Goal: Task Accomplishment & Management: Use online tool/utility

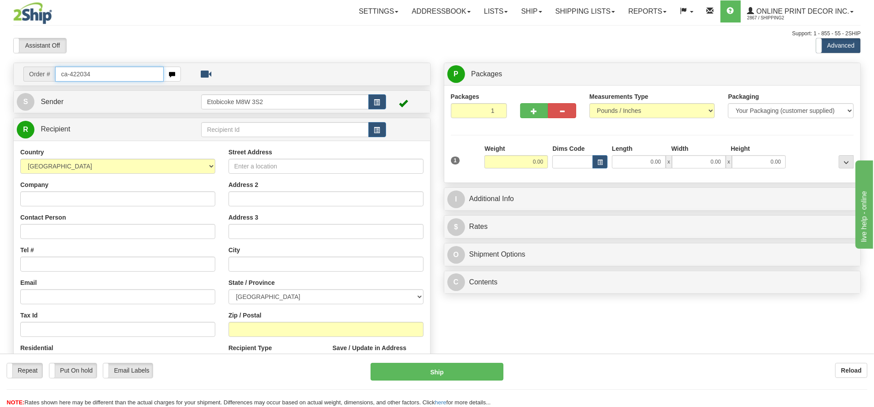
type input "ca-422034"
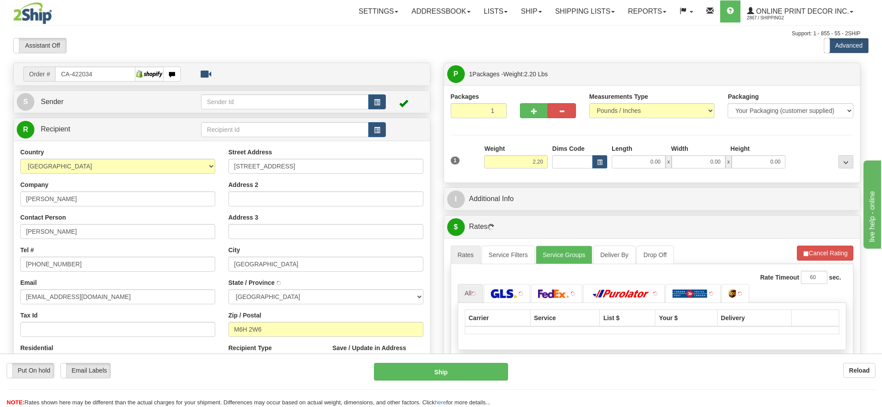
type input "TORONTO"
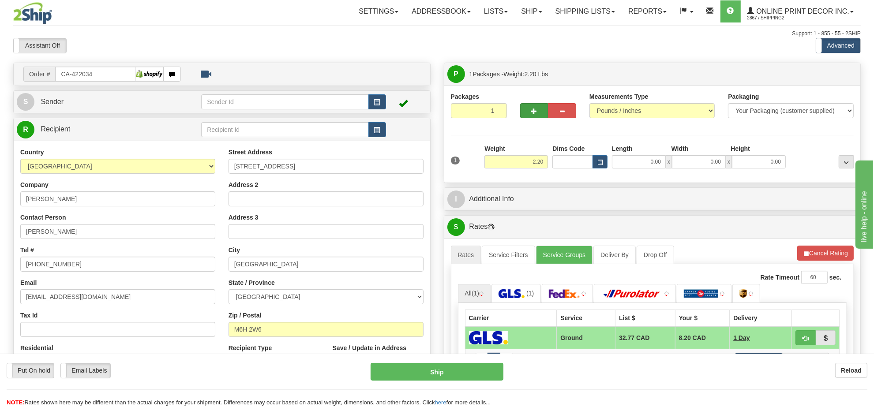
drag, startPoint x: 534, startPoint y: 121, endPoint x: 532, endPoint y: 113, distance: 8.1
click at [533, 115] on div at bounding box center [547, 109] width 69 height 34
click at [532, 113] on span "button" at bounding box center [534, 112] width 6 height 6
radio input "true"
type input "2"
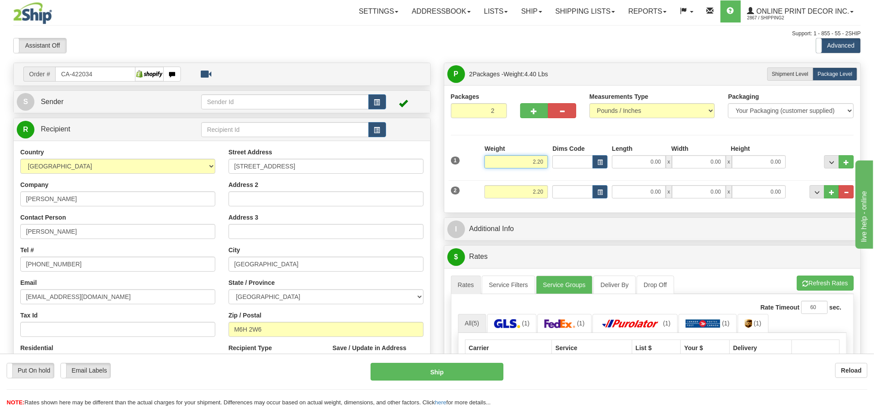
click at [536, 160] on input "2.20" at bounding box center [516, 161] width 64 height 13
type input "18.00"
click at [595, 161] on button "button" at bounding box center [599, 161] width 15 height 13
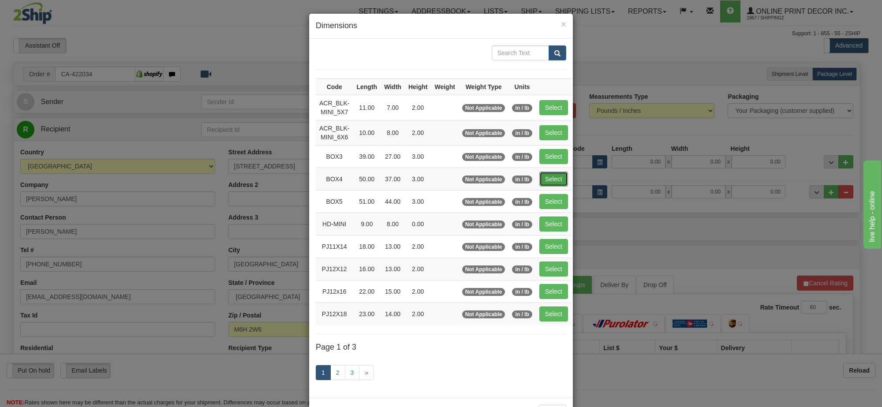
click at [556, 180] on button "Select" at bounding box center [553, 179] width 29 height 15
type input "BOX4"
type input "50.00"
type input "37.00"
type input "3.00"
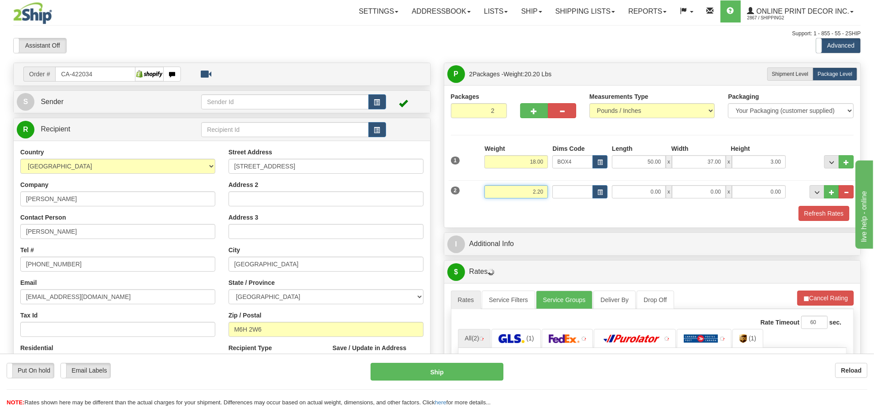
click at [537, 195] on input "2.20" at bounding box center [516, 191] width 64 height 13
type input "9.00"
drag, startPoint x: 608, startPoint y: 204, endPoint x: 594, endPoint y: 187, distance: 21.3
click at [607, 203] on div "2 Weight 9.00 Dims Code Length Width Height" at bounding box center [653, 191] width 408 height 30
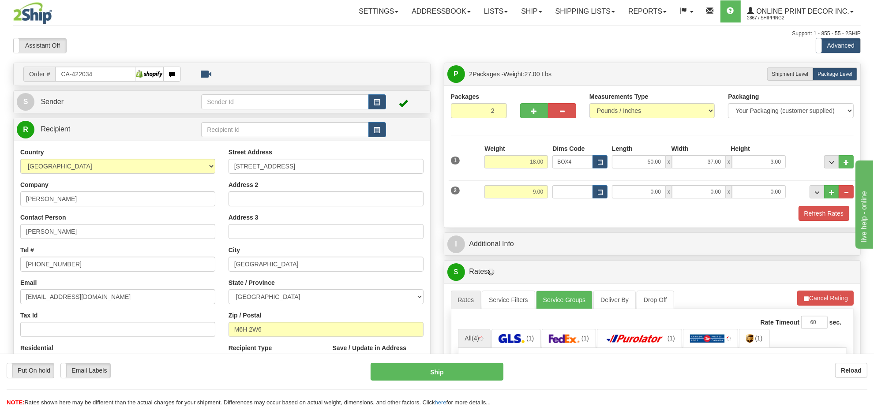
click at [590, 184] on div "2 Weight 9.00 Dims Code Length Width Height" at bounding box center [653, 191] width 408 height 30
click at [599, 192] on span "button" at bounding box center [599, 192] width 5 height 5
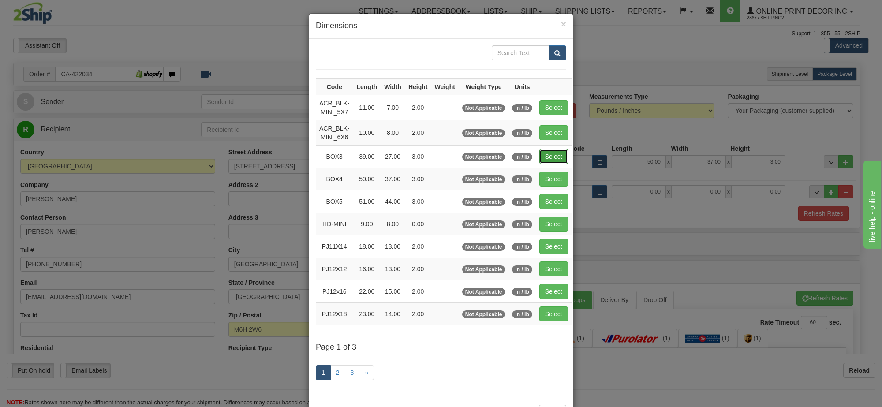
click at [559, 160] on button "Select" at bounding box center [553, 156] width 29 height 15
type input "BOX3"
type input "39.00"
type input "27.00"
type input "3.00"
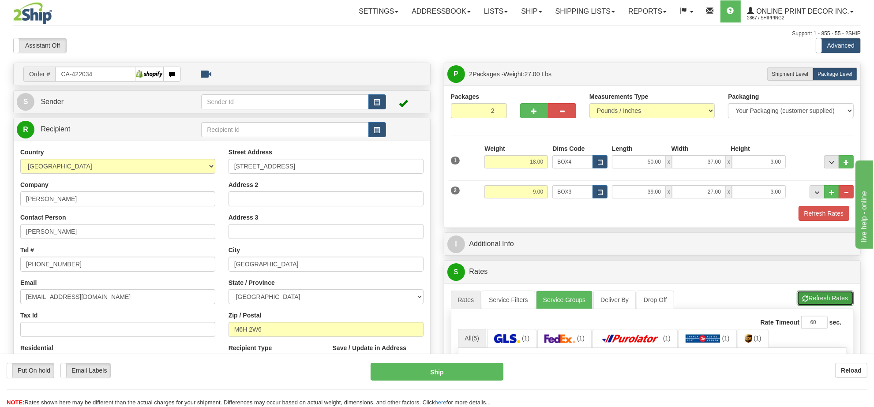
click at [815, 299] on button "Refresh Rates" at bounding box center [825, 298] width 57 height 15
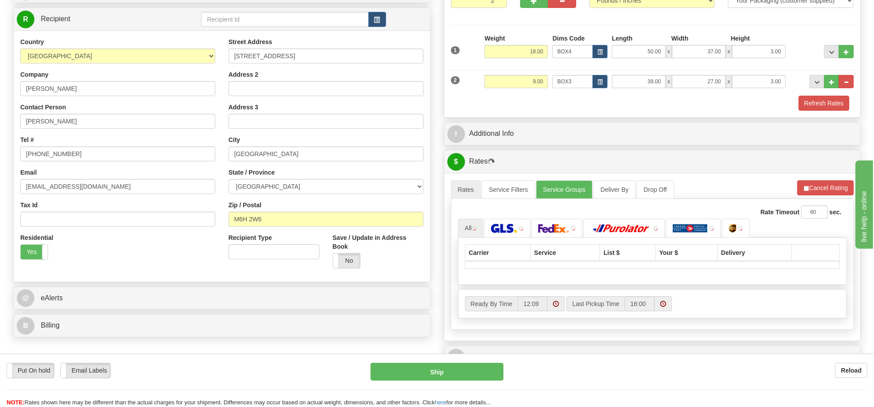
scroll to position [165, 0]
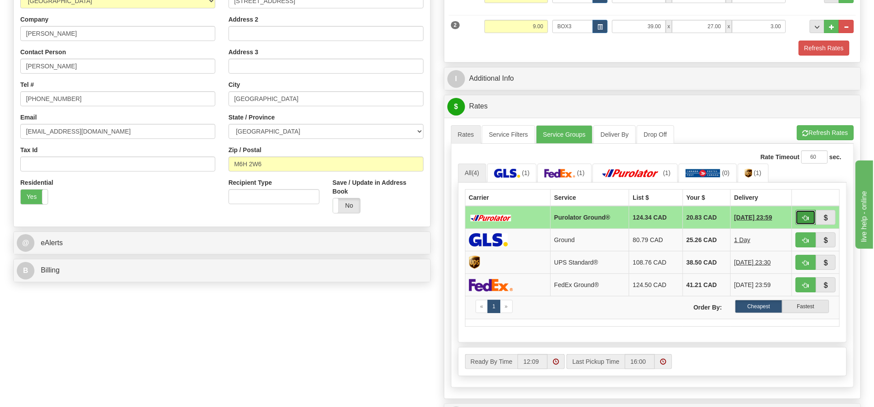
click at [808, 221] on span "button" at bounding box center [805, 218] width 6 height 6
type input "260"
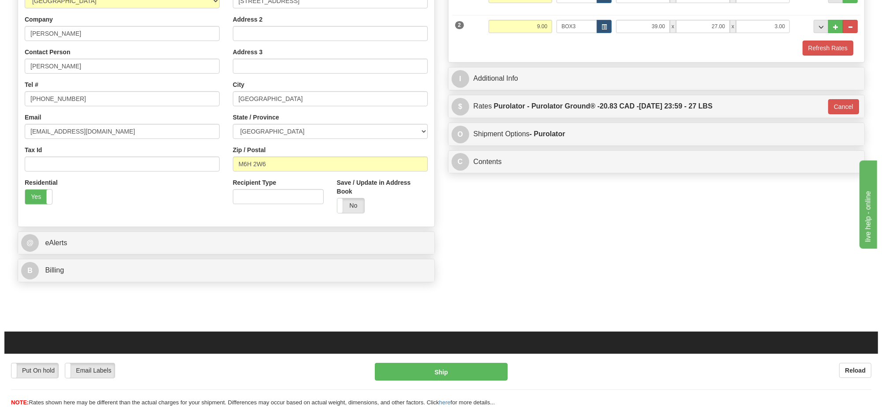
scroll to position [110, 0]
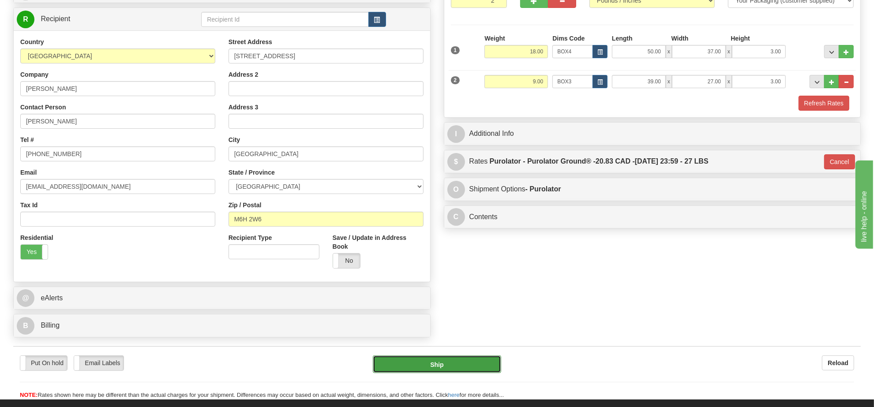
click at [475, 367] on button "Ship" at bounding box center [437, 365] width 128 height 18
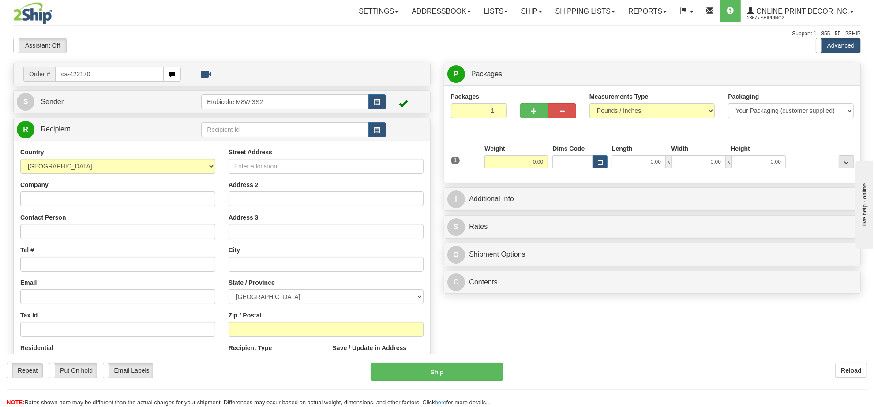
type input "ca-422170"
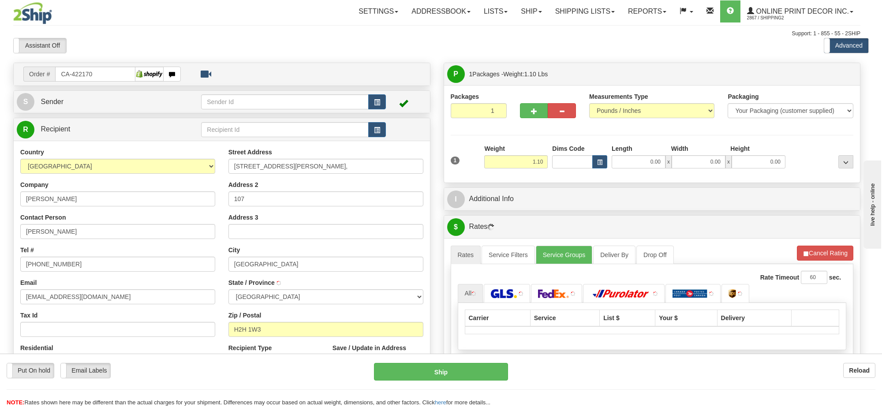
type input "MONTREAL"
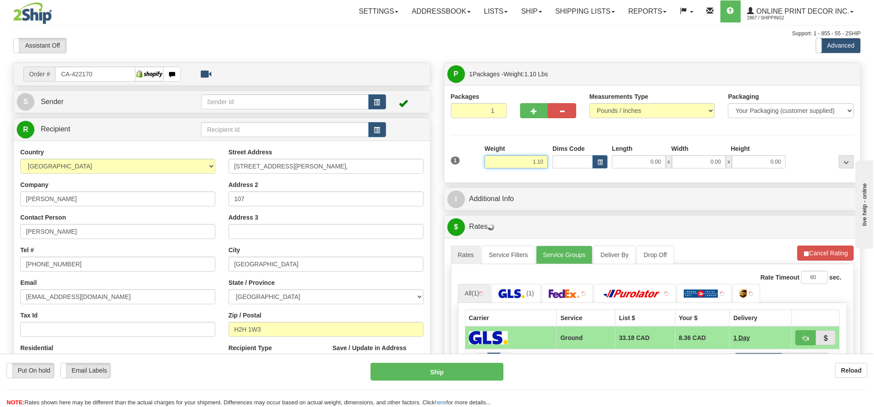
click at [532, 166] on input "1.10" at bounding box center [516, 161] width 64 height 13
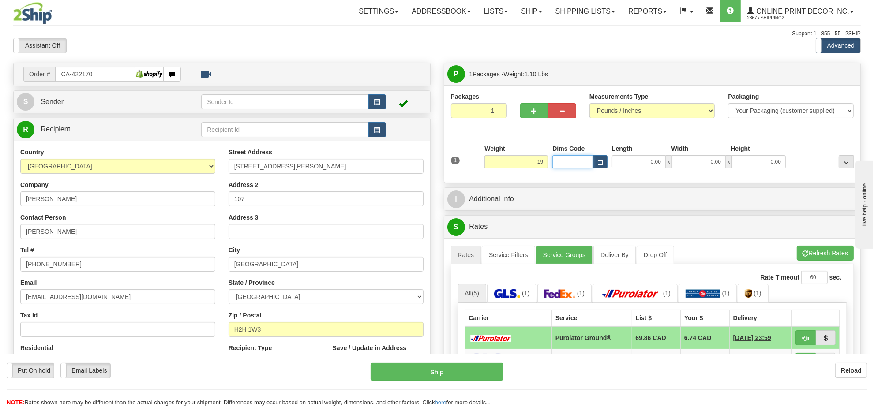
type input "19.00"
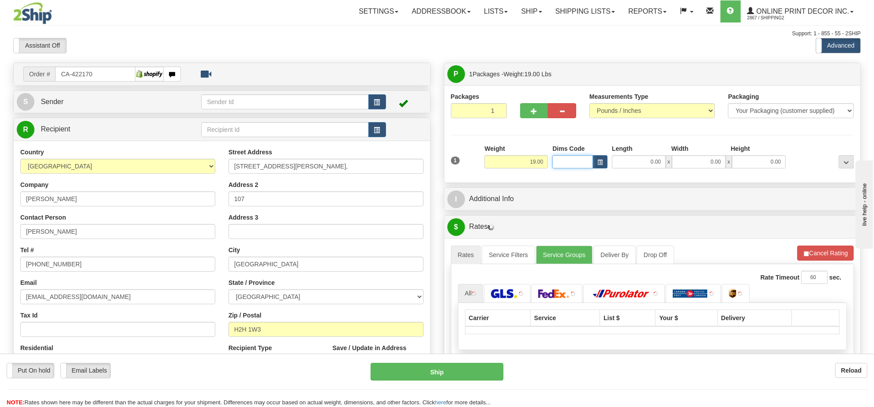
click at [589, 166] on input "Dims Code" at bounding box center [572, 161] width 41 height 13
click at [600, 164] on span "button" at bounding box center [599, 162] width 5 height 5
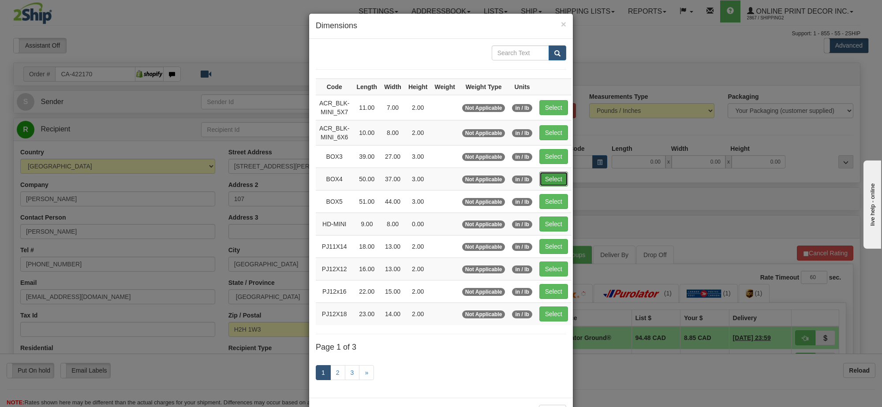
click at [556, 174] on button "Select" at bounding box center [553, 179] width 29 height 15
type input "BOX4"
type input "50.00"
type input "37.00"
type input "3.00"
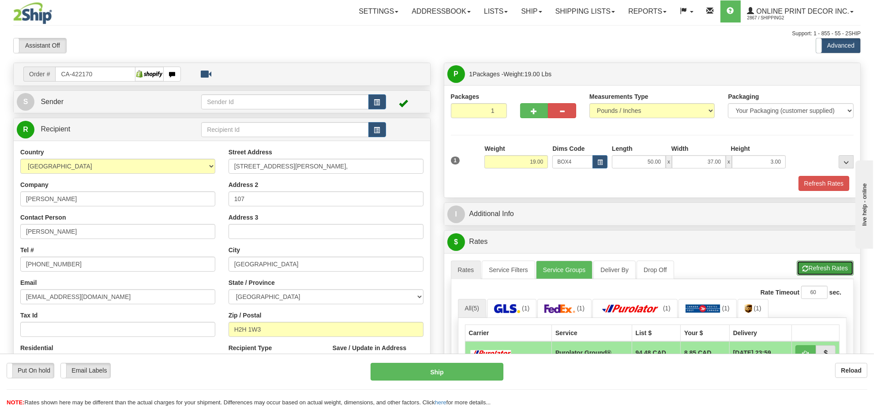
click at [826, 264] on button "Refresh Rates" at bounding box center [825, 268] width 57 height 15
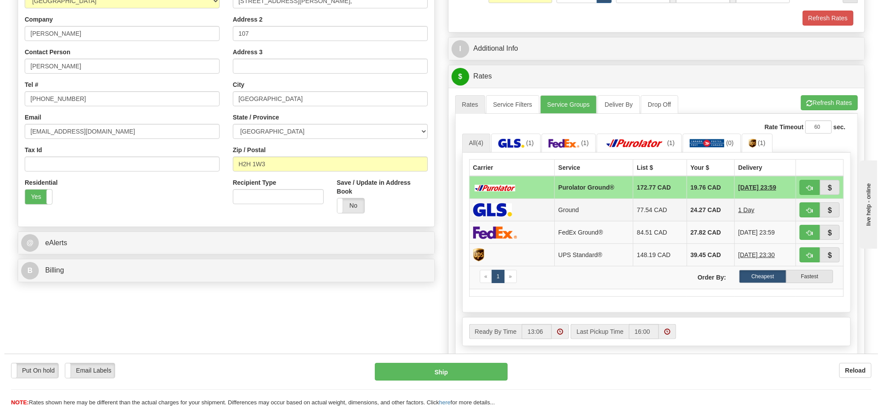
scroll to position [110, 0]
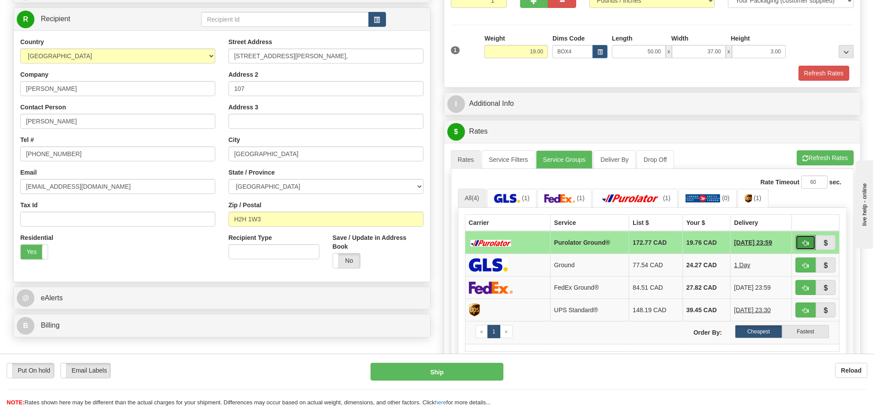
click at [805, 242] on button "button" at bounding box center [805, 242] width 20 height 15
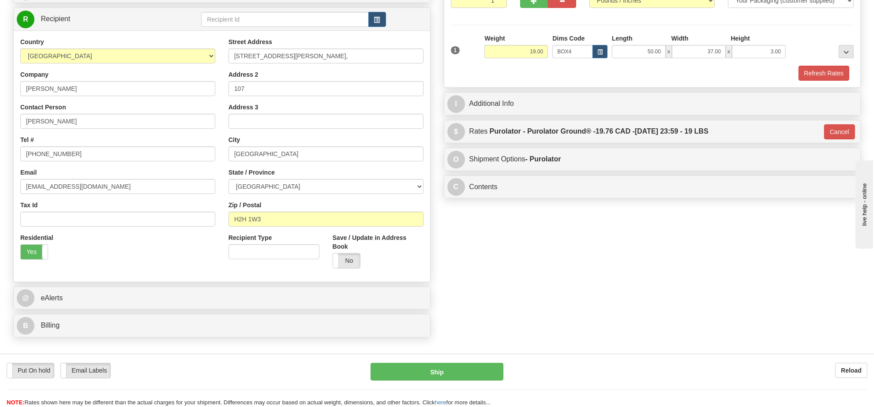
type input "260"
click at [472, 373] on button "Ship" at bounding box center [437, 372] width 132 height 18
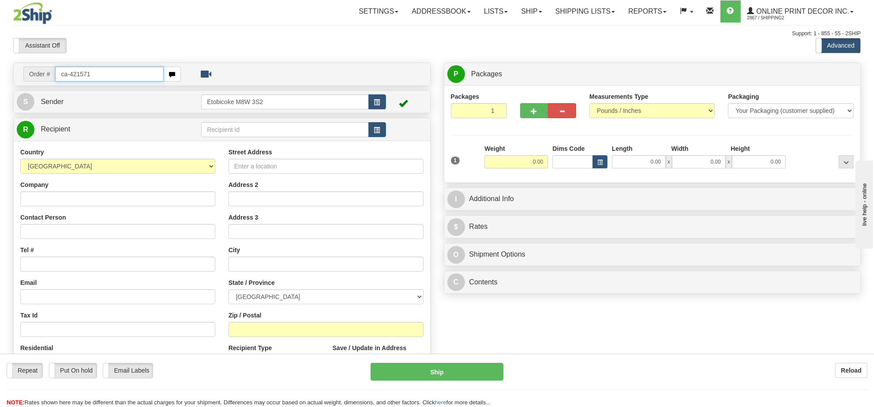
type input "ca-421571"
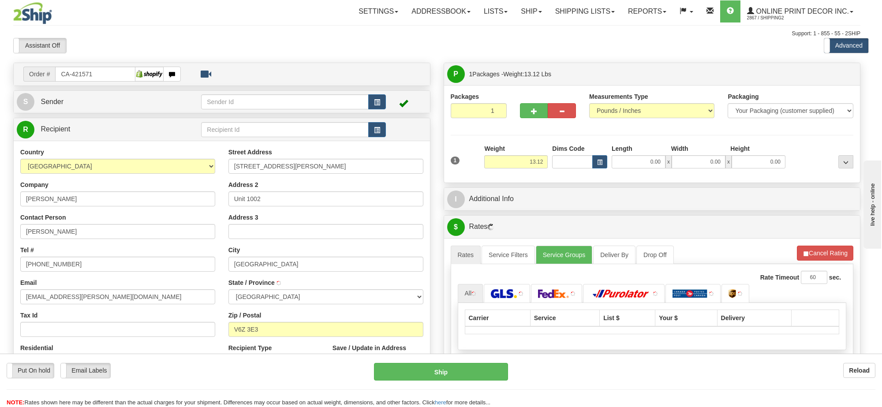
type input "VANCOUVER"
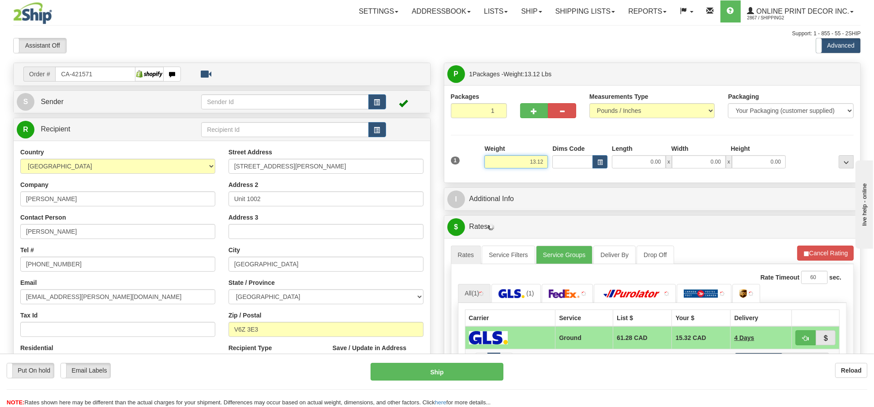
click at [538, 166] on input "13.12" at bounding box center [516, 161] width 64 height 13
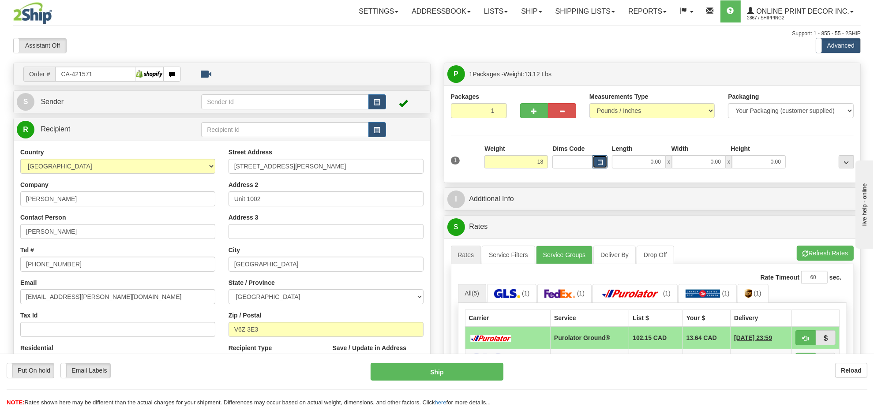
type input "18.00"
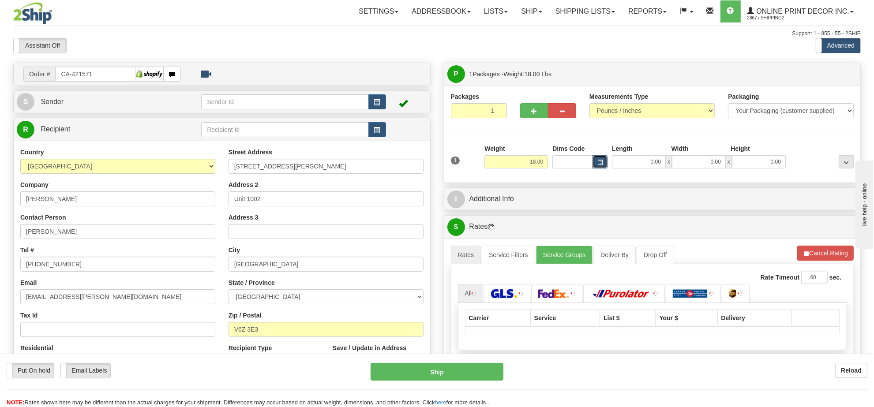
click at [599, 162] on span "button" at bounding box center [599, 162] width 5 height 5
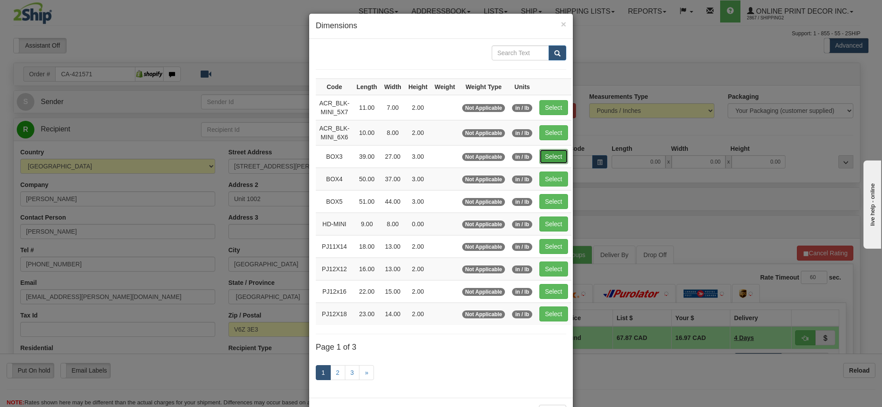
click at [558, 163] on button "Select" at bounding box center [553, 156] width 29 height 15
type input "BOX3"
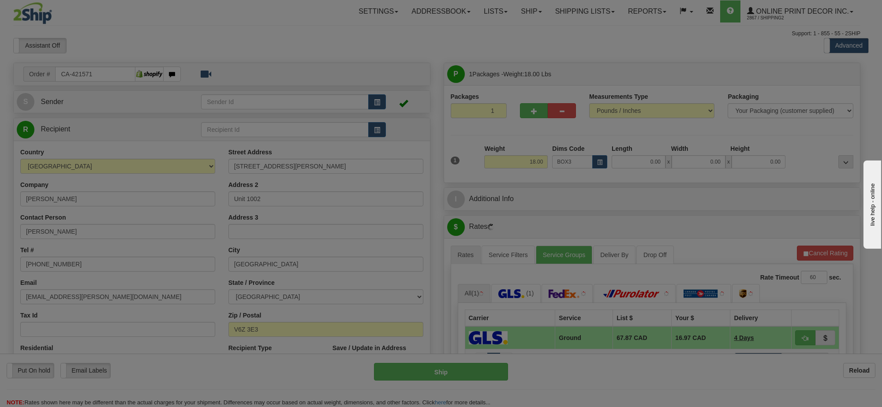
type input "39.00"
type input "27.00"
type input "3.00"
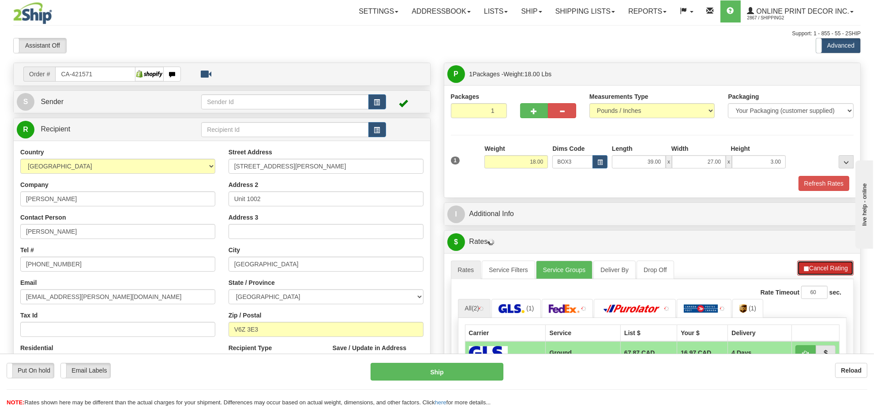
click at [817, 270] on button "Cancel Rating" at bounding box center [825, 268] width 56 height 15
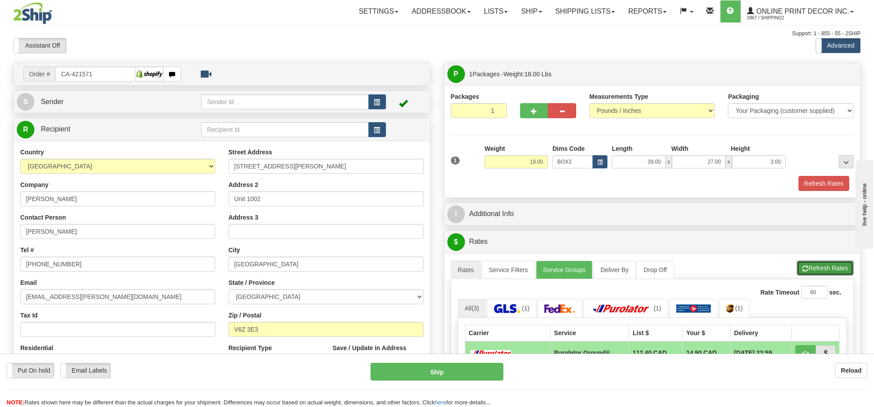
click at [819, 269] on button "Refresh Rates" at bounding box center [825, 268] width 57 height 15
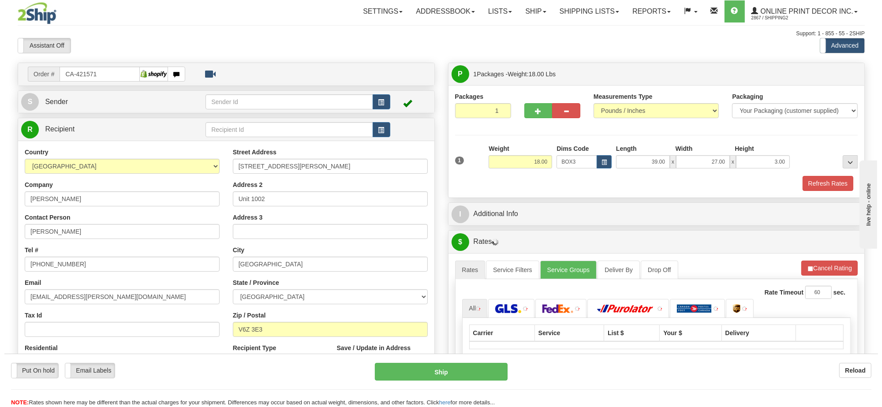
scroll to position [110, 0]
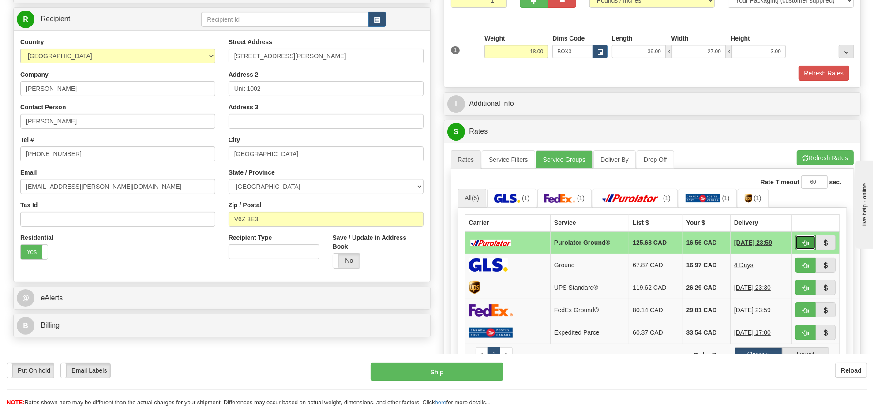
click at [797, 246] on button "button" at bounding box center [805, 242] width 20 height 15
type input "260"
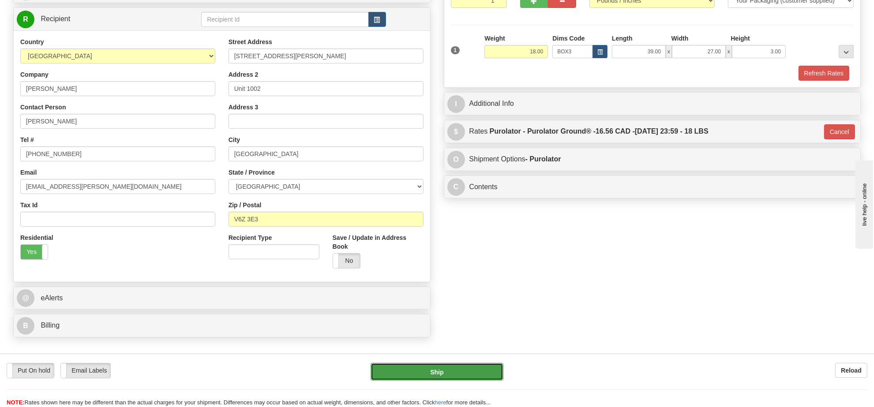
click at [483, 377] on button "Ship" at bounding box center [437, 372] width 132 height 18
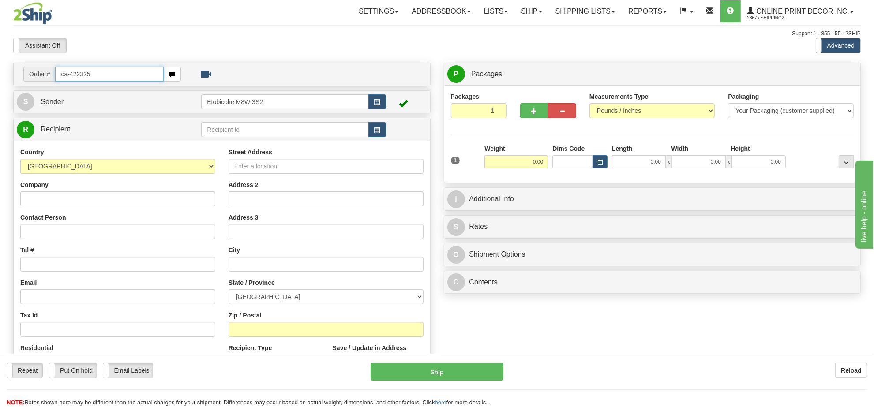
type input "ca-422325"
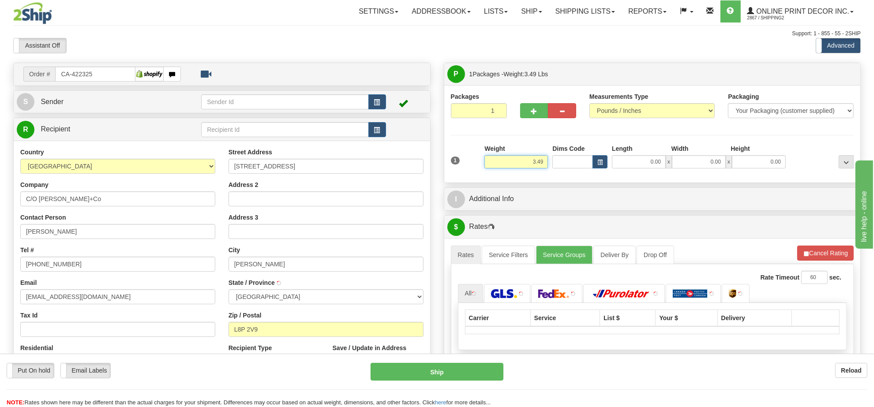
type input "[PERSON_NAME]"
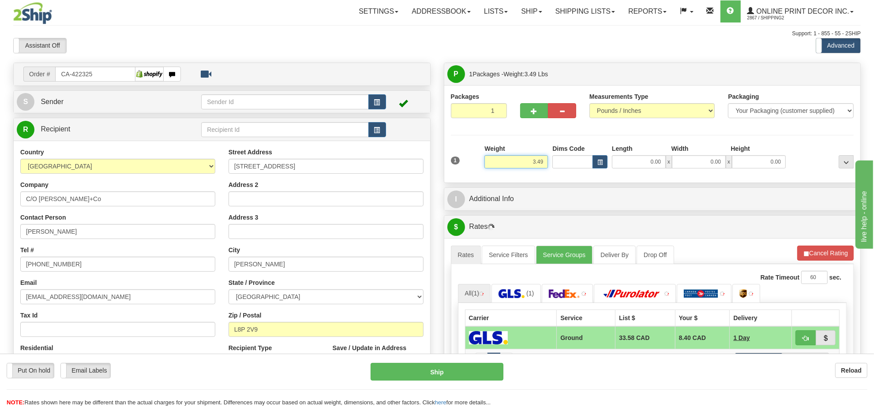
click at [526, 161] on input "3.49" at bounding box center [516, 161] width 64 height 13
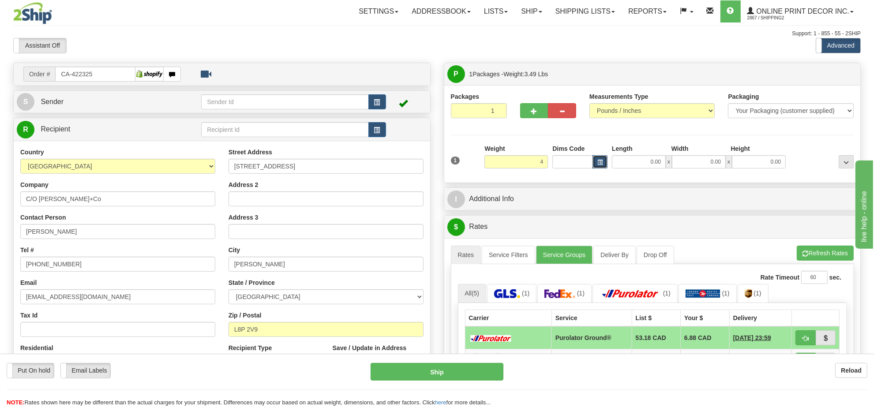
type input "4.00"
click at [599, 156] on button "button" at bounding box center [599, 161] width 15 height 13
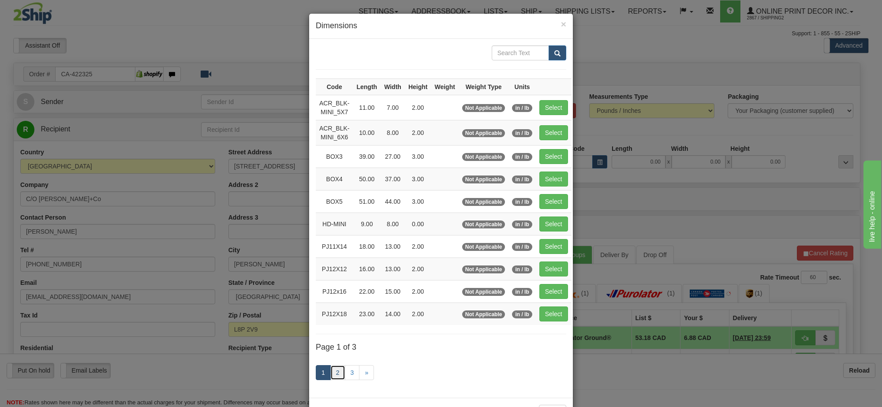
click at [334, 380] on link "2" at bounding box center [337, 372] width 15 height 15
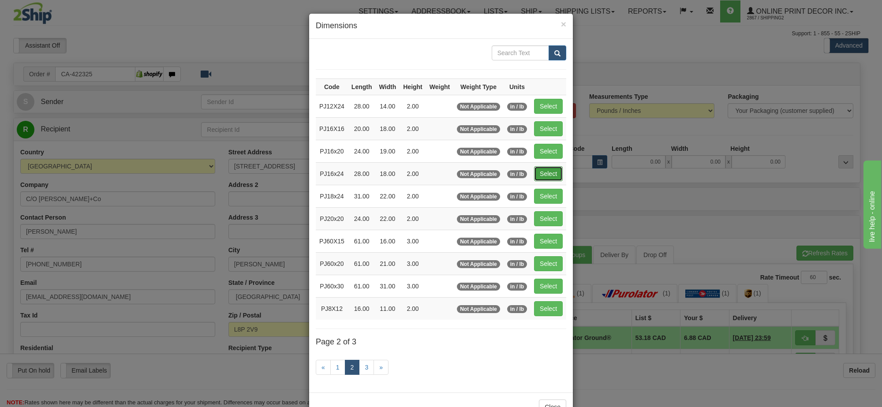
click at [555, 175] on button "Select" at bounding box center [548, 173] width 29 height 15
type input "PJ16x24"
type input "28.00"
type input "18.00"
type input "2.00"
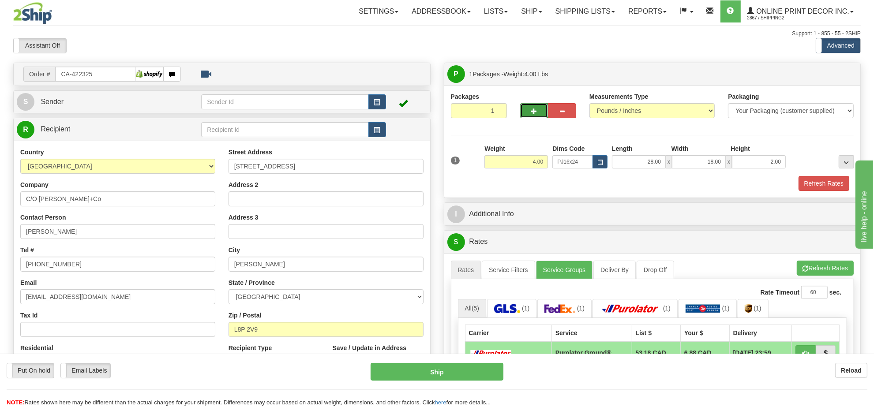
click at [539, 109] on button "button" at bounding box center [534, 110] width 28 height 15
radio input "true"
type input "2"
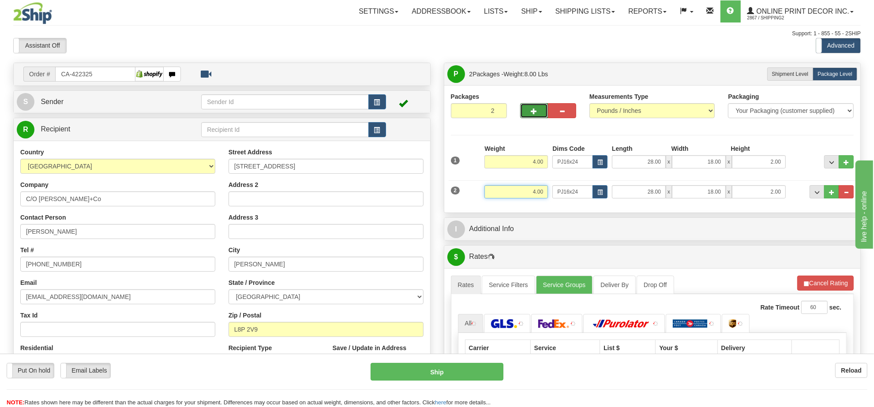
click at [523, 187] on input "4.00" at bounding box center [516, 191] width 64 height 13
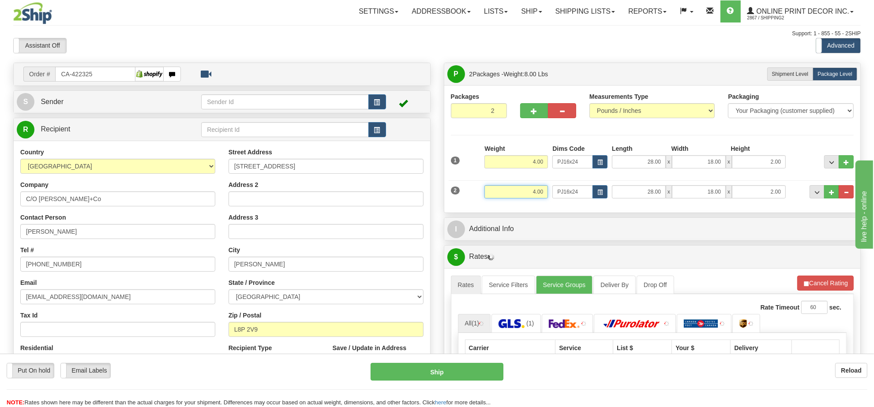
click at [523, 187] on input "4.00" at bounding box center [516, 191] width 64 height 13
click at [528, 188] on input "4.00" at bounding box center [516, 191] width 64 height 13
click at [529, 188] on input "4.00" at bounding box center [516, 191] width 64 height 13
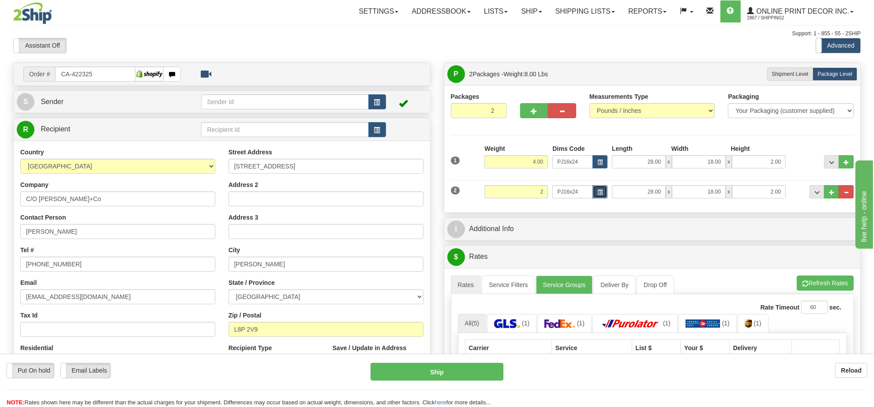
click at [603, 195] on button "button" at bounding box center [599, 191] width 15 height 13
type input "2.00"
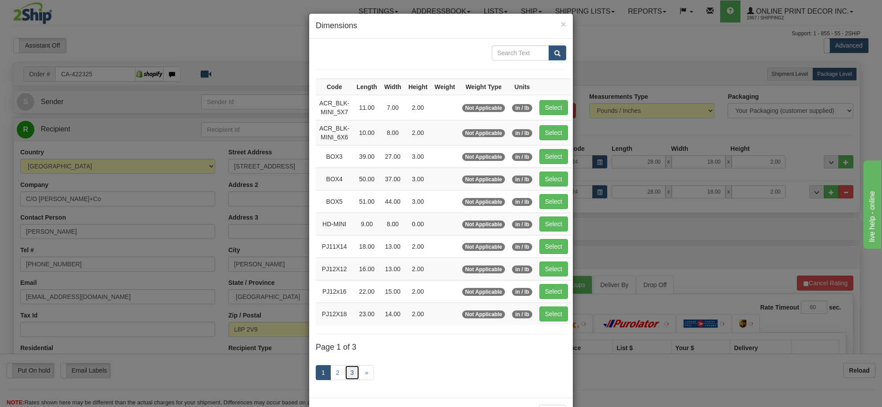
click at [352, 377] on link "3" at bounding box center [352, 372] width 15 height 15
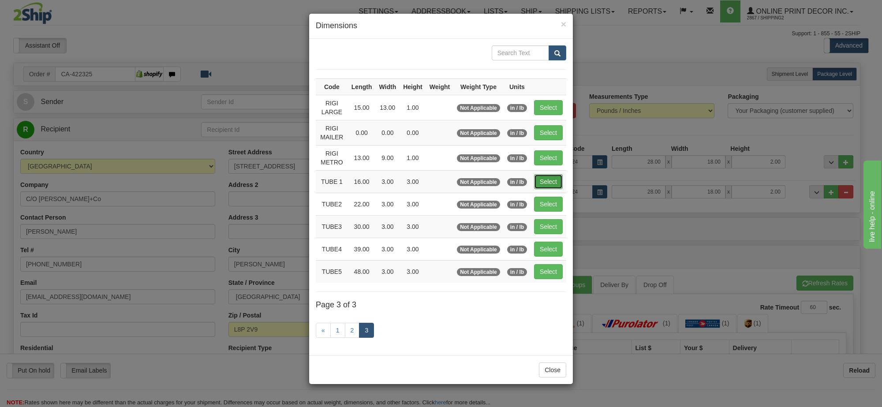
click at [556, 179] on button "Select" at bounding box center [548, 181] width 29 height 15
type input "TUBE 1"
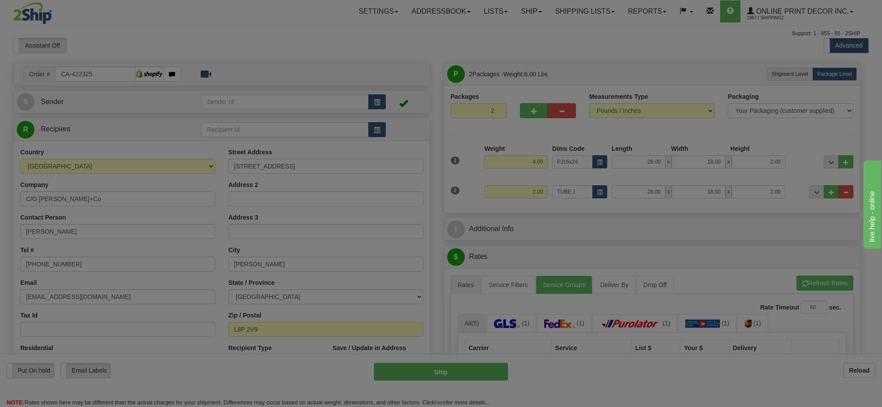
type input "16.00"
type input "3.00"
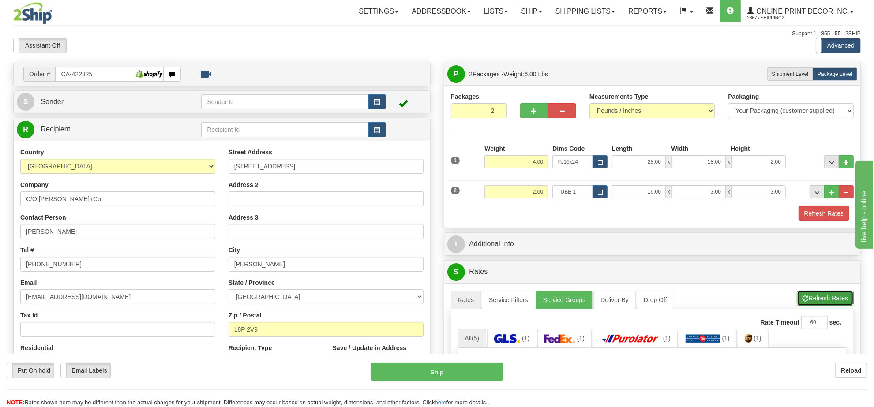
click at [805, 299] on span "button" at bounding box center [805, 299] width 6 height 6
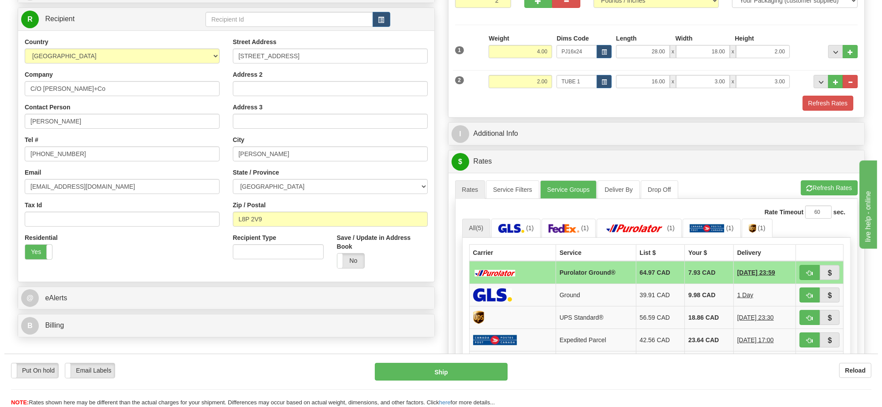
scroll to position [165, 0]
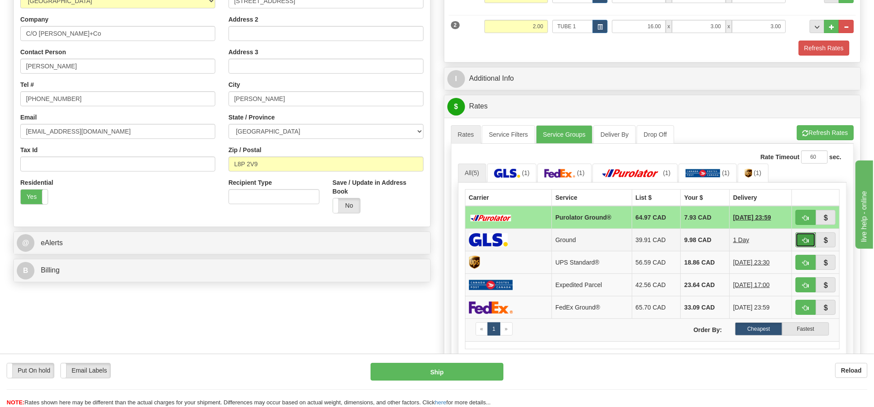
click at [804, 243] on span "button" at bounding box center [805, 241] width 6 height 6
type input "1"
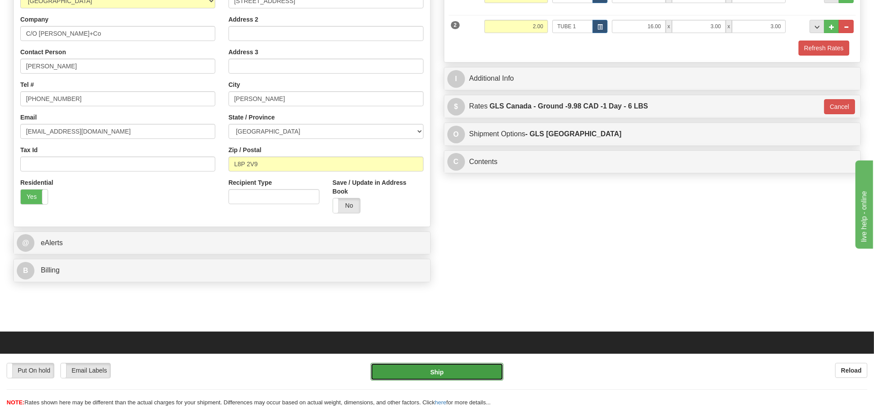
click at [453, 375] on button "Ship" at bounding box center [437, 372] width 132 height 18
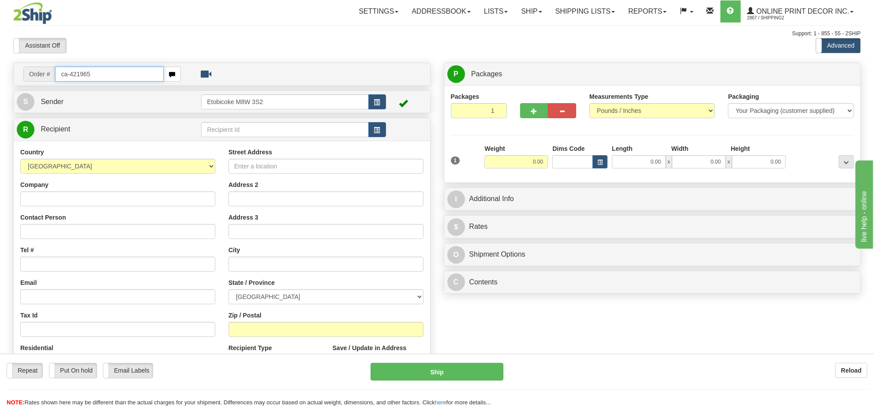
type input "ca-421965"
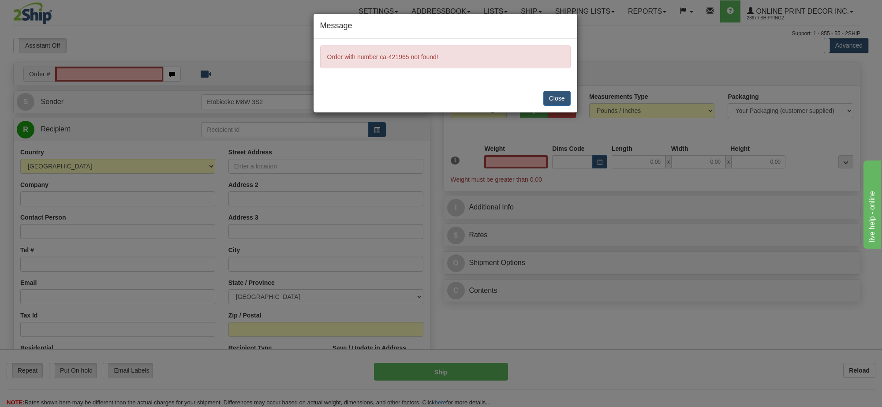
type input "0.00"
click at [561, 98] on button "Close" at bounding box center [556, 98] width 27 height 15
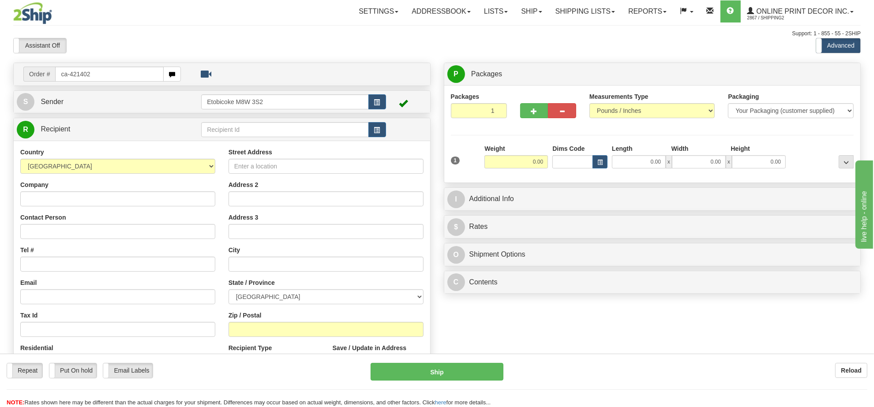
type input "ca-421402"
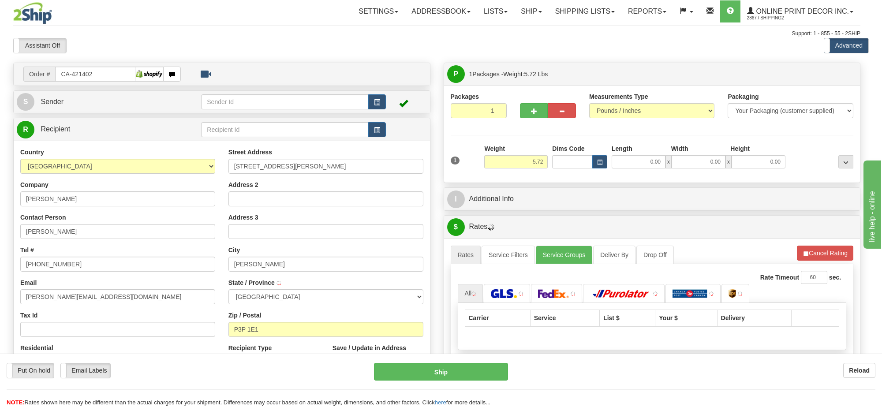
type input "HANMER"
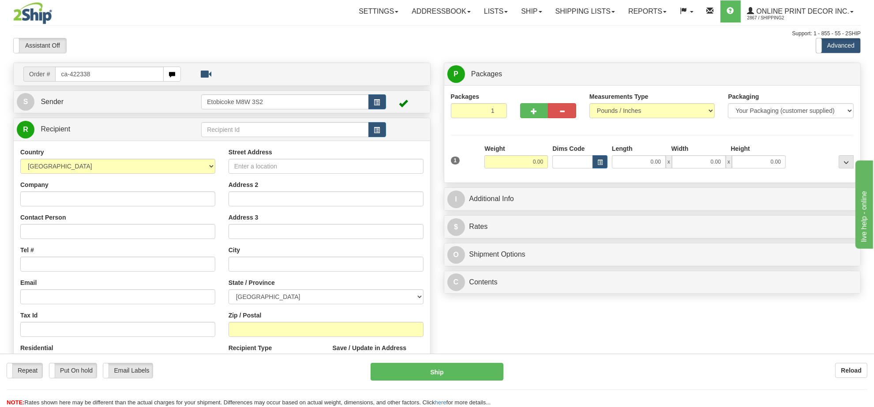
type input "ca-422338"
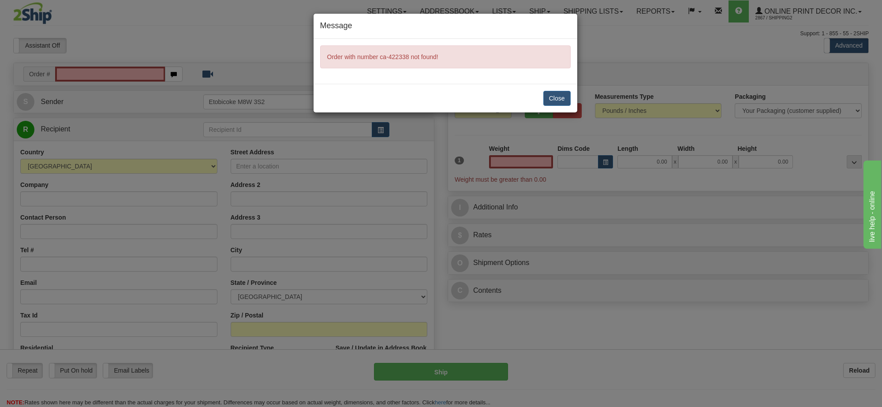
type input "0.00"
click at [545, 95] on button "Close" at bounding box center [556, 98] width 27 height 15
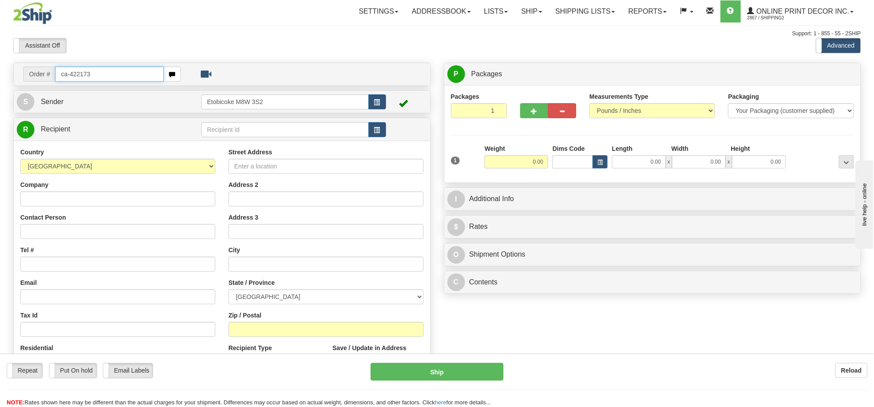
type input "ca-422173"
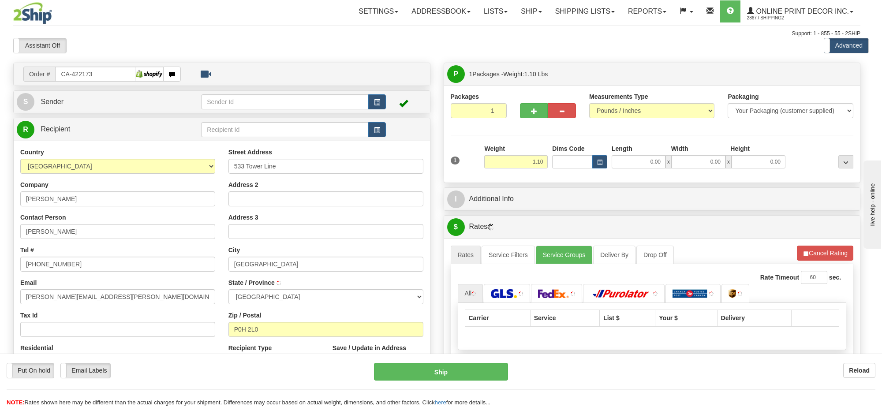
type input "[GEOGRAPHIC_DATA]"
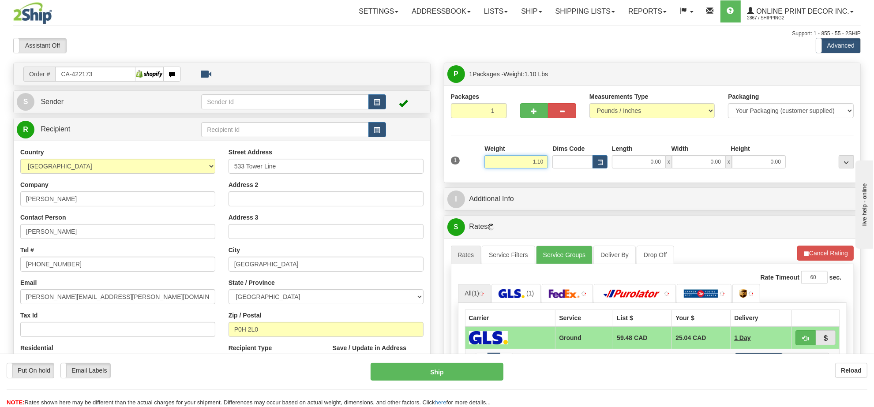
click at [532, 158] on input "1.10" at bounding box center [516, 161] width 64 height 13
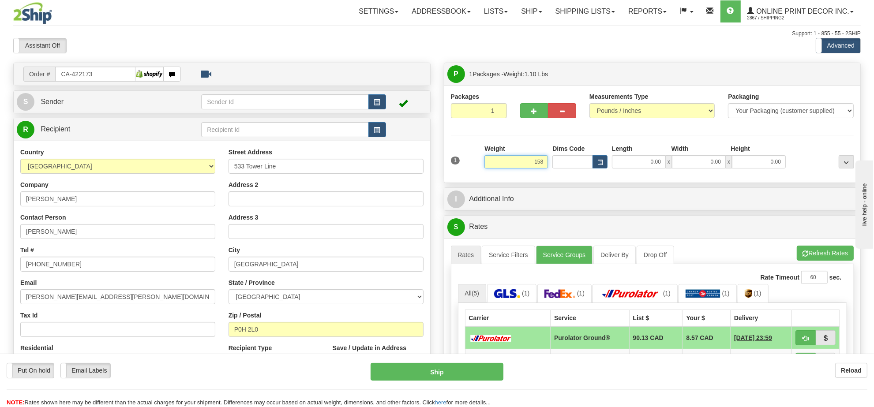
type input "15.00"
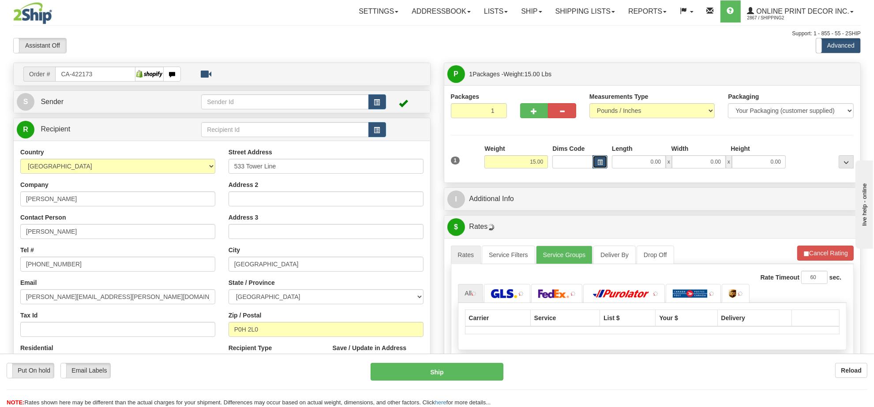
click at [595, 168] on button "button" at bounding box center [599, 161] width 15 height 13
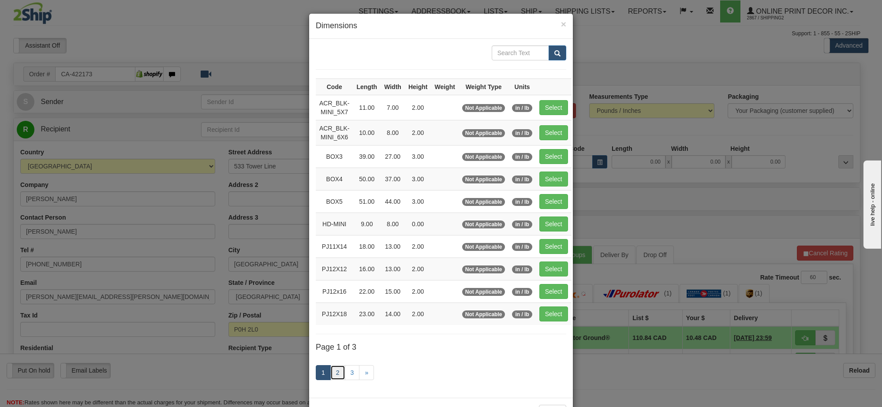
click at [330, 375] on link "2" at bounding box center [337, 372] width 15 height 15
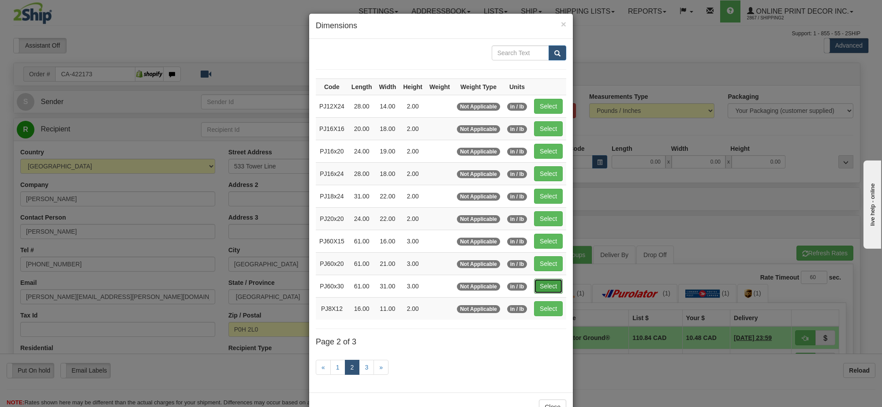
click at [537, 282] on button "Select" at bounding box center [548, 286] width 29 height 15
type input "PJ60x30"
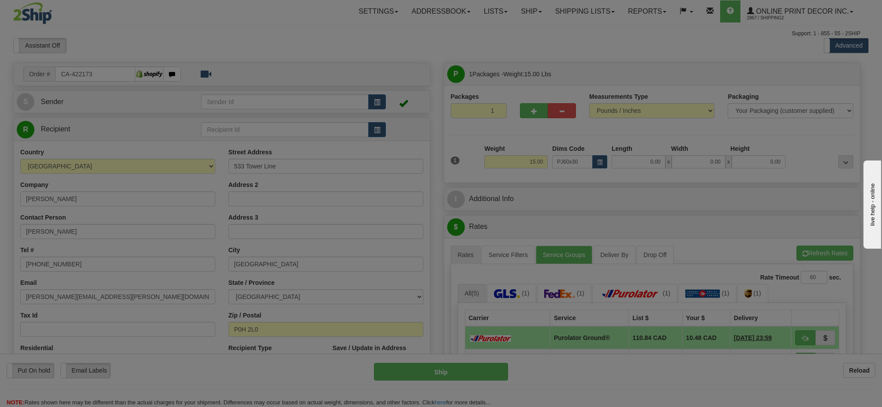
type input "61.00"
type input "31.00"
type input "3.00"
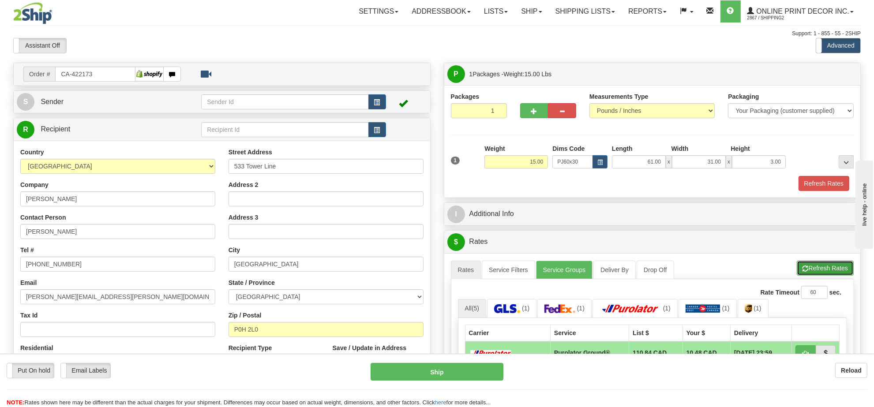
click at [829, 268] on button "Refresh Rates" at bounding box center [825, 268] width 57 height 15
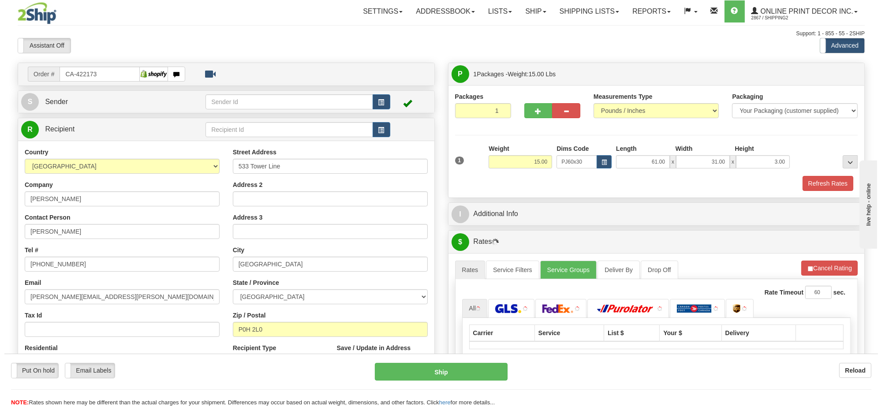
scroll to position [110, 0]
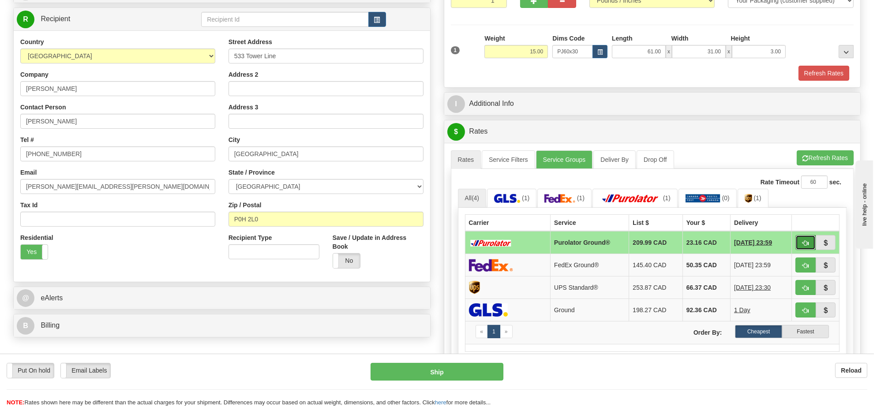
click at [800, 247] on button "button" at bounding box center [805, 242] width 20 height 15
type input "260"
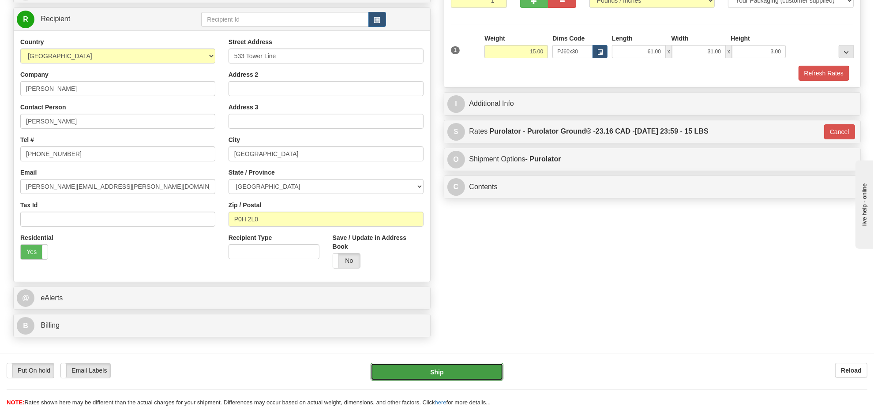
click at [487, 365] on button "Ship" at bounding box center [437, 372] width 132 height 18
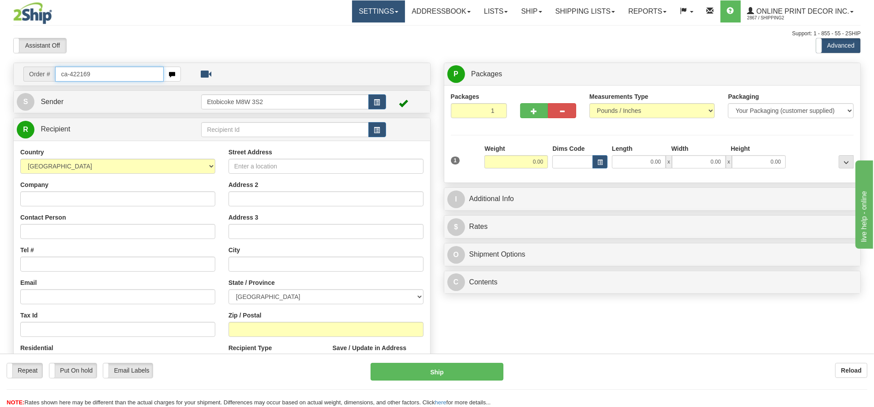
type input "ca-422169"
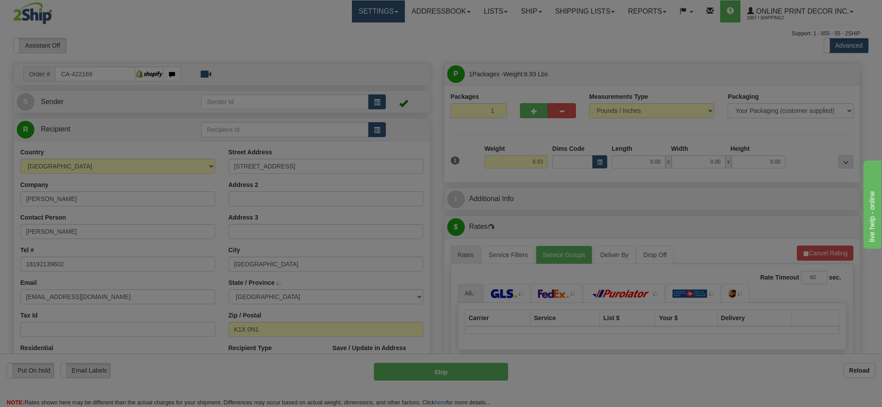
type input "GLOUCESTER"
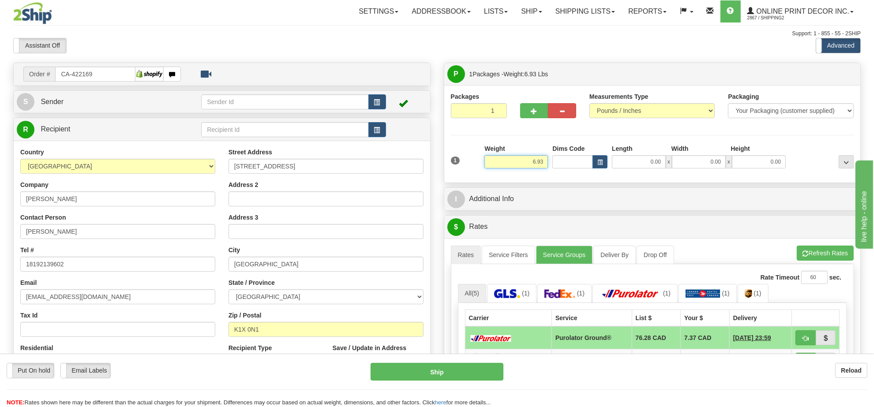
drag, startPoint x: 541, startPoint y: 161, endPoint x: 475, endPoint y: 162, distance: 66.6
click at [475, 162] on div "1 Weight 6.93 Dims Code 0.00" at bounding box center [653, 159] width 408 height 31
click at [529, 144] on div "Packages 1 1 Measurements Type" at bounding box center [652, 134] width 403 height 84
drag, startPoint x: 543, startPoint y: 164, endPoint x: 511, endPoint y: 164, distance: 32.2
click at [511, 164] on input "6.93" at bounding box center [516, 161] width 64 height 13
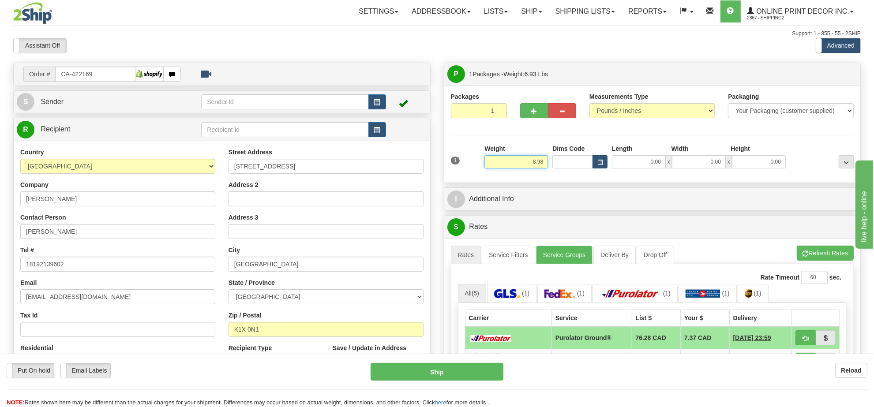
type input "8.98"
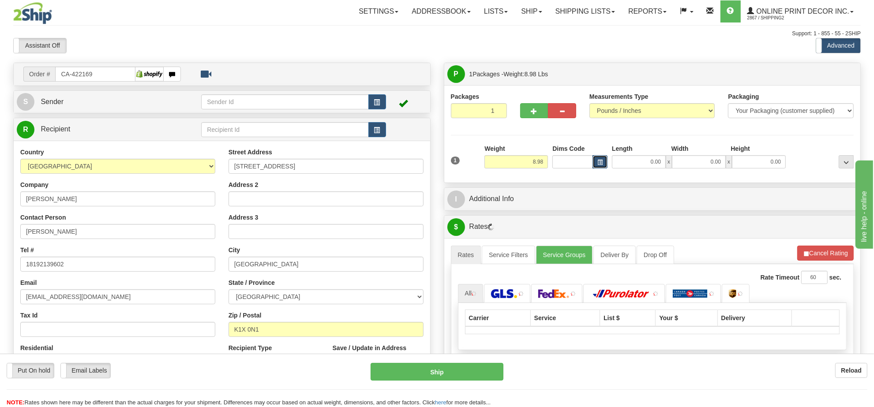
click at [592, 165] on button "button" at bounding box center [599, 161] width 15 height 13
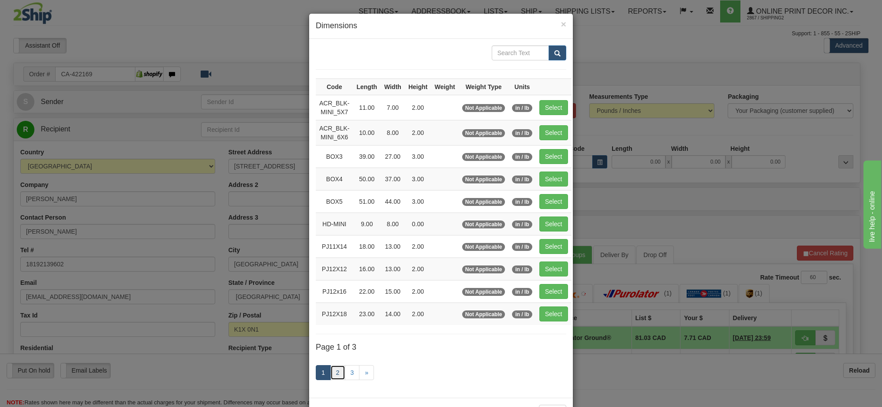
click at [330, 378] on link "2" at bounding box center [337, 372] width 15 height 15
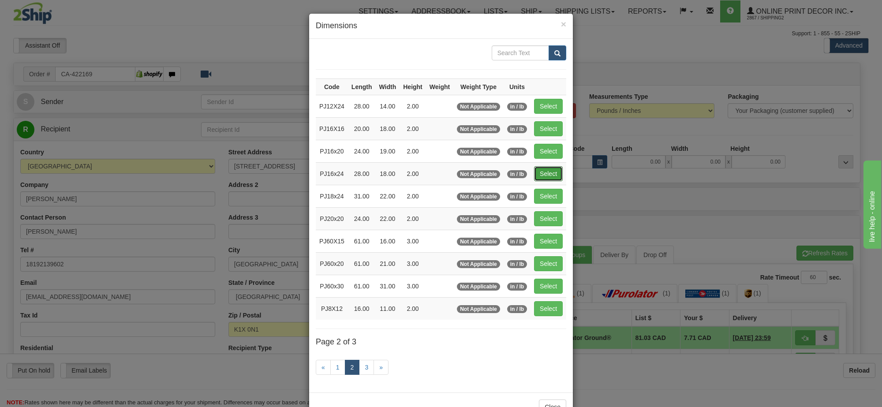
drag, startPoint x: 547, startPoint y: 175, endPoint x: 691, endPoint y: 168, distance: 143.9
click at [548, 174] on button "Select" at bounding box center [548, 173] width 29 height 15
type input "PJ16x24"
type input "28.00"
type input "18.00"
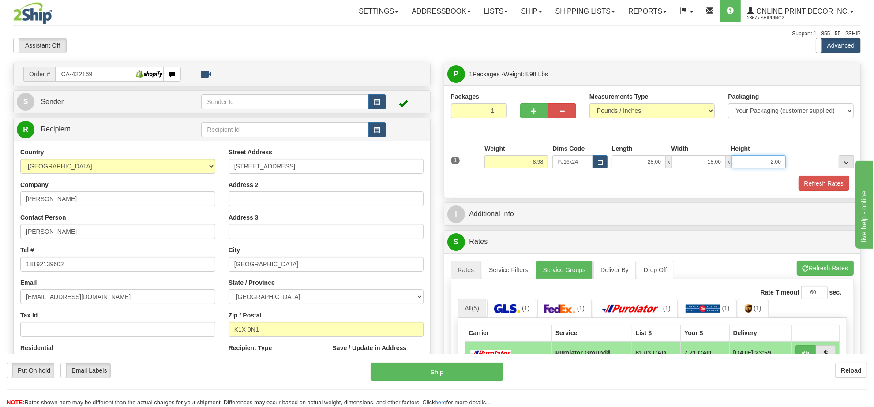
drag, startPoint x: 783, startPoint y: 164, endPoint x: 750, endPoint y: 161, distance: 33.2
click at [750, 161] on input "2.00" at bounding box center [759, 161] width 54 height 13
click button "Delete" at bounding box center [0, 0] width 0 height 0
type input "6.00"
click at [819, 188] on button "Refresh Rates" at bounding box center [823, 183] width 51 height 15
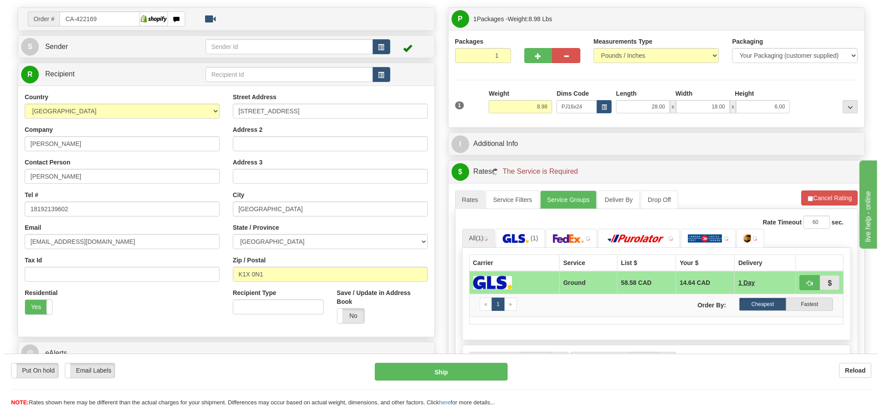
scroll to position [110, 0]
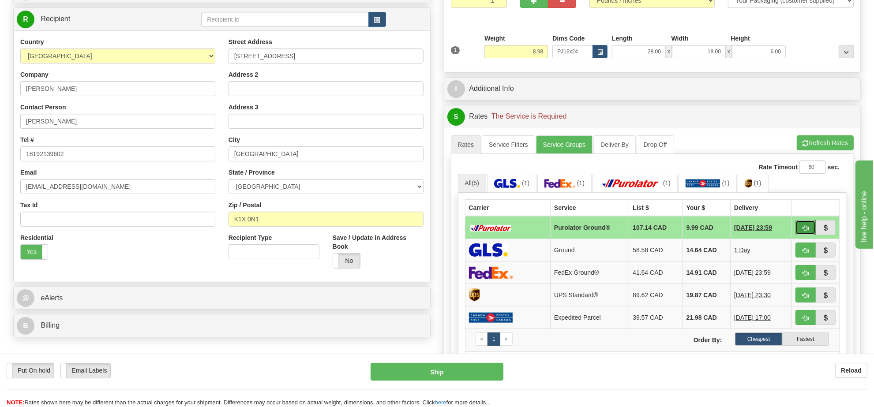
click at [800, 232] on button "button" at bounding box center [805, 227] width 20 height 15
type input "260"
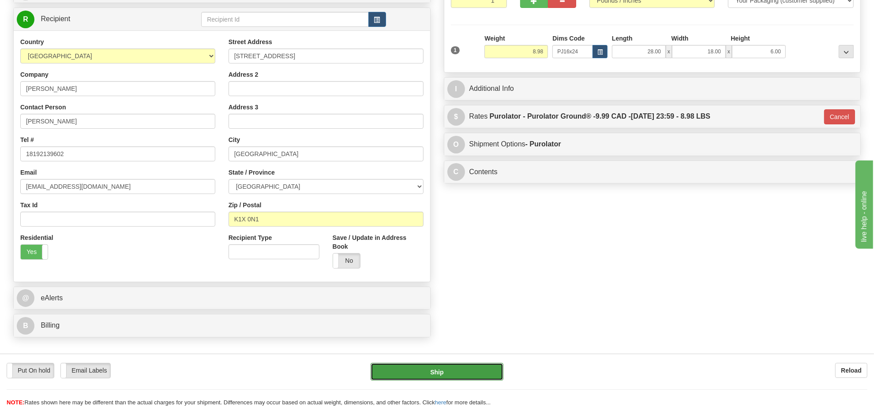
click at [446, 368] on button "Ship" at bounding box center [437, 372] width 132 height 18
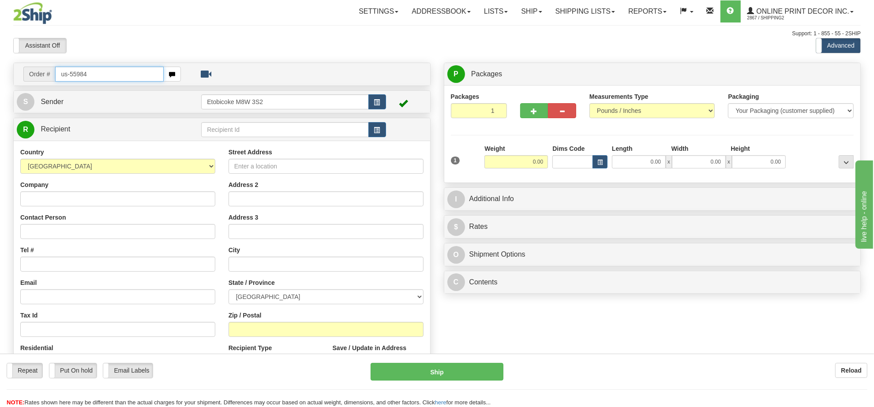
type input "us-55984"
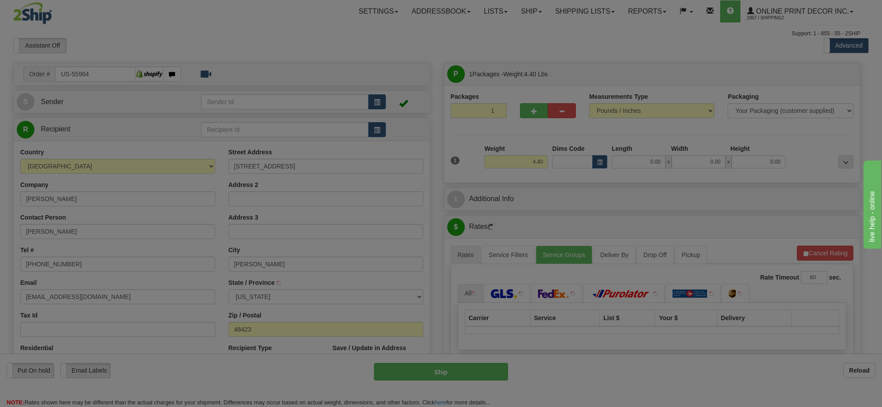
type input "[PERSON_NAME]"
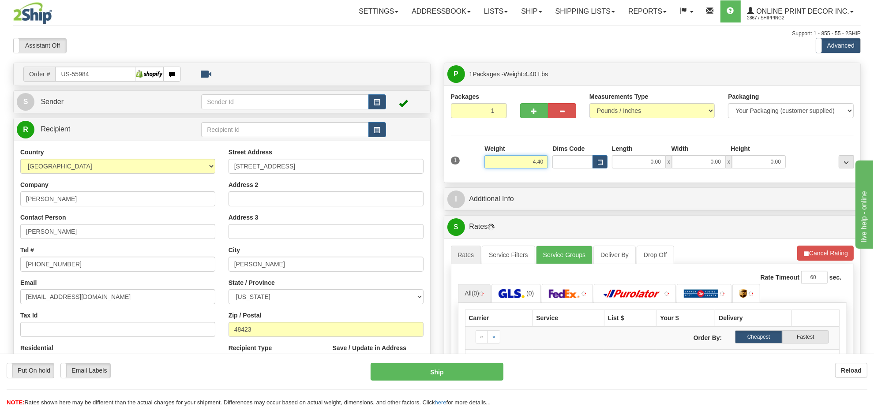
click at [532, 164] on input "4.40" at bounding box center [516, 161] width 64 height 13
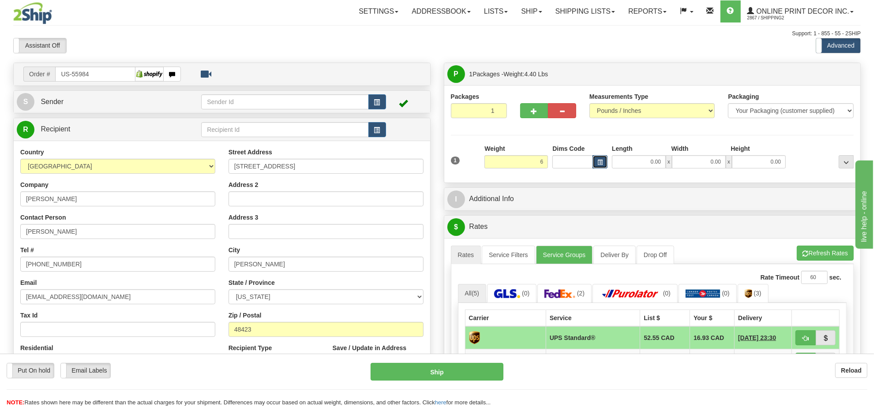
type input "6.00"
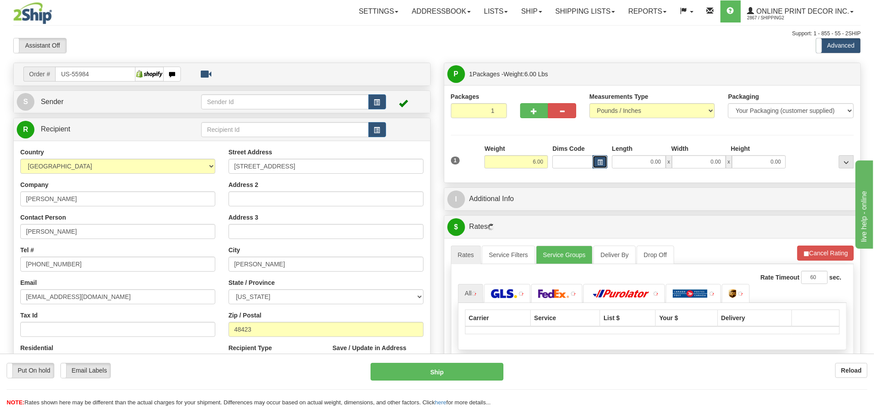
click at [604, 166] on button "button" at bounding box center [599, 161] width 15 height 13
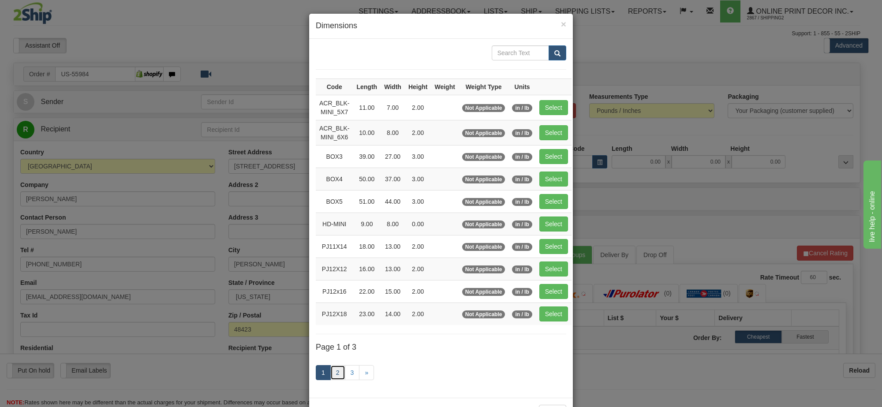
click at [333, 378] on link "2" at bounding box center [337, 372] width 15 height 15
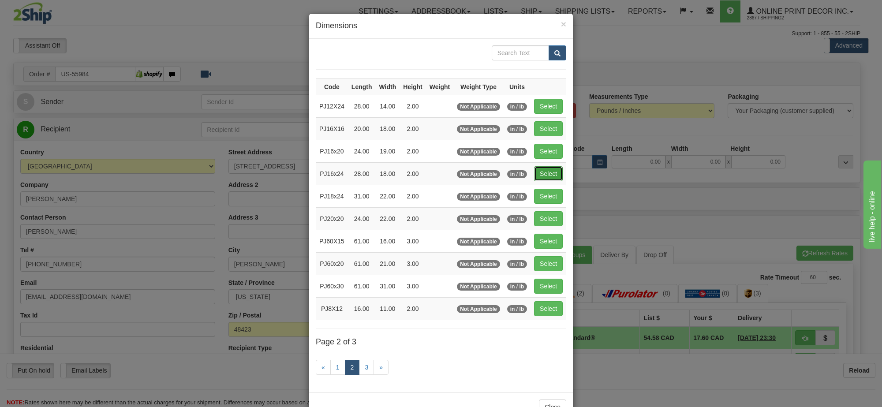
click at [547, 175] on button "Select" at bounding box center [548, 173] width 29 height 15
type input "PJ16x24"
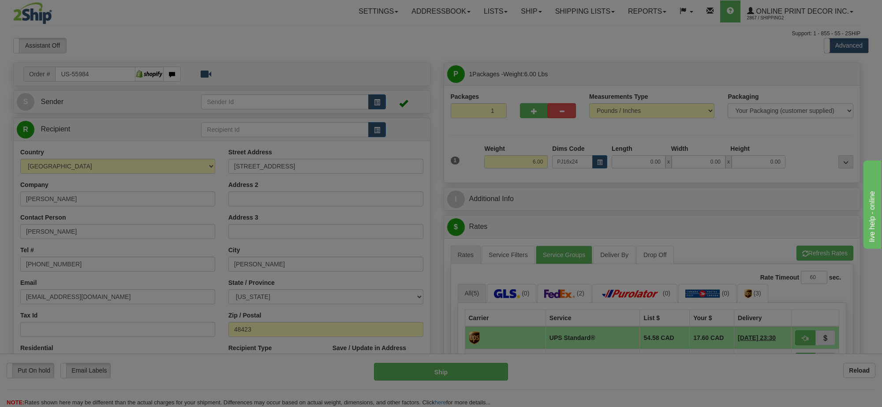
type input "28.00"
type input "18.00"
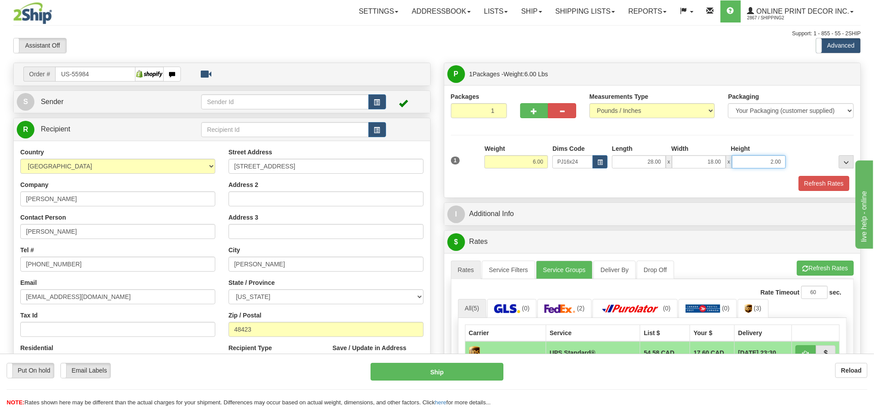
click at [773, 165] on input "2.00" at bounding box center [759, 161] width 54 height 13
type input "4.00"
click at [539, 112] on button "button" at bounding box center [534, 110] width 28 height 15
radio input "true"
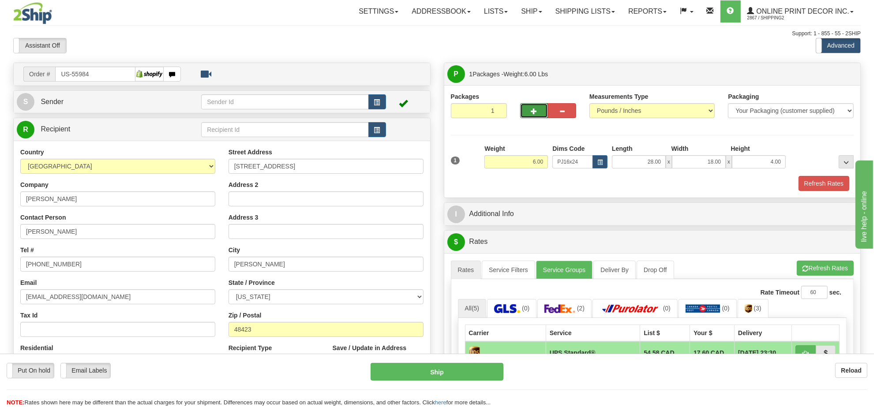
type input "2"
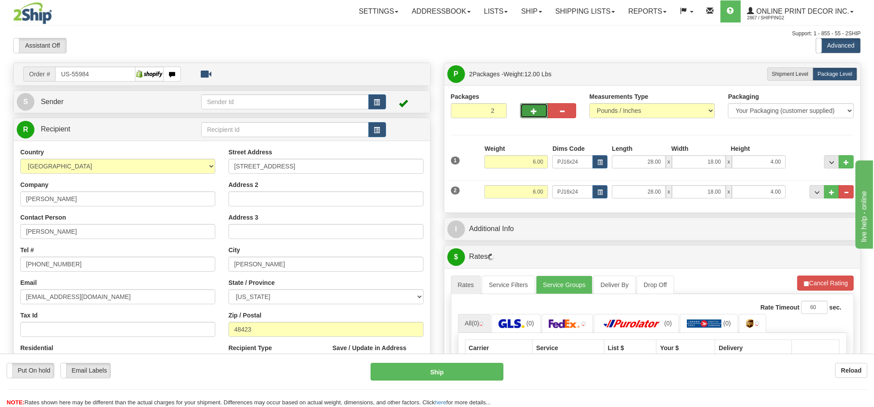
scroll to position [55, 0]
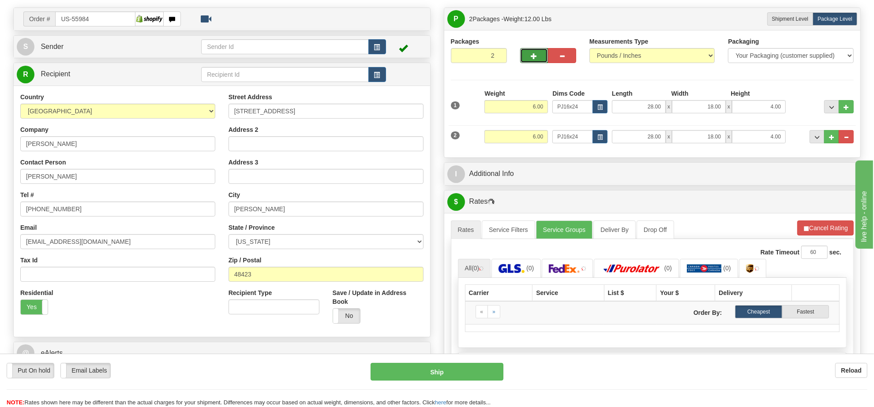
click at [819, 220] on div "A change has been made which could impact your rate estimate. To ensure the est…" at bounding box center [652, 308] width 416 height 191
click at [819, 224] on button "Cancel Rating" at bounding box center [825, 228] width 56 height 15
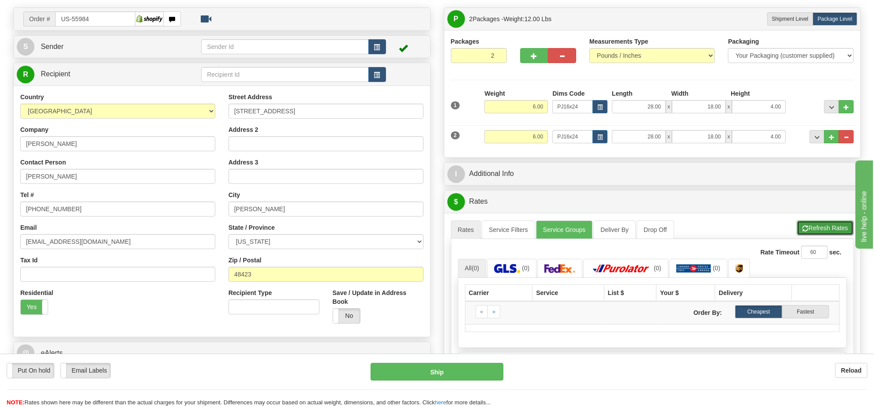
click at [819, 225] on button "Refresh Rates" at bounding box center [825, 228] width 57 height 15
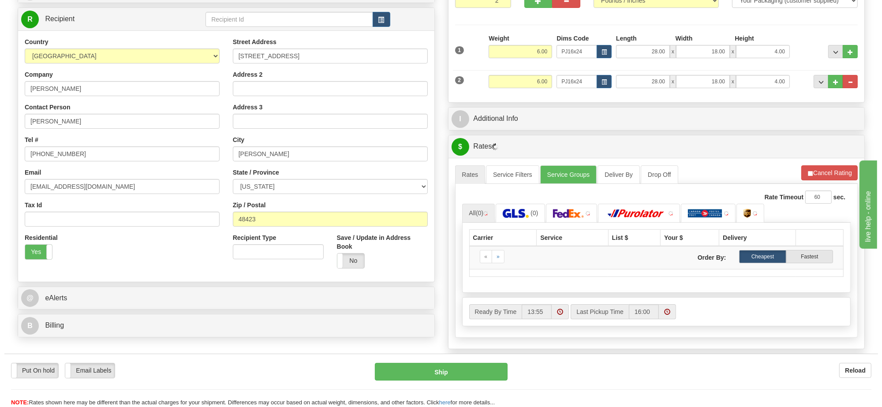
scroll to position [165, 0]
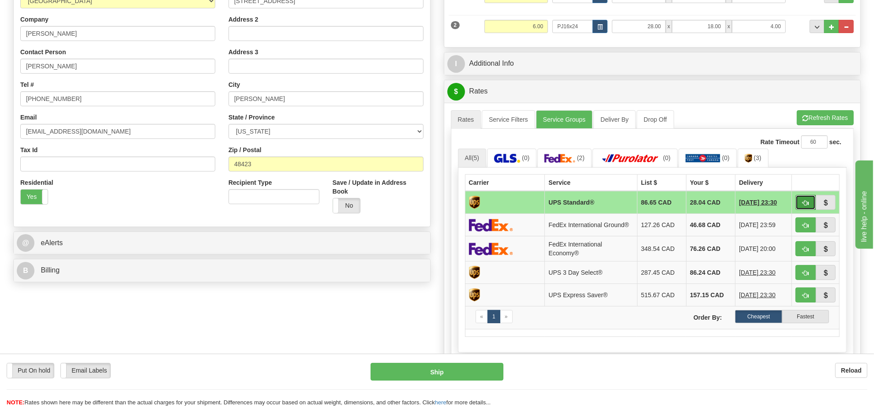
click at [805, 203] on span "button" at bounding box center [805, 203] width 6 height 6
type input "11"
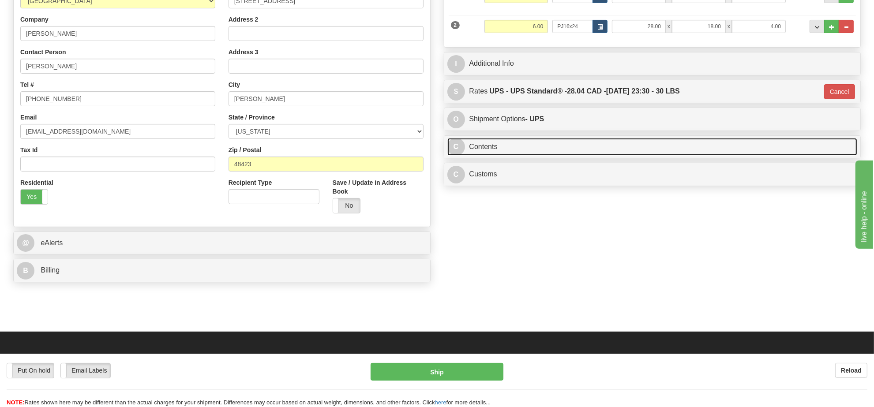
drag, startPoint x: 562, startPoint y: 148, endPoint x: 568, endPoint y: 148, distance: 6.6
click at [562, 148] on link "C Contents" at bounding box center [652, 147] width 410 height 18
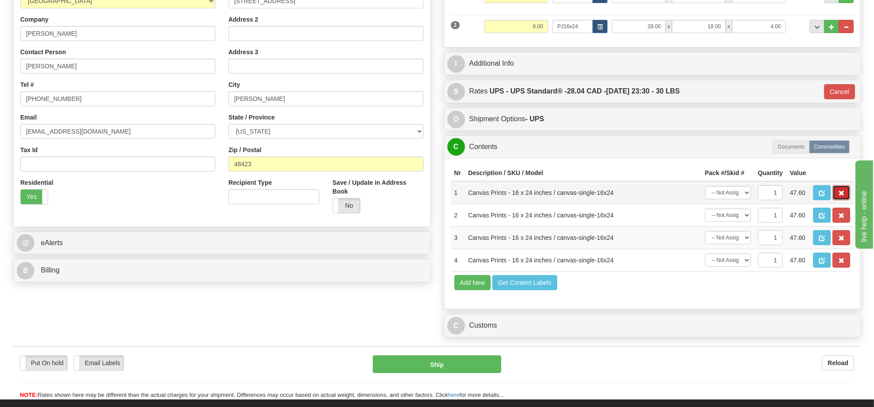
click at [838, 200] on button "button" at bounding box center [841, 192] width 18 height 15
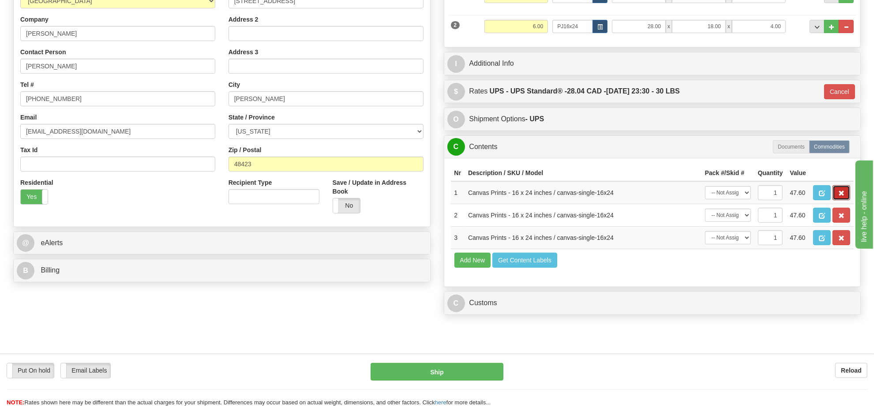
click at [839, 200] on button "button" at bounding box center [841, 192] width 18 height 15
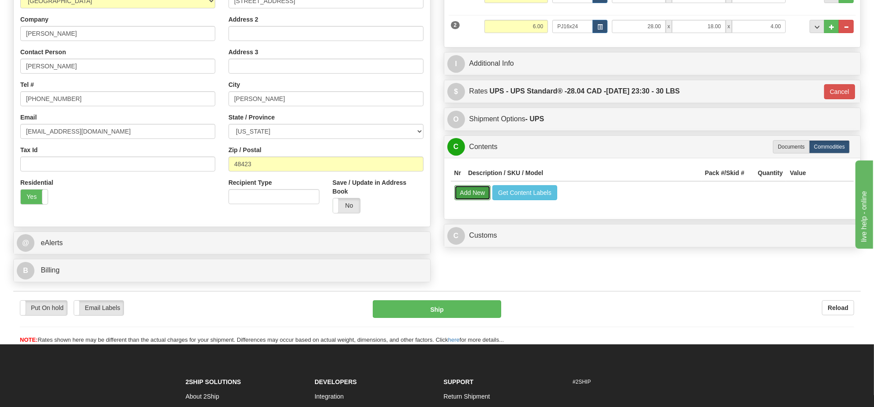
click at [483, 195] on button "Add New" at bounding box center [472, 192] width 37 height 15
select select
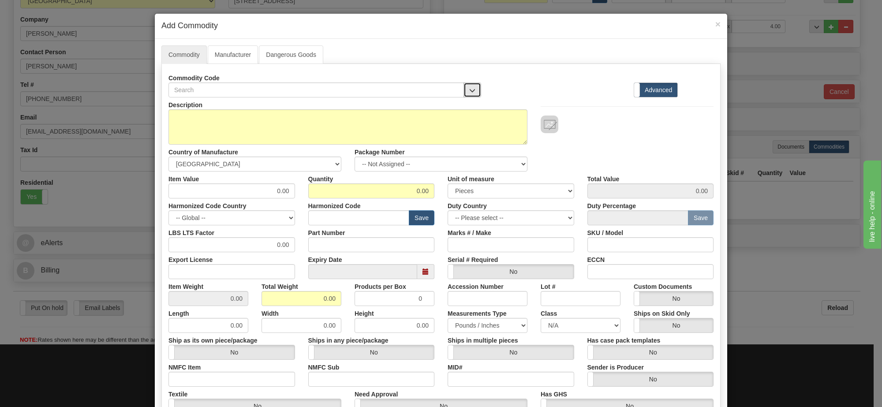
click at [469, 93] on span "button" at bounding box center [472, 91] width 6 height 6
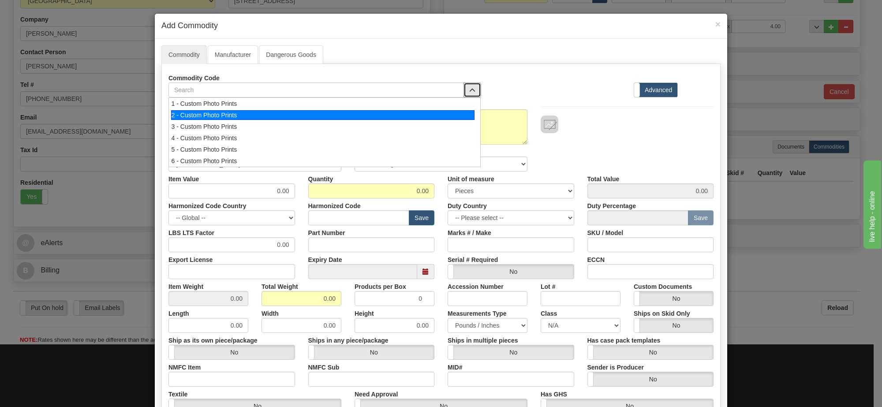
click at [389, 112] on div "2 - Custom Photo Prints" at bounding box center [323, 115] width 304 height 10
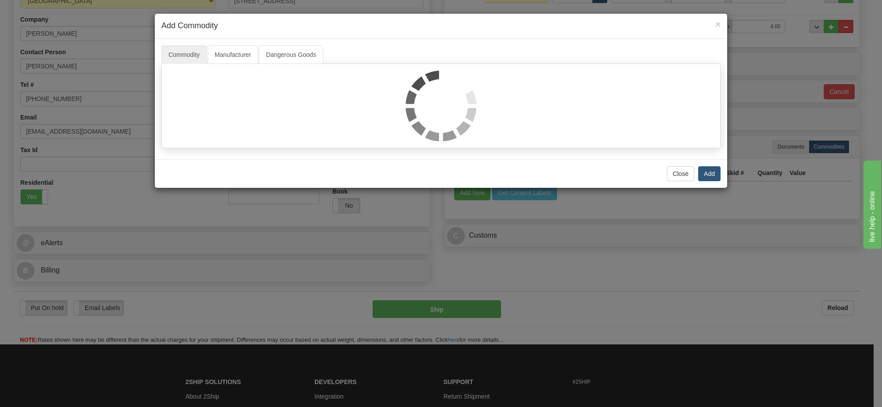
select select "1"
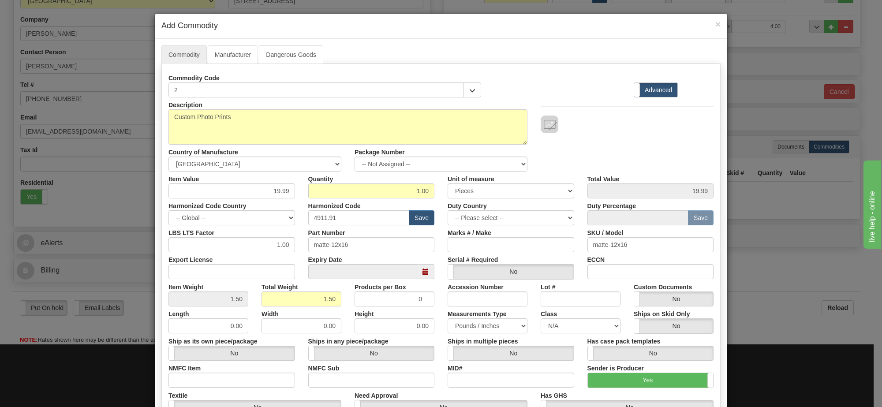
scroll to position [1, 0]
drag, startPoint x: 396, startPoint y: 165, endPoint x: 408, endPoint y: 168, distance: 12.8
click at [396, 165] on select "-- Not Assigned -- Item 1 Item 2" at bounding box center [441, 164] width 173 height 15
select select "0"
click at [355, 157] on select "-- Not Assigned -- Item 1 Item 2" at bounding box center [441, 164] width 173 height 15
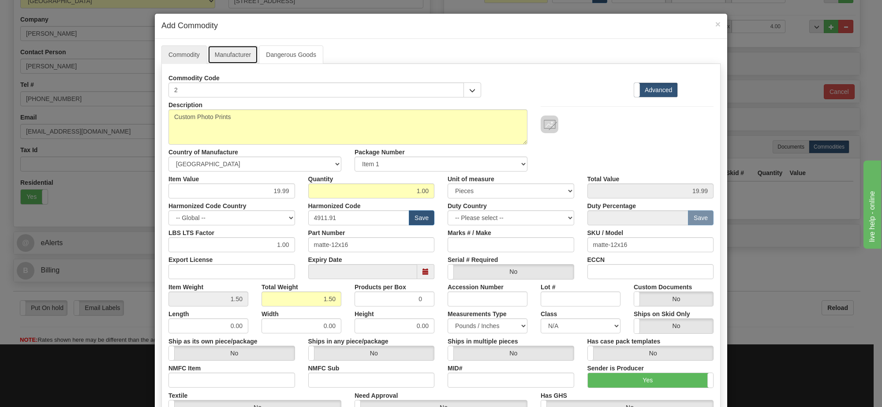
click at [240, 52] on link "Manufacturer" at bounding box center [233, 54] width 50 height 19
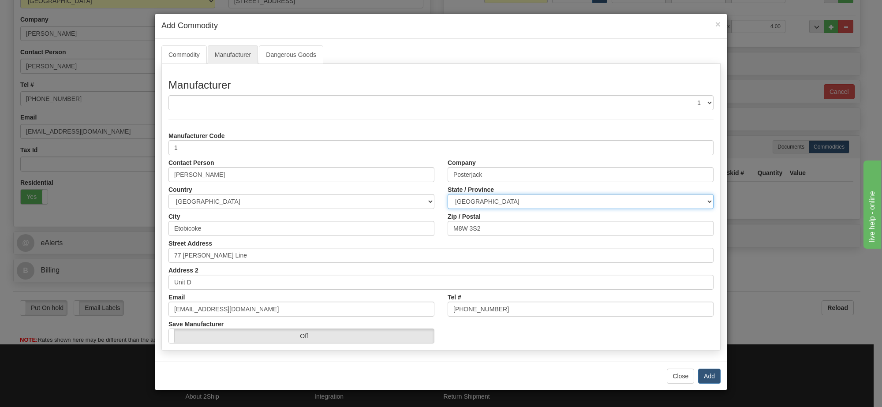
click at [506, 204] on select "ALBERTA BRITISH COLUMBIA MANITOBA NEW BRUNSWICK NEWFOUNDLAND NOVA SCOTIA NUNAVU…" at bounding box center [581, 201] width 266 height 15
select select "ON"
click at [448, 195] on select "ALBERTA BRITISH COLUMBIA MANITOBA NEW BRUNSWICK NEWFOUNDLAND NOVA SCOTIA NUNAVU…" at bounding box center [581, 201] width 266 height 15
click at [715, 378] on button "Add" at bounding box center [709, 376] width 22 height 15
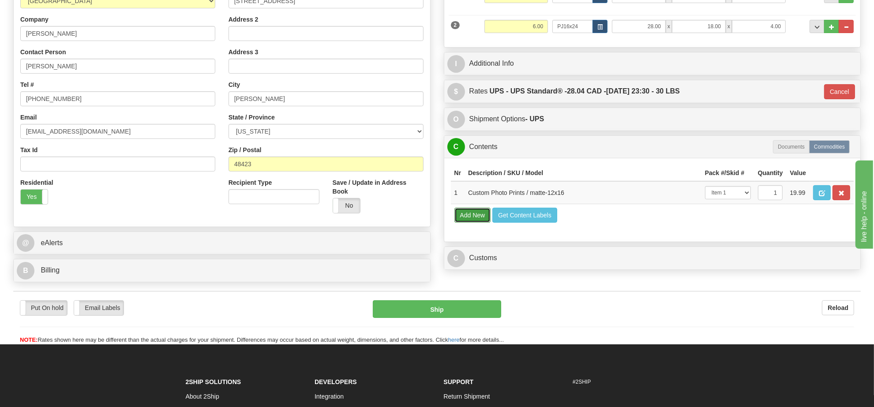
click at [475, 223] on button "Add New" at bounding box center [472, 215] width 37 height 15
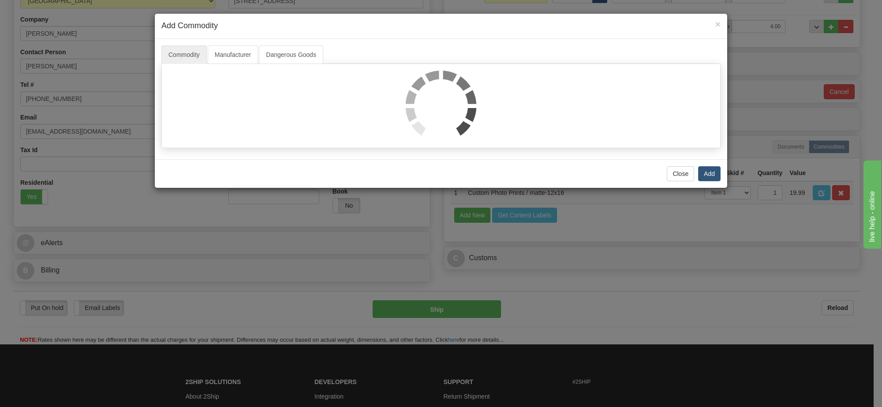
select select
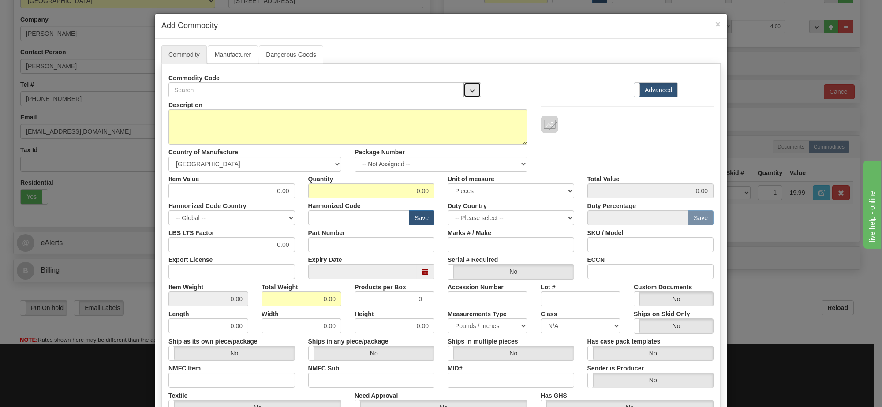
click at [471, 95] on button "button" at bounding box center [473, 89] width 18 height 15
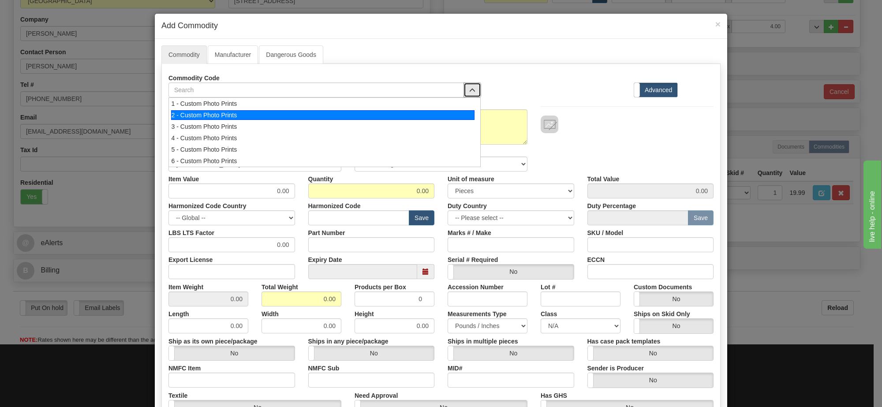
click at [447, 119] on div "2 - Custom Photo Prints" at bounding box center [323, 115] width 304 height 10
select select "1"
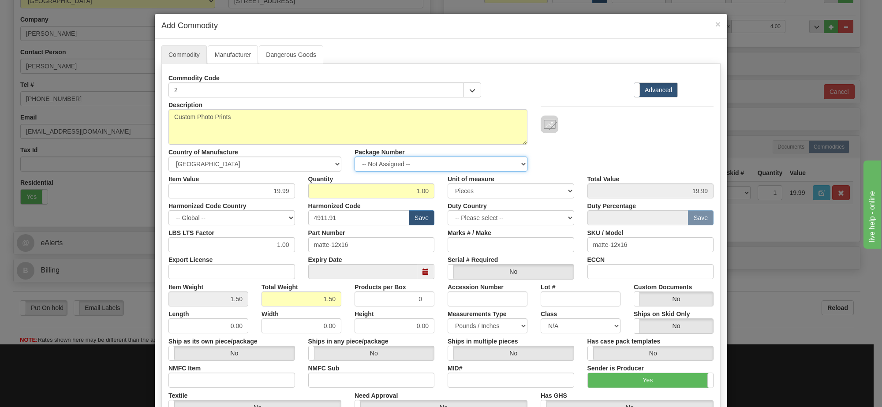
click at [468, 166] on select "-- Not Assigned -- Item 1 Item 2" at bounding box center [441, 164] width 173 height 15
select select "0"
click at [355, 157] on select "-- Not Assigned -- Item 1 Item 2" at bounding box center [441, 164] width 173 height 15
click at [238, 56] on link "Manufacturer" at bounding box center [233, 54] width 50 height 19
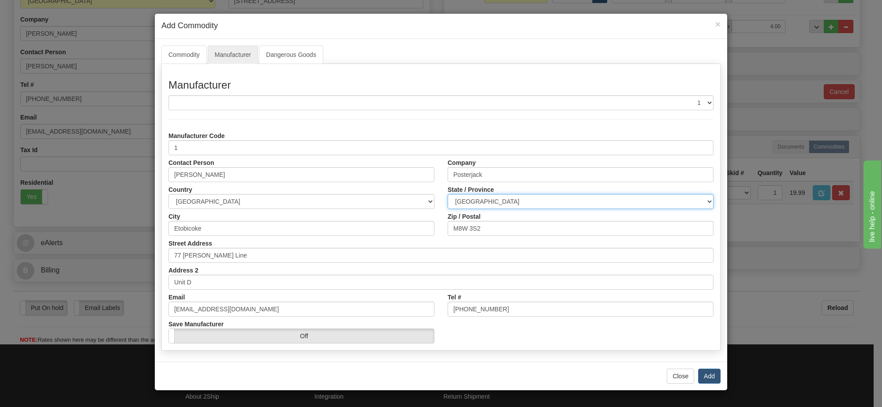
click at [543, 203] on select "ALBERTA BRITISH COLUMBIA MANITOBA NEW BRUNSWICK NEWFOUNDLAND NOVA SCOTIA NUNAVU…" at bounding box center [581, 201] width 266 height 15
select select "ON"
click at [448, 195] on select "ALBERTA BRITISH COLUMBIA MANITOBA NEW BRUNSWICK NEWFOUNDLAND NOVA SCOTIA NUNAVU…" at bounding box center [581, 201] width 266 height 15
click at [713, 375] on button "Add" at bounding box center [709, 376] width 22 height 15
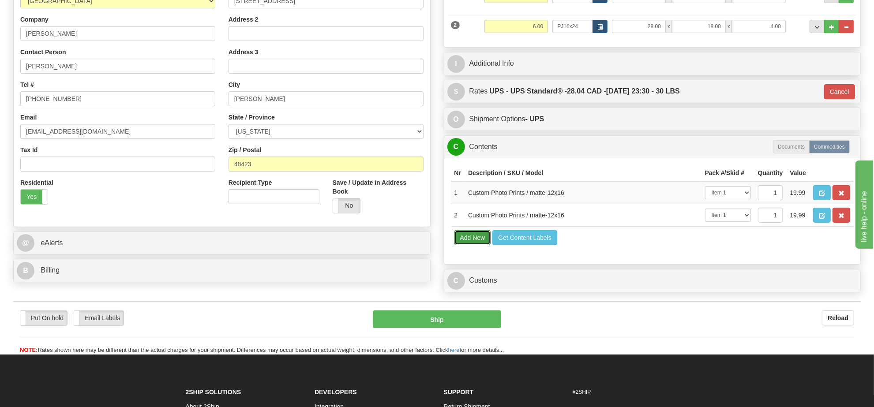
click at [470, 245] on button "Add New" at bounding box center [472, 237] width 37 height 15
select select
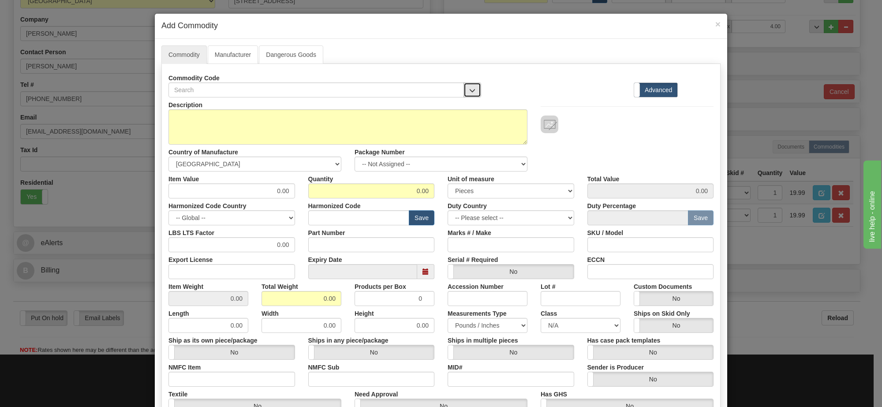
click at [471, 89] on span "button" at bounding box center [472, 91] width 6 height 6
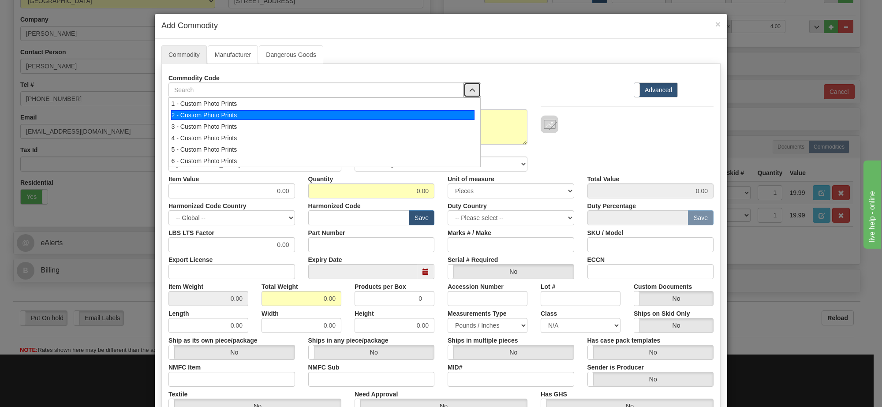
click at [432, 117] on div "2 - Custom Photo Prints" at bounding box center [323, 115] width 304 height 10
select select "1"
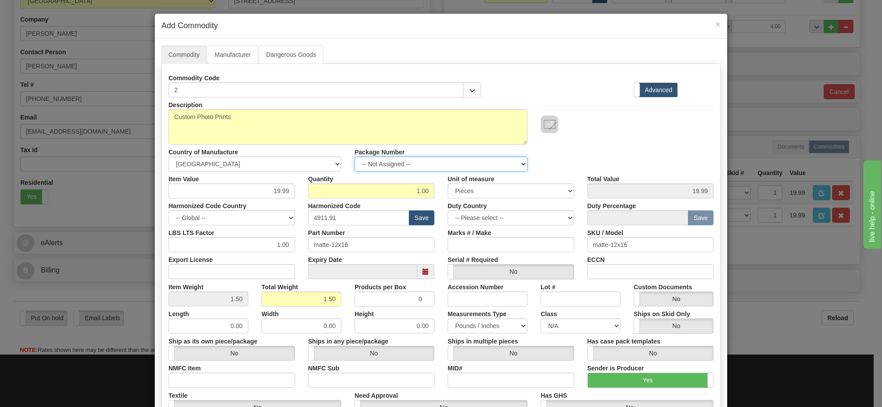
click at [438, 171] on select "-- Not Assigned -- Item 1 Item 2" at bounding box center [441, 164] width 173 height 15
select select "0"
click at [355, 157] on select "-- Not Assigned -- Item 1 Item 2" at bounding box center [441, 164] width 173 height 15
click at [232, 62] on link "Manufacturer" at bounding box center [233, 54] width 50 height 19
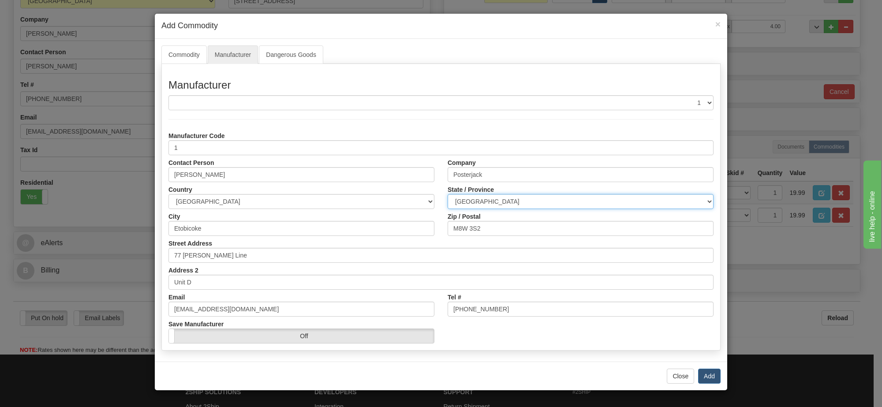
click at [482, 205] on select "ALBERTA BRITISH COLUMBIA MANITOBA NEW BRUNSWICK NEWFOUNDLAND NOVA SCOTIA NUNAVU…" at bounding box center [581, 201] width 266 height 15
select select "ON"
click at [448, 195] on select "ALBERTA BRITISH COLUMBIA MANITOBA NEW BRUNSWICK NEWFOUNDLAND NOVA SCOTIA NUNAVU…" at bounding box center [581, 201] width 266 height 15
click at [706, 369] on button "Add" at bounding box center [709, 376] width 22 height 15
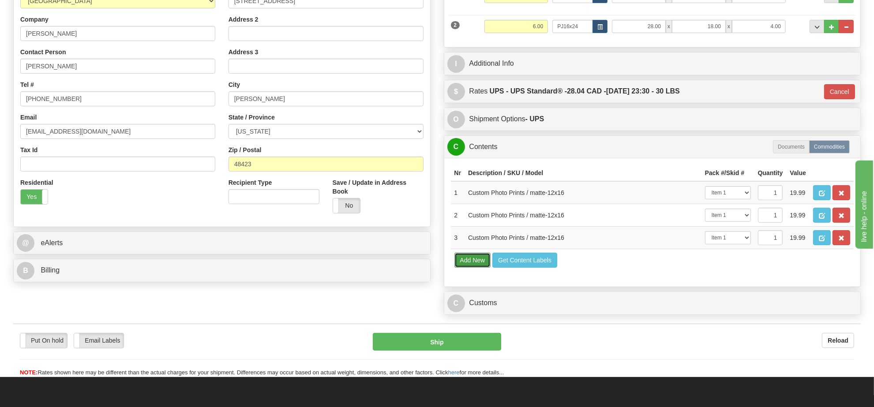
click at [475, 268] on button "Add New" at bounding box center [472, 260] width 37 height 15
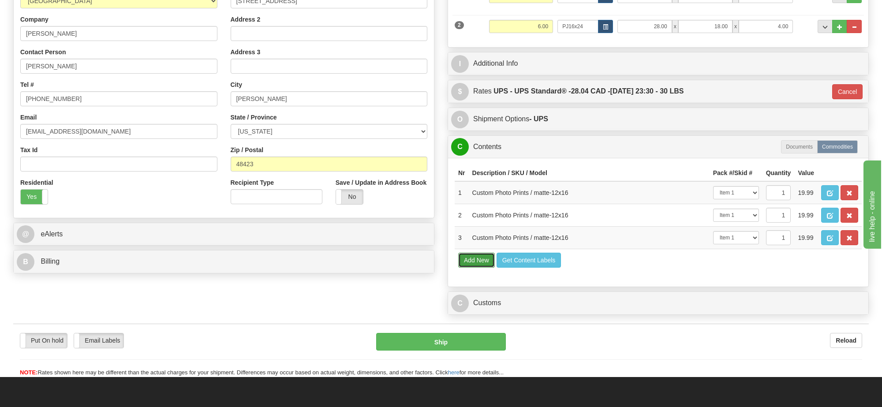
select select
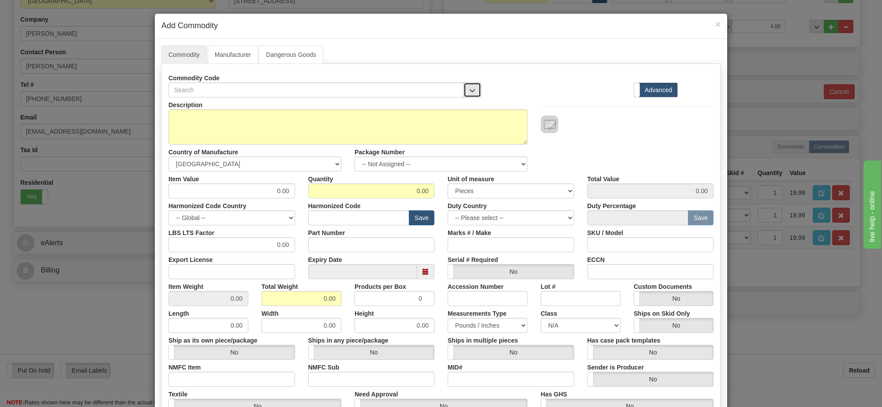
click at [464, 89] on button "button" at bounding box center [473, 89] width 18 height 15
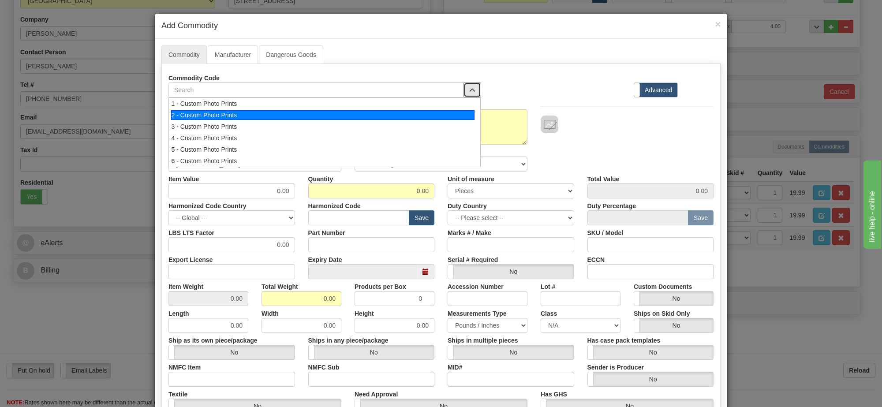
click at [419, 116] on div "2 - Custom Photo Prints" at bounding box center [323, 115] width 304 height 10
select select "1"
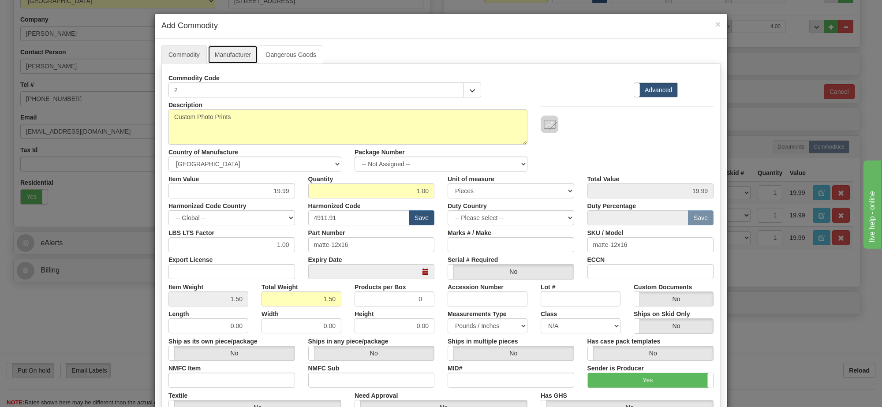
click at [236, 60] on link "Manufacturer" at bounding box center [233, 54] width 50 height 19
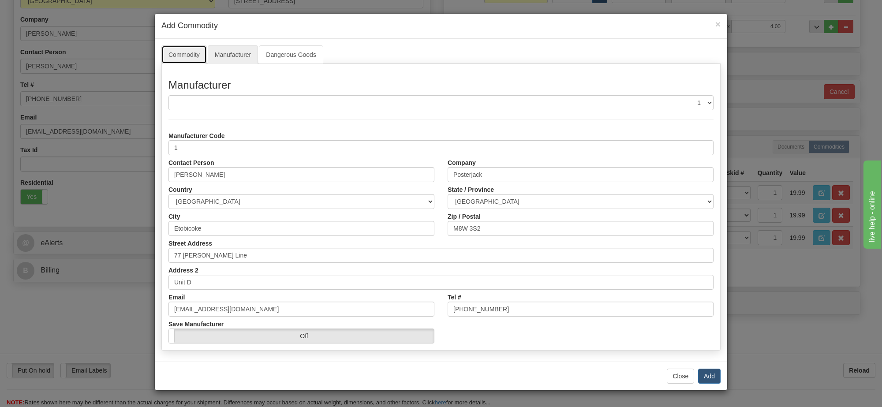
click at [179, 51] on link "Commodity" at bounding box center [183, 54] width 45 height 19
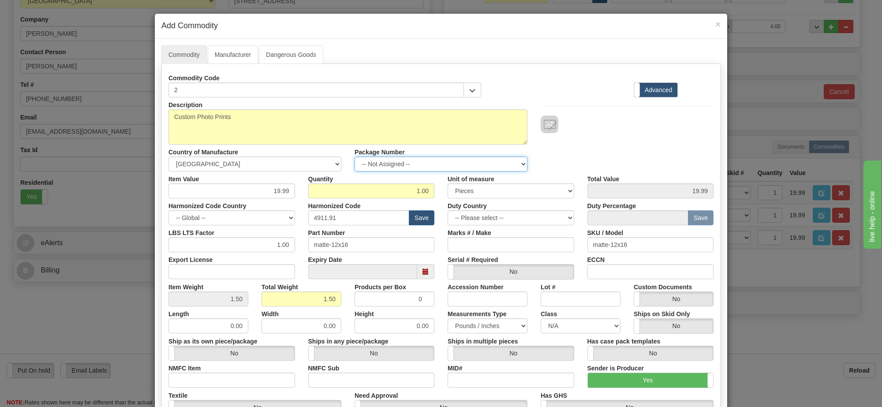
click at [413, 164] on select "-- Not Assigned -- Item 1 Item 2" at bounding box center [441, 164] width 173 height 15
select select "0"
click at [355, 157] on select "-- Not Assigned -- Item 1 Item 2" at bounding box center [441, 164] width 173 height 15
click at [242, 56] on link "Manufacturer" at bounding box center [233, 54] width 50 height 19
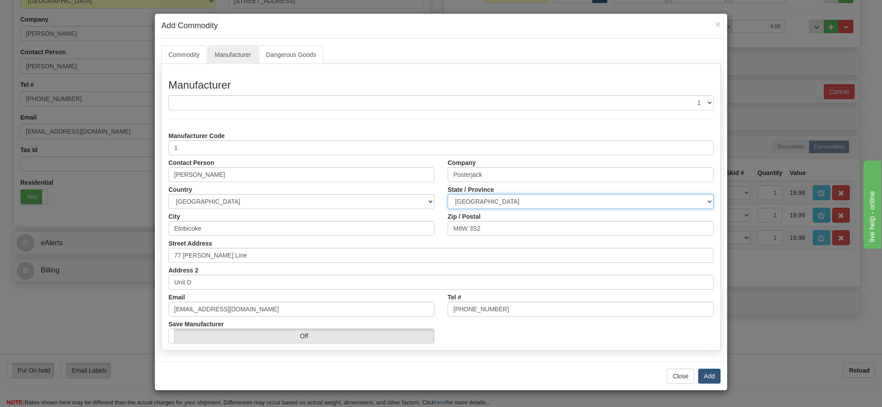
click at [506, 208] on select "ALBERTA BRITISH COLUMBIA MANITOBA NEW BRUNSWICK NEWFOUNDLAND NOVA SCOTIA NUNAVU…" at bounding box center [581, 201] width 266 height 15
select select "ON"
click at [448, 195] on select "ALBERTA BRITISH COLUMBIA MANITOBA NEW BRUNSWICK NEWFOUNDLAND NOVA SCOTIA NUNAVU…" at bounding box center [581, 201] width 266 height 15
click at [704, 375] on button "Add" at bounding box center [709, 376] width 22 height 15
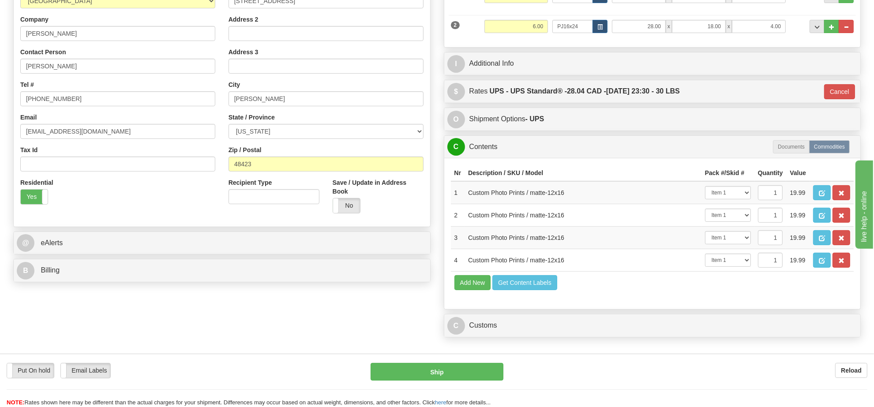
scroll to position [221, 0]
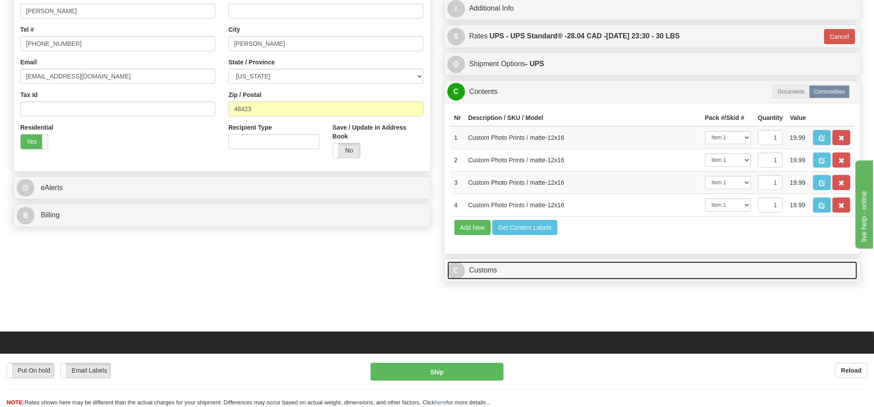
click at [486, 280] on link "C Customs" at bounding box center [652, 271] width 410 height 18
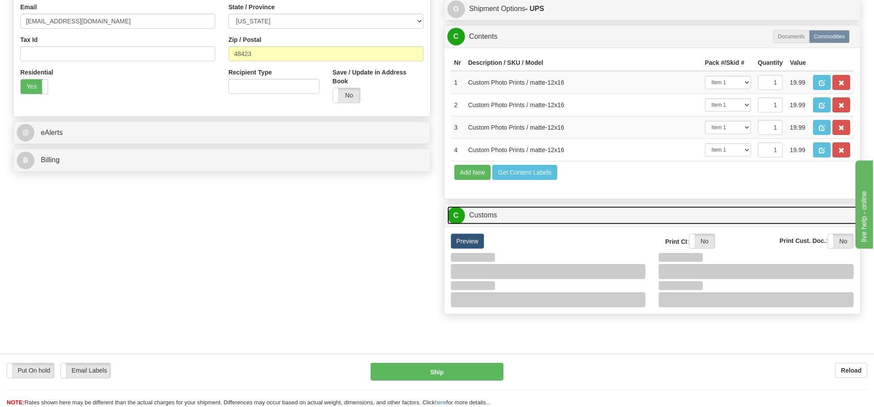
scroll to position [331, 0]
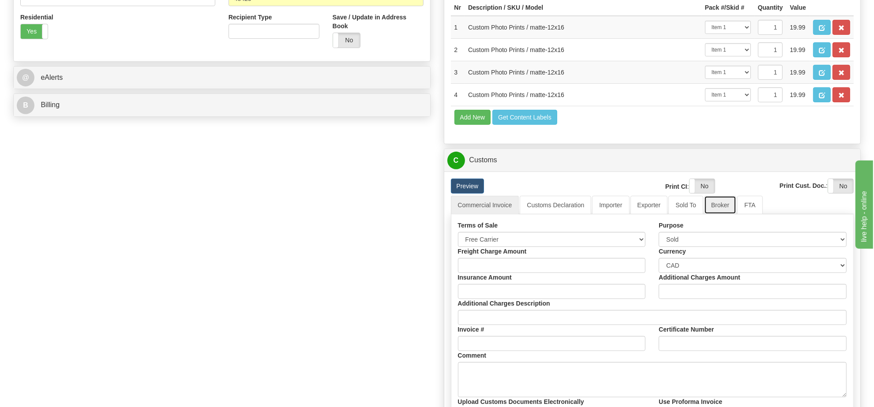
click at [726, 214] on link "Broker" at bounding box center [720, 205] width 32 height 19
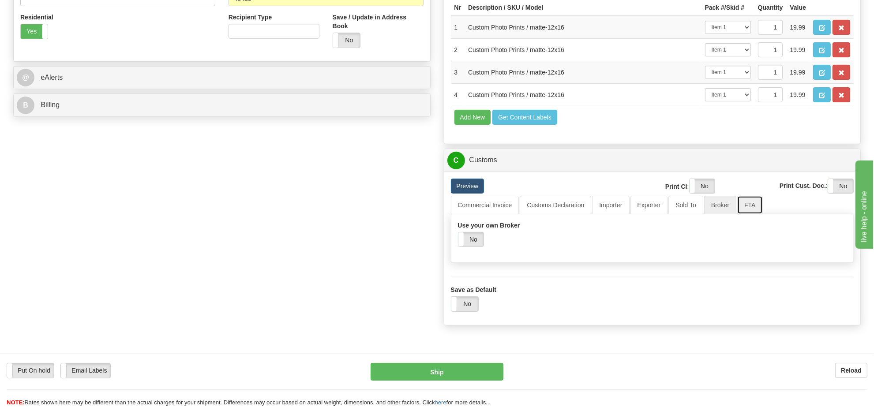
click at [737, 214] on link "FTA" at bounding box center [749, 205] width 25 height 19
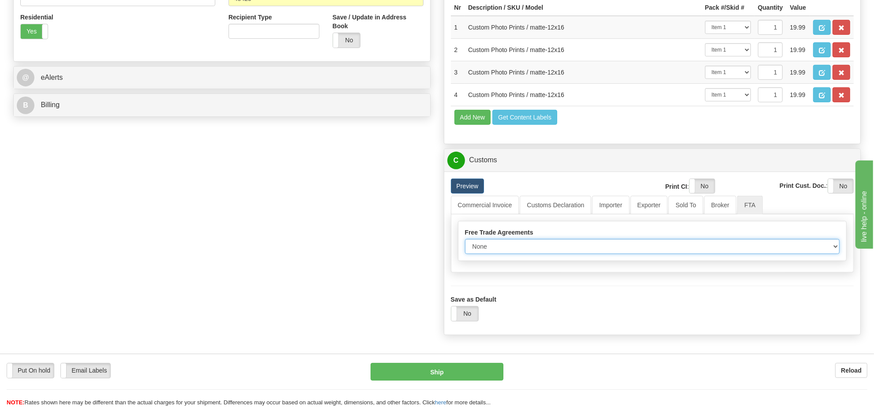
click at [584, 254] on select "None Other USMCA CETA CUKTCA" at bounding box center [652, 246] width 375 height 15
select select "1"
click at [465, 254] on select "None Other USMCA CETA CUKTCA" at bounding box center [652, 246] width 375 height 15
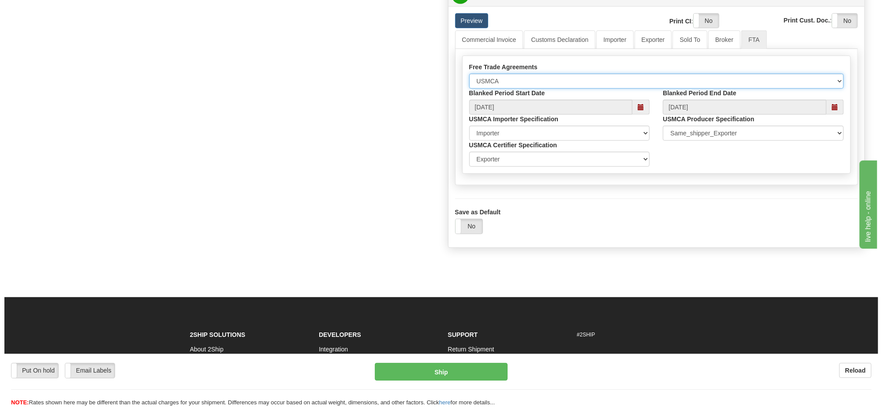
scroll to position [441, 0]
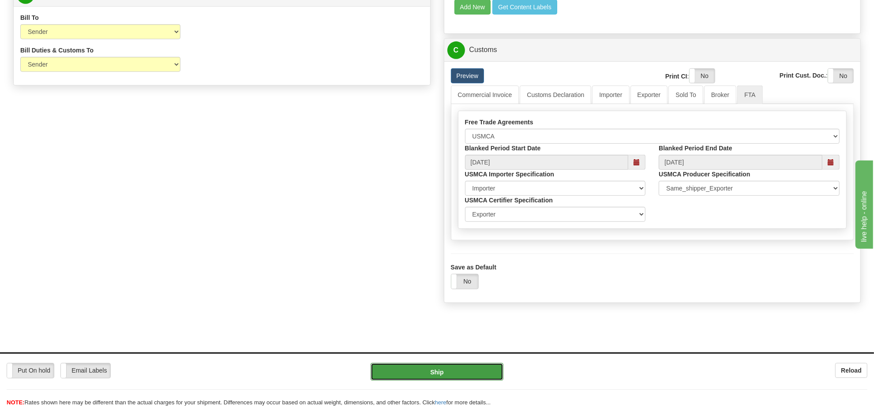
click at [438, 371] on button "Ship" at bounding box center [437, 372] width 132 height 18
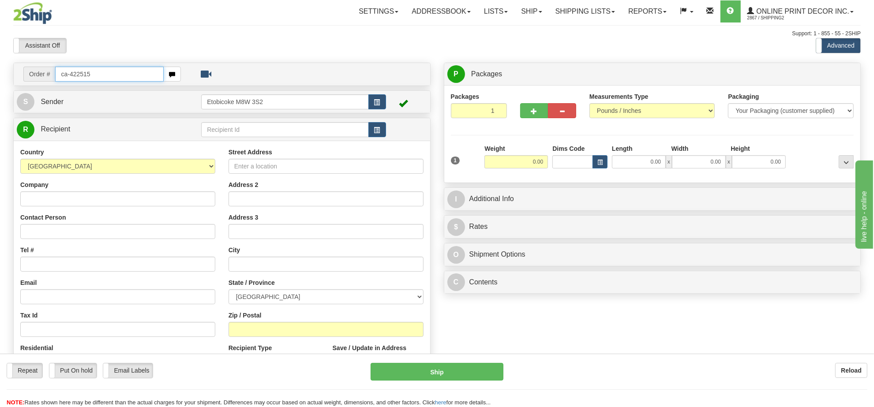
type input "ca-422515"
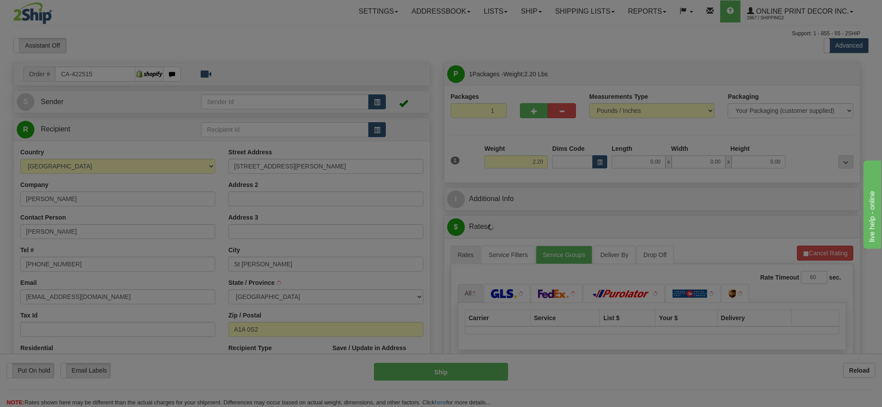
type input "ST. [PERSON_NAME]'S"
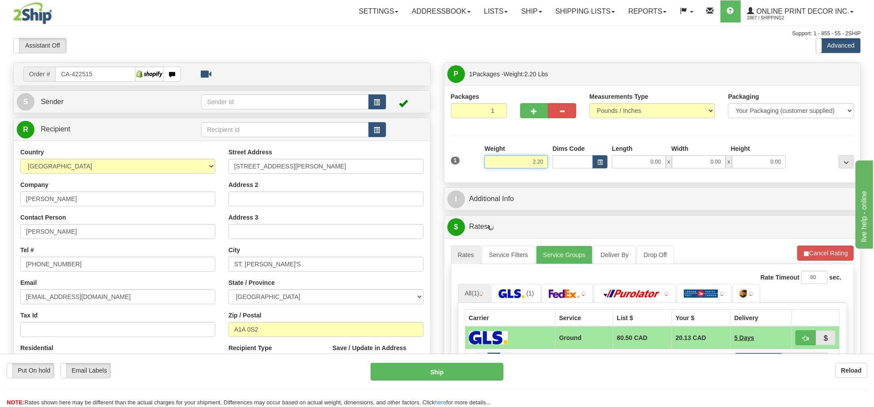
click at [509, 160] on input "2.20" at bounding box center [516, 161] width 64 height 13
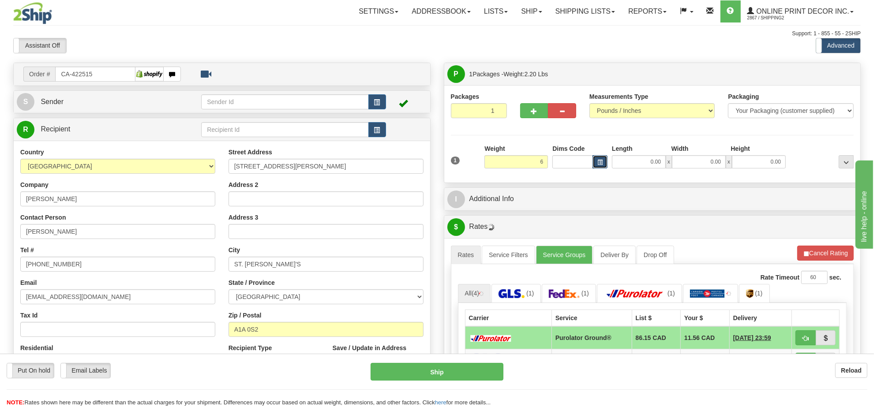
type input "6.00"
click at [599, 162] on span "button" at bounding box center [599, 162] width 5 height 5
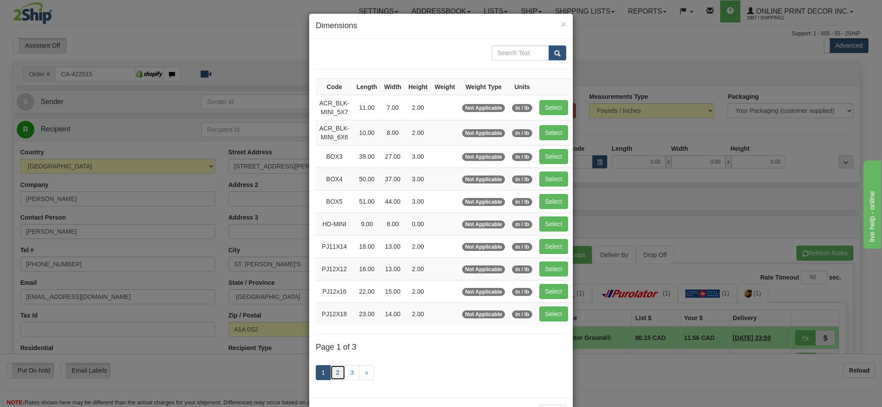
click at [338, 375] on link "2" at bounding box center [337, 372] width 15 height 15
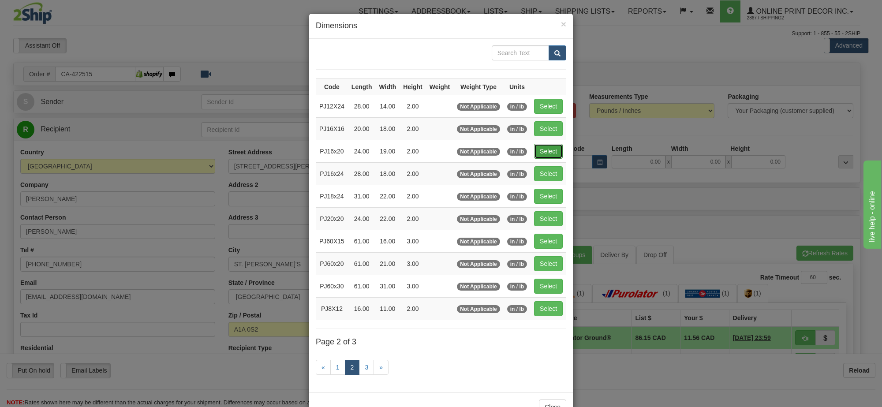
click at [545, 150] on button "Select" at bounding box center [548, 151] width 29 height 15
type input "PJ16x20"
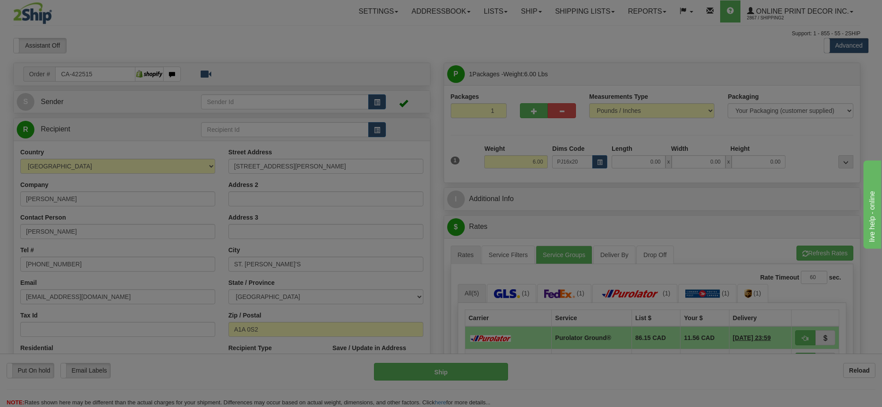
type input "24.00"
type input "19.00"
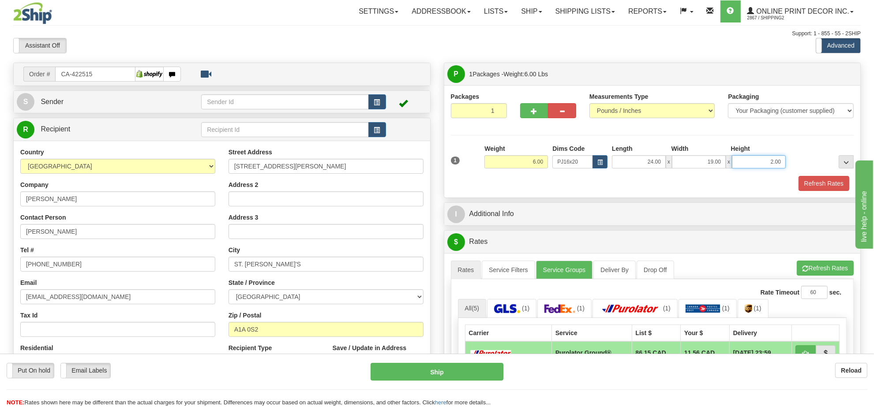
click at [762, 164] on input "2.00" at bounding box center [759, 161] width 54 height 13
type input "4.00"
click at [818, 276] on button "Refresh Rates" at bounding box center [825, 268] width 57 height 15
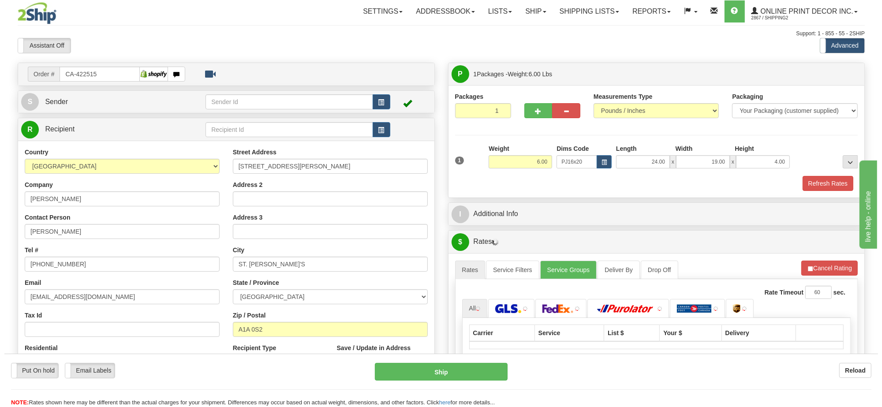
scroll to position [55, 0]
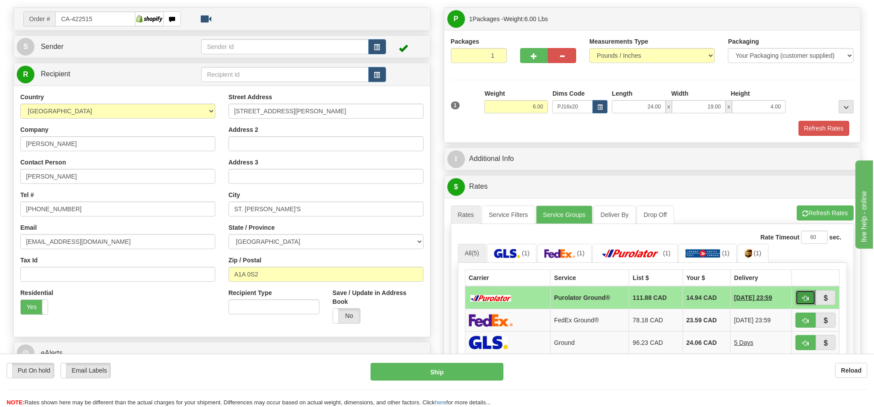
click at [802, 301] on span "button" at bounding box center [805, 299] width 6 height 6
type input "260"
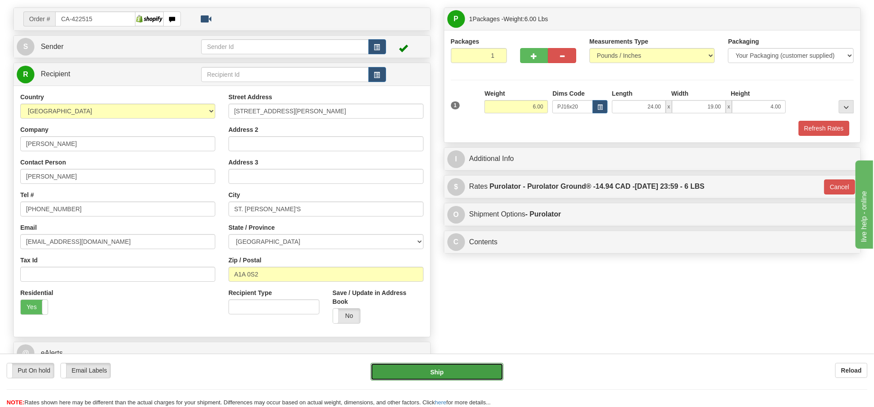
click at [477, 368] on button "Ship" at bounding box center [437, 372] width 132 height 18
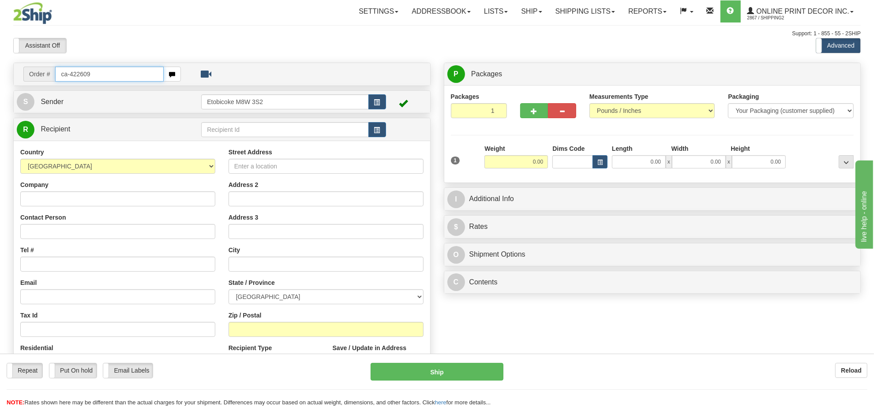
type input "ca-422609"
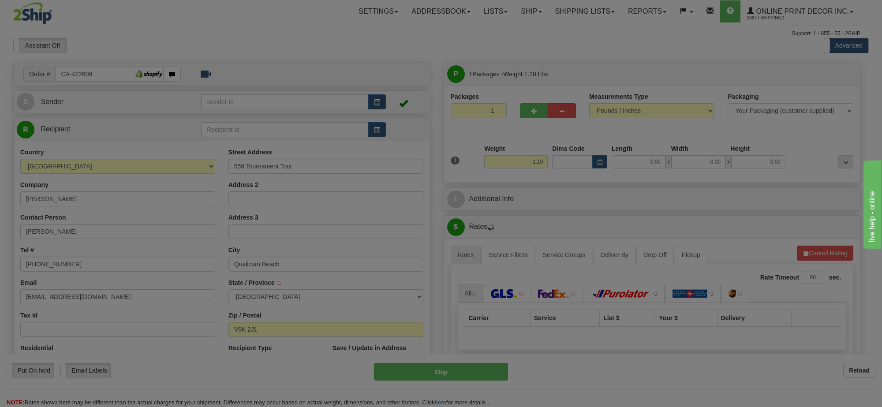
type input "QUALICUM BEACH"
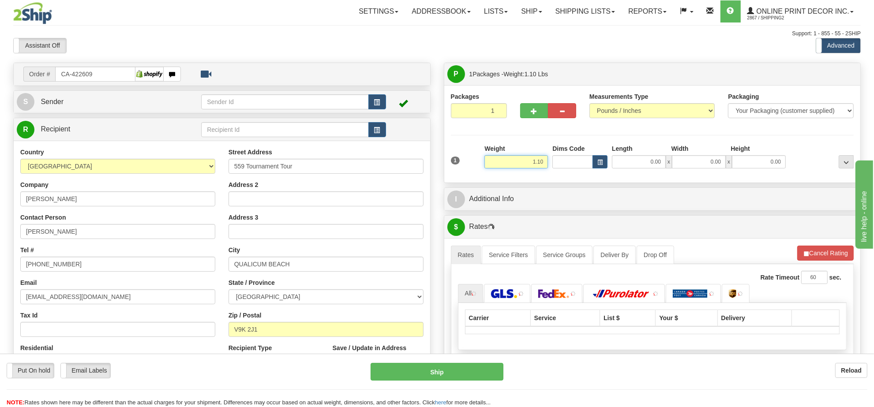
click at [533, 168] on input "1.10" at bounding box center [516, 161] width 64 height 13
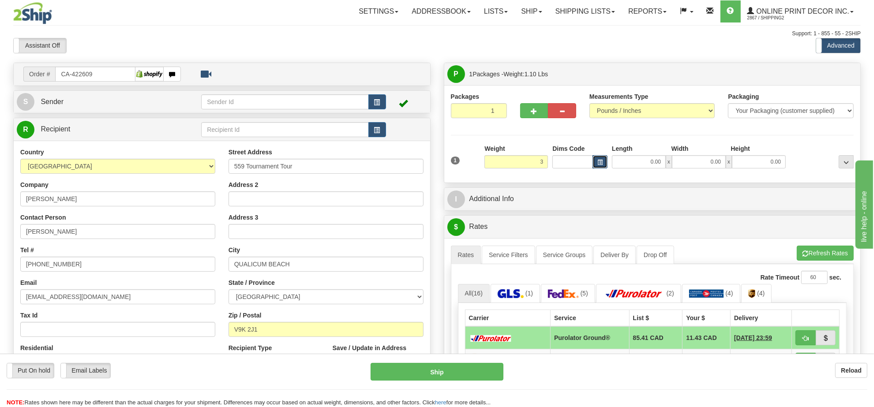
click at [602, 167] on button "button" at bounding box center [599, 161] width 15 height 13
type input "3.00"
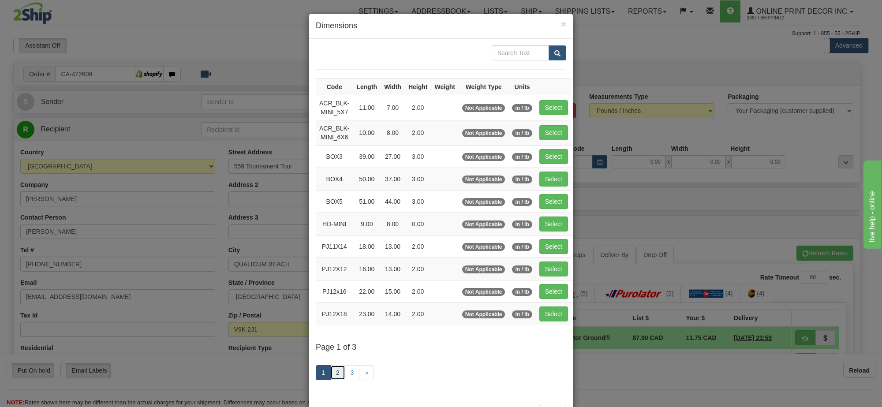
click at [336, 377] on link "2" at bounding box center [337, 372] width 15 height 15
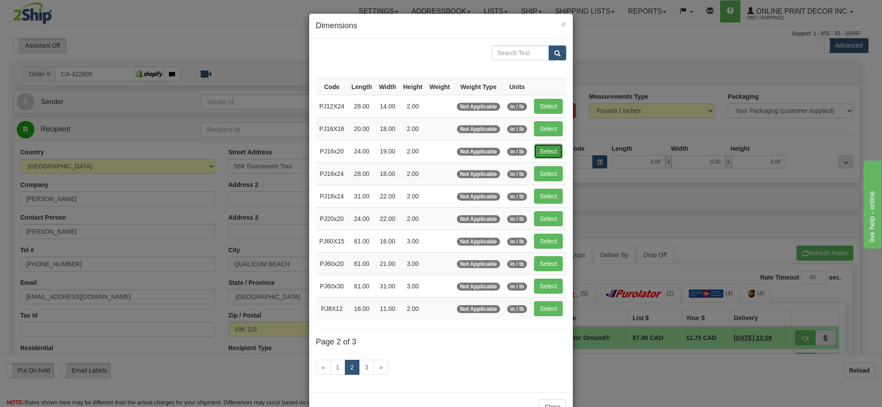
click at [547, 150] on button "Select" at bounding box center [548, 151] width 29 height 15
type input "PJ16x20"
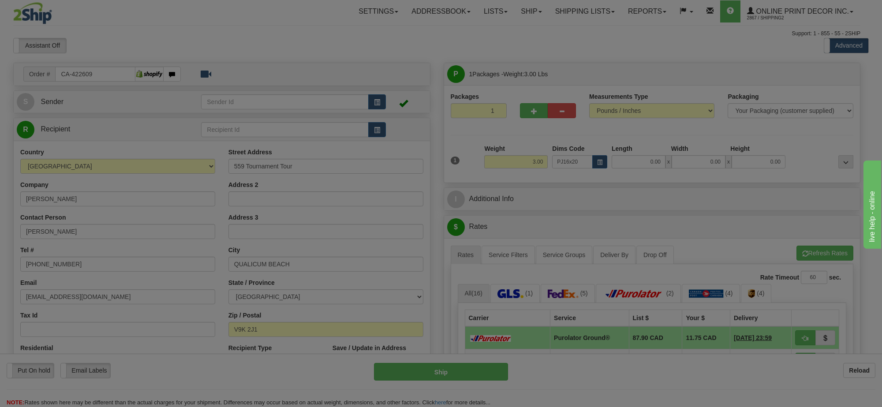
type input "24.00"
type input "19.00"
type input "2.00"
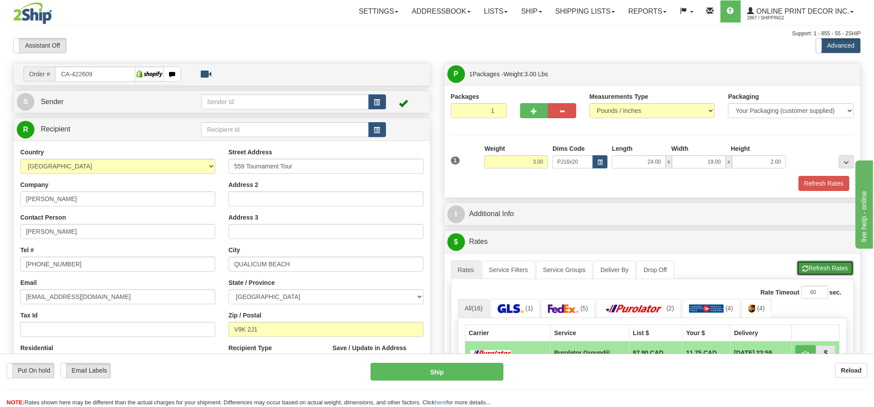
click at [821, 270] on button "Refresh Rates" at bounding box center [825, 268] width 57 height 15
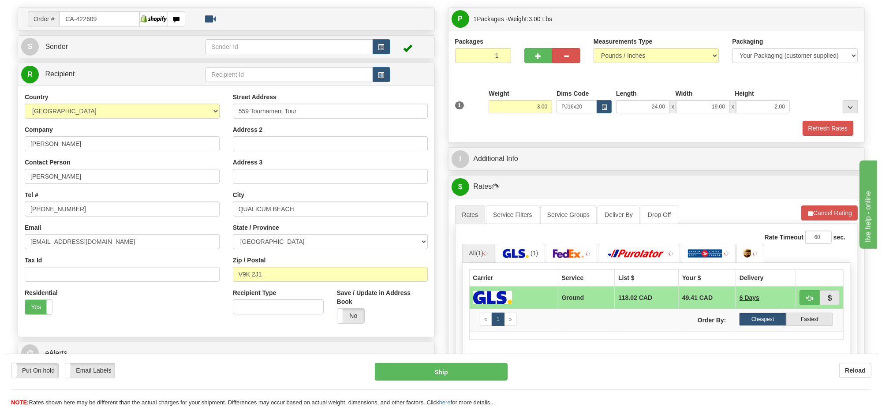
scroll to position [110, 0]
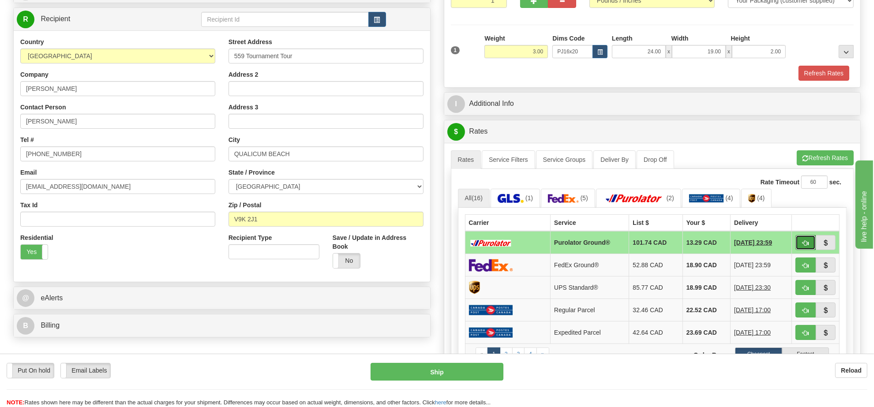
click at [797, 249] on button "button" at bounding box center [805, 242] width 20 height 15
type input "260"
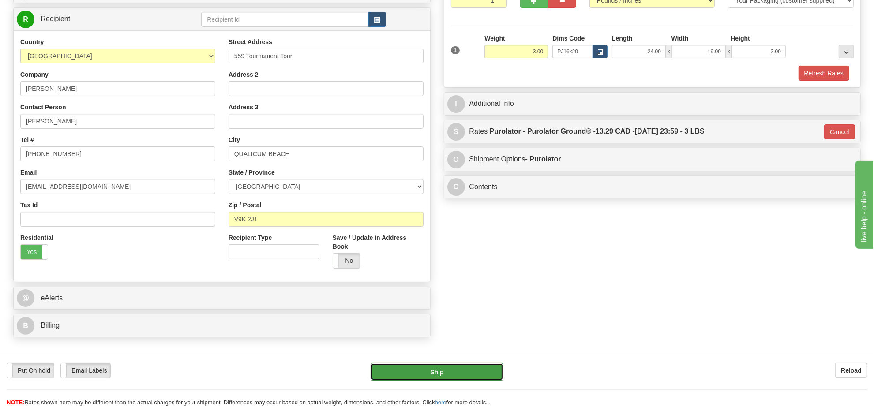
click at [468, 371] on button "Ship" at bounding box center [437, 372] width 132 height 18
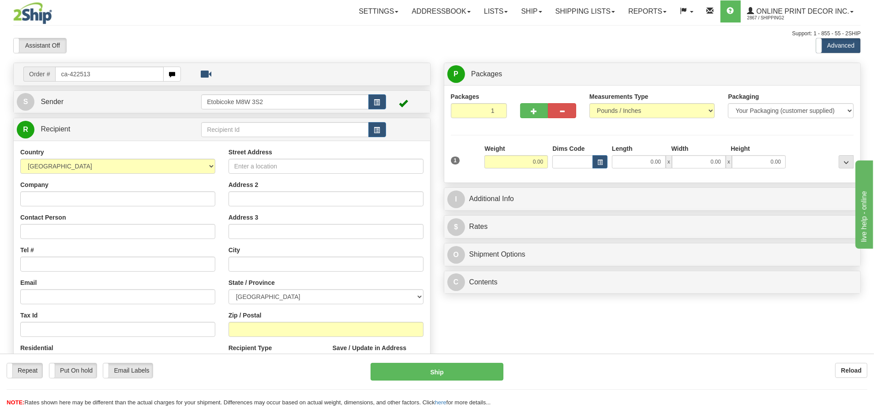
type input "ca-422513"
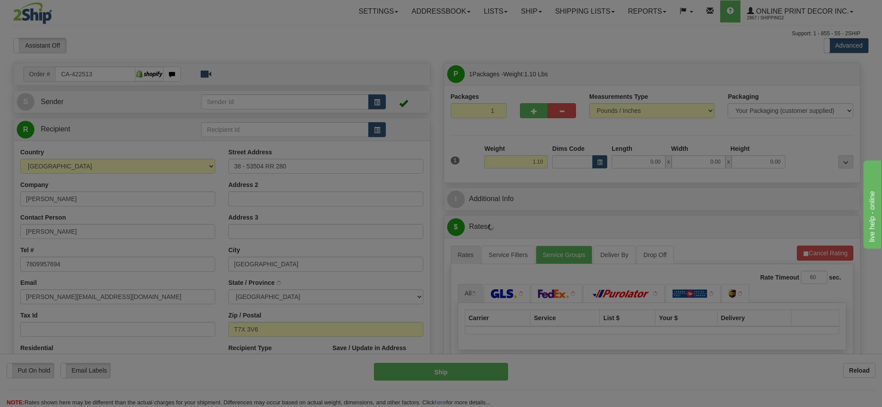
type input "SPRUCE GROVE"
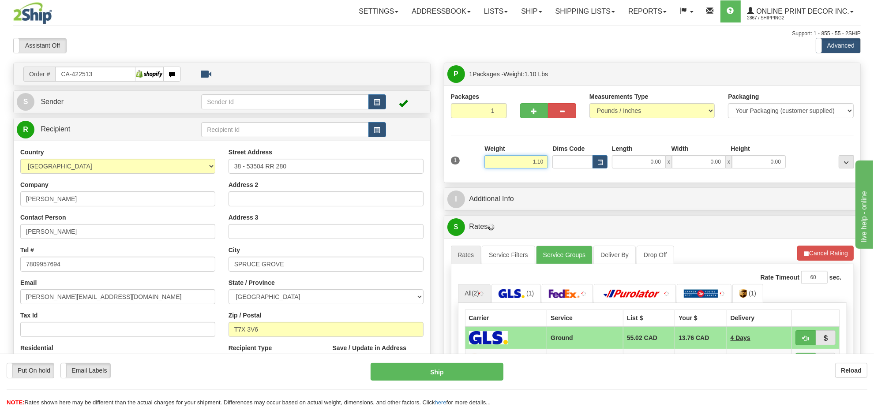
click at [527, 162] on input "1.10" at bounding box center [516, 161] width 64 height 13
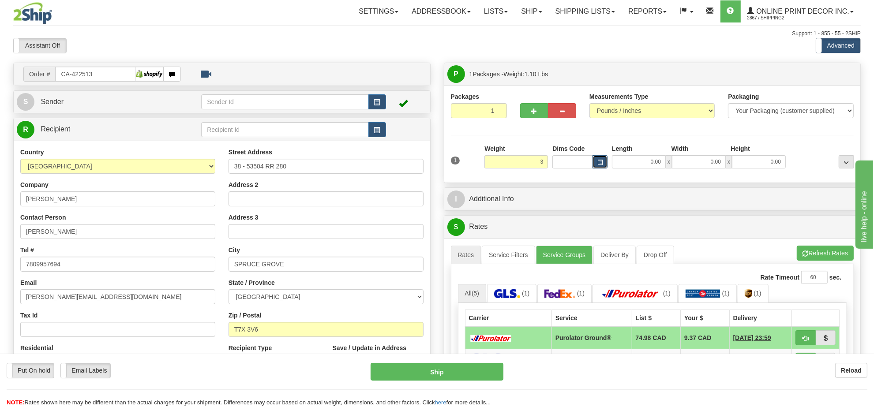
click at [603, 168] on button "button" at bounding box center [599, 161] width 15 height 13
type input "3.00"
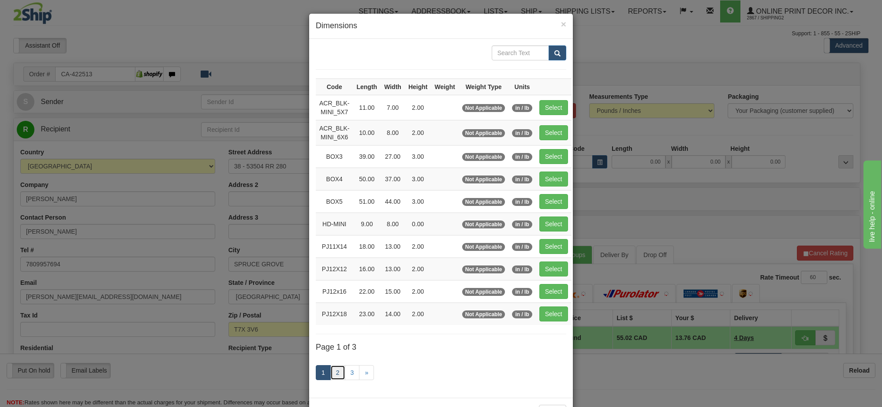
click at [336, 372] on link "2" at bounding box center [337, 372] width 15 height 15
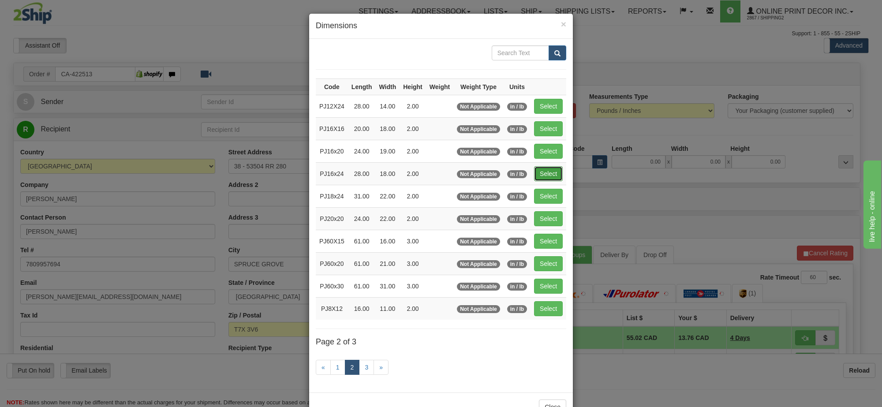
click at [543, 176] on button "Select" at bounding box center [548, 173] width 29 height 15
type input "PJ16x24"
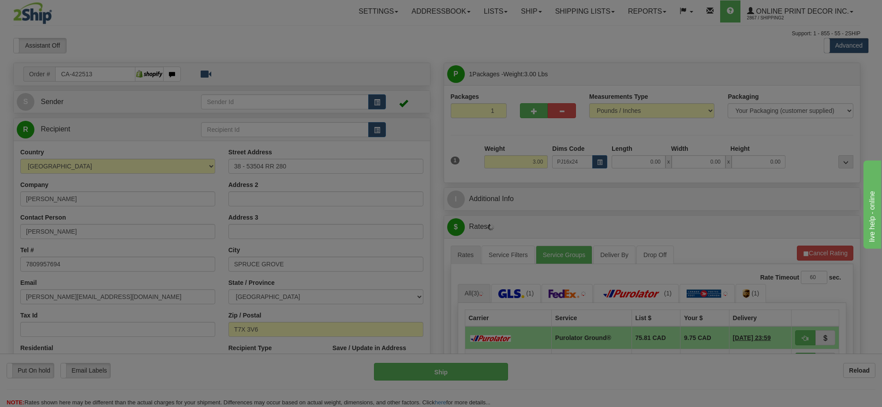
type input "28.00"
type input "18.00"
type input "2.00"
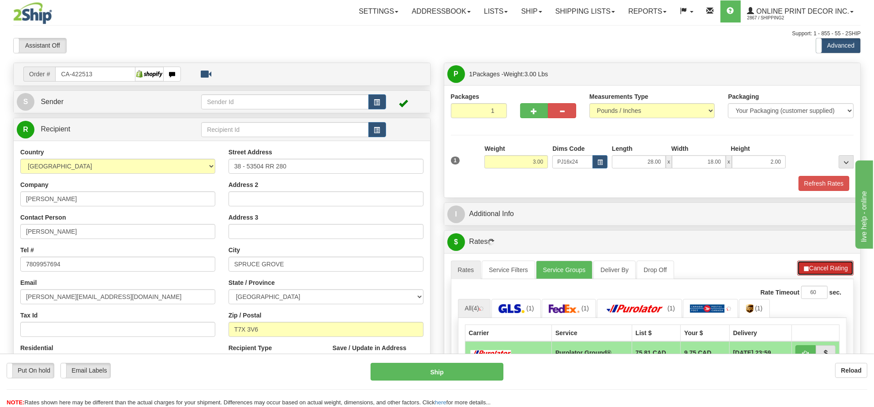
click at [814, 276] on button "Cancel Rating" at bounding box center [825, 268] width 56 height 15
click at [0, 0] on button "Refresh Rates" at bounding box center [0, 0] width 0 height 0
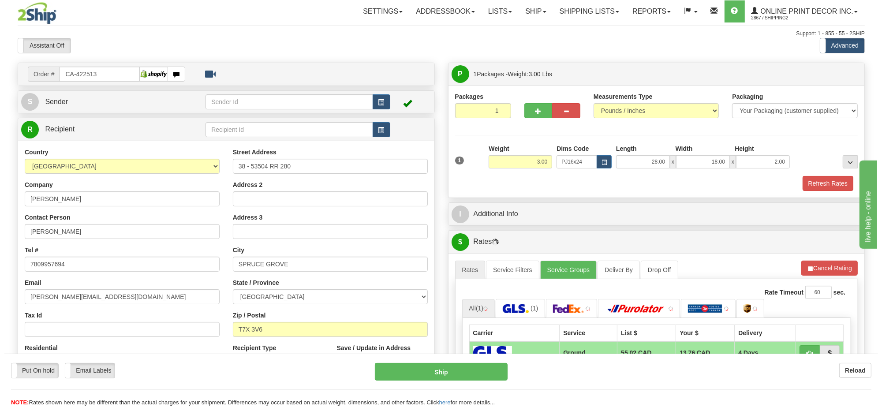
scroll to position [110, 0]
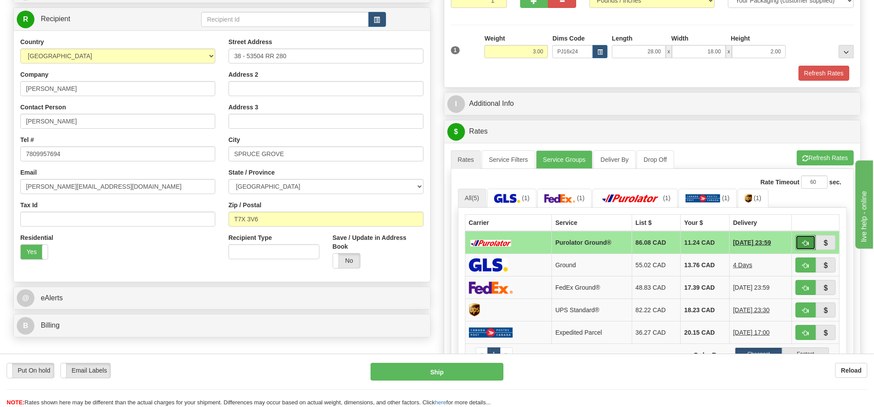
drag, startPoint x: 794, startPoint y: 243, endPoint x: 799, endPoint y: 246, distance: 5.1
click at [800, 243] on button "button" at bounding box center [805, 242] width 20 height 15
type input "260"
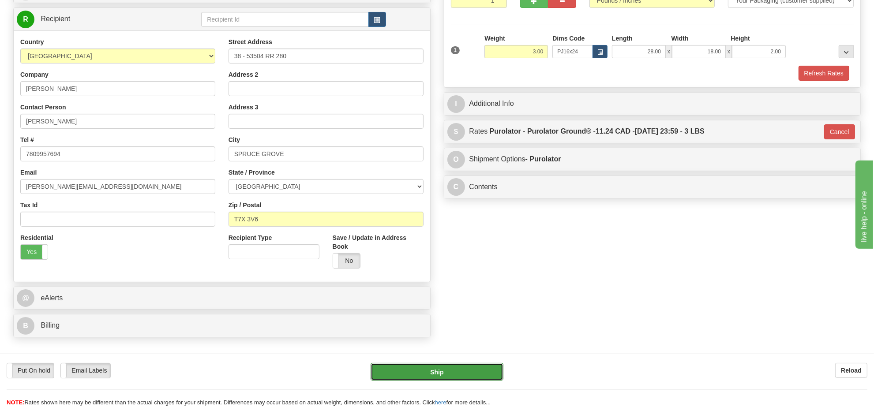
click at [415, 363] on button "Ship" at bounding box center [437, 372] width 132 height 18
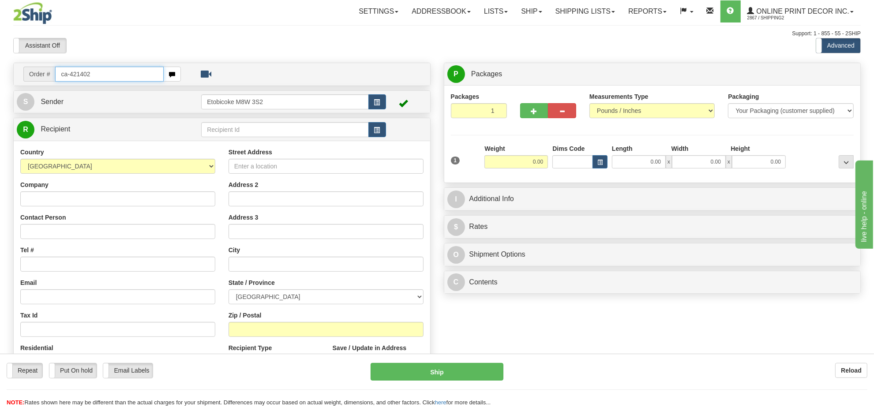
type input "ca-421402"
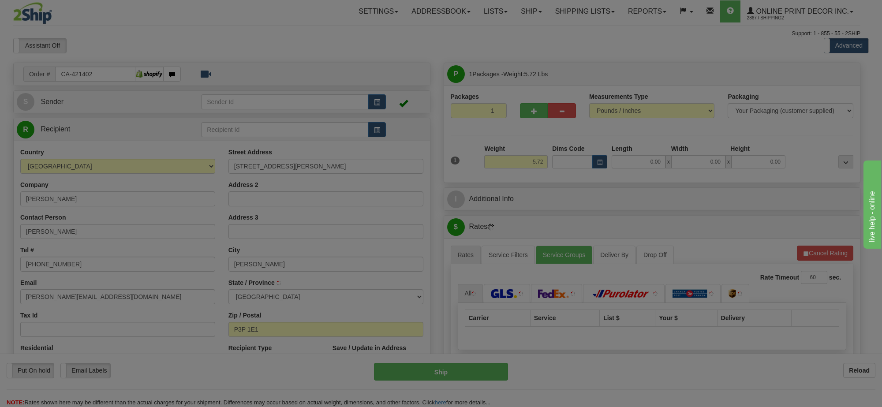
type input "HANMER"
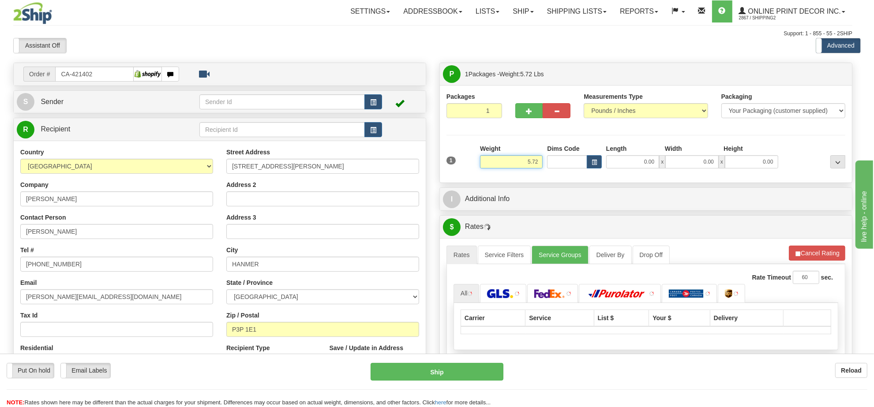
click at [539, 165] on input "5.72" at bounding box center [511, 161] width 63 height 13
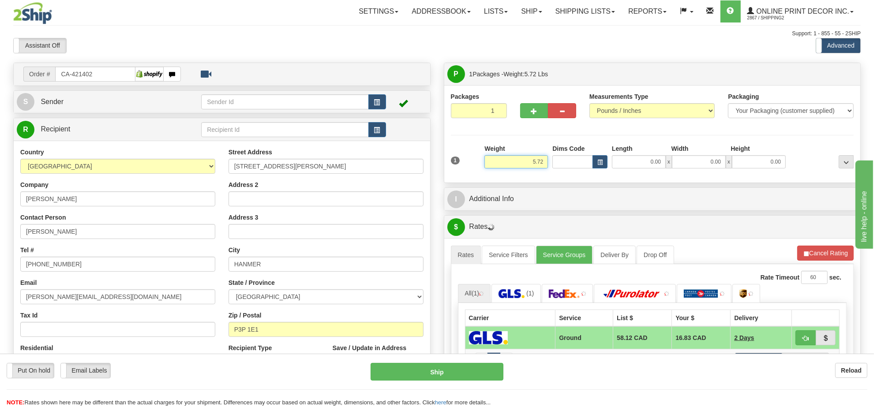
click at [539, 165] on input "5.72" at bounding box center [516, 161] width 64 height 13
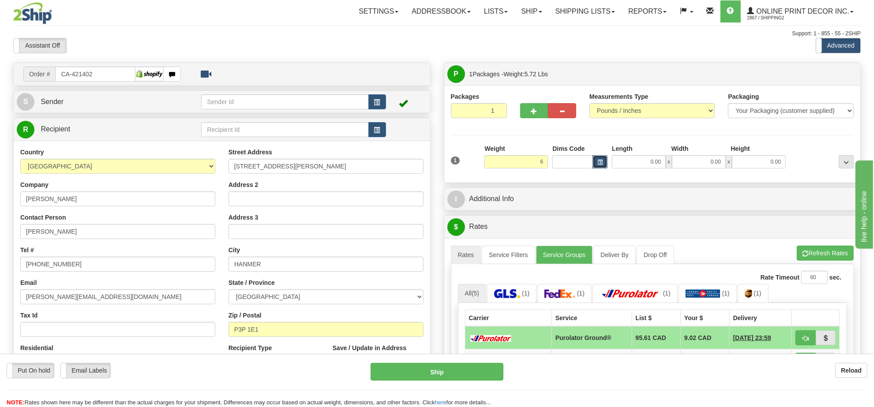
type input "6.00"
click at [605, 161] on button "button" at bounding box center [599, 161] width 15 height 13
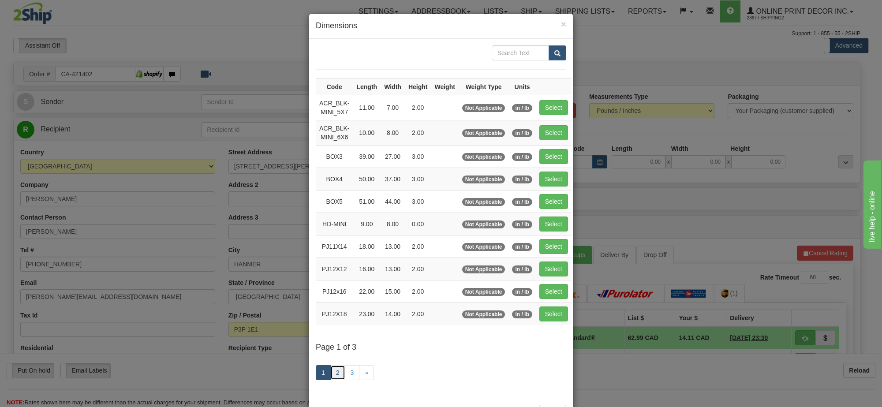
click at [335, 378] on link "2" at bounding box center [337, 372] width 15 height 15
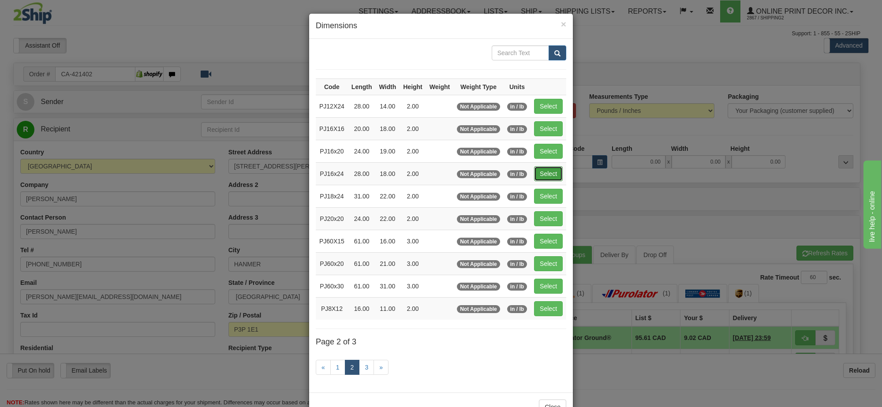
click at [552, 172] on button "Select" at bounding box center [548, 173] width 29 height 15
type input "PJ16x24"
type input "28.00"
type input "18.00"
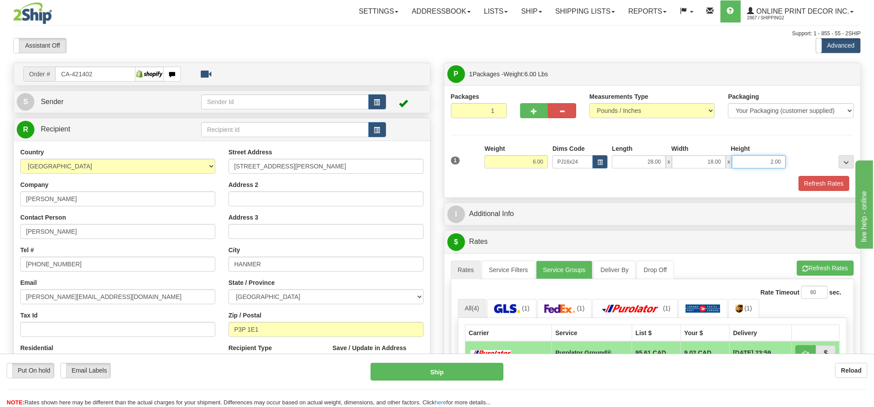
click at [757, 166] on input "2.00" at bounding box center [759, 161] width 54 height 13
type input "4.00"
drag, startPoint x: 531, startPoint y: 112, endPoint x: 537, endPoint y: 128, distance: 17.0
click at [531, 112] on span "button" at bounding box center [534, 112] width 6 height 6
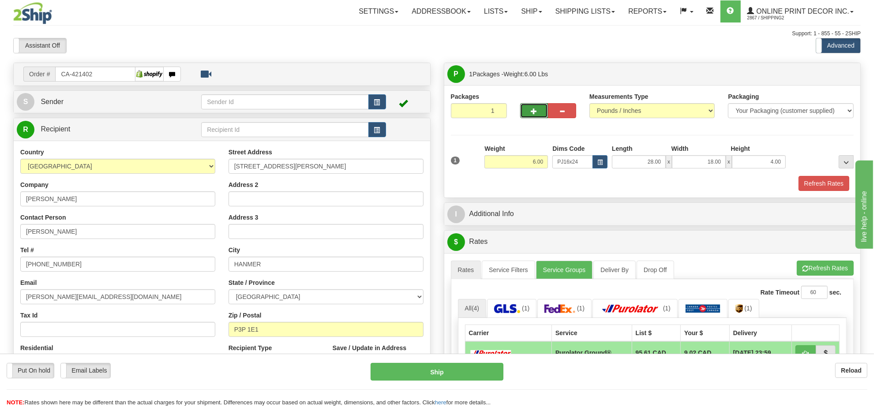
radio input "true"
type input "2"
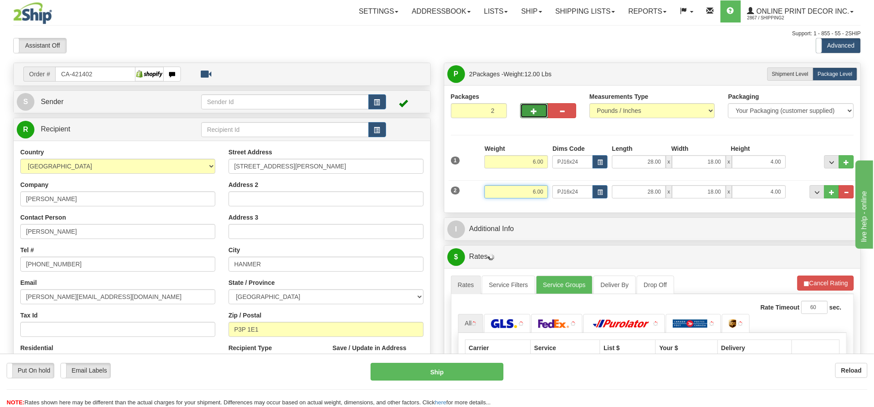
click at [543, 195] on input "6.00" at bounding box center [516, 191] width 64 height 13
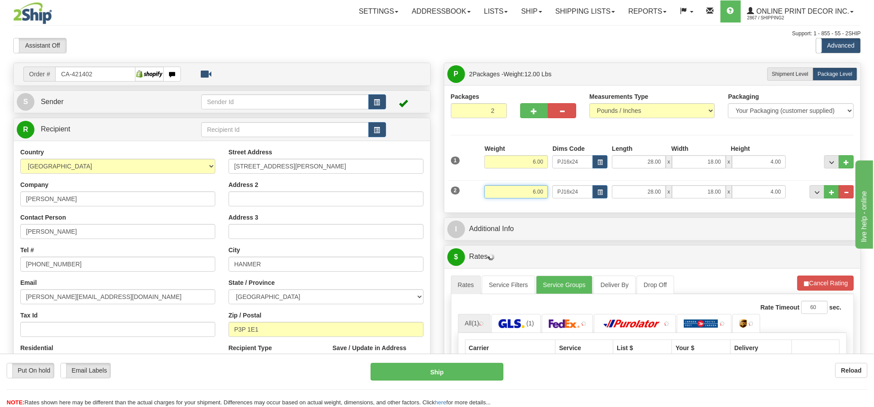
click at [543, 195] on input "6.00" at bounding box center [516, 191] width 64 height 13
type input "3.00"
drag, startPoint x: 613, startPoint y: 197, endPoint x: 601, endPoint y: 197, distance: 11.9
click at [613, 197] on input "28.00" at bounding box center [639, 191] width 54 height 13
click at [600, 195] on span "button" at bounding box center [599, 192] width 5 height 5
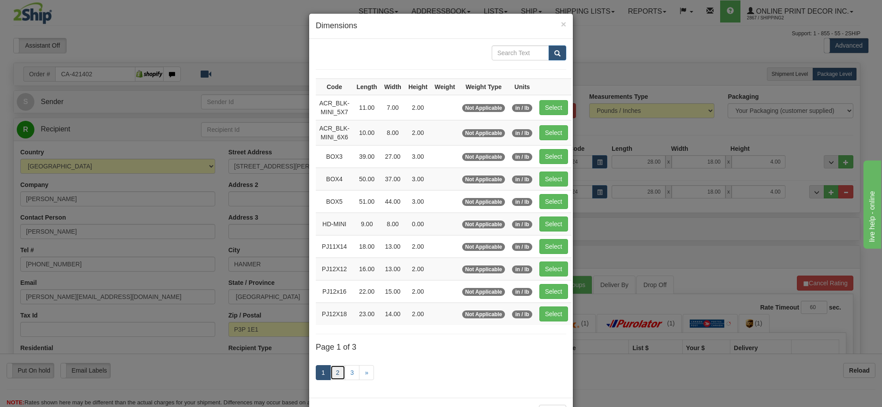
drag, startPoint x: 331, startPoint y: 383, endPoint x: 341, endPoint y: 367, distance: 18.4
click at [331, 380] on link "2" at bounding box center [337, 372] width 15 height 15
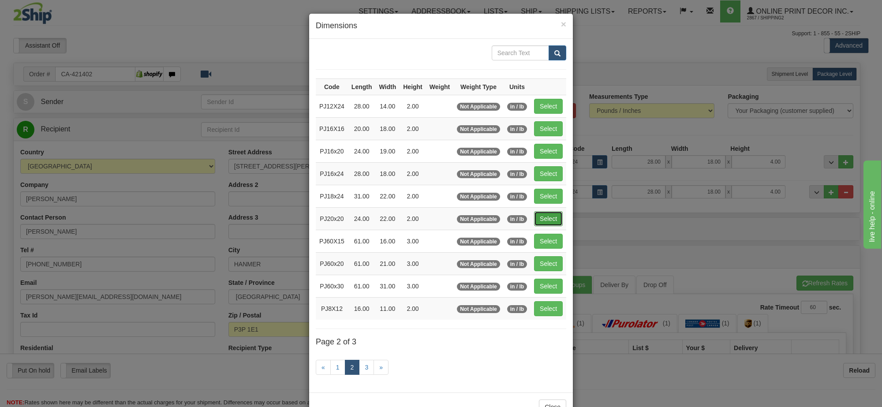
drag, startPoint x: 545, startPoint y: 217, endPoint x: 550, endPoint y: 219, distance: 5.2
click at [546, 218] on button "Select" at bounding box center [548, 218] width 29 height 15
type input "PJ20x20"
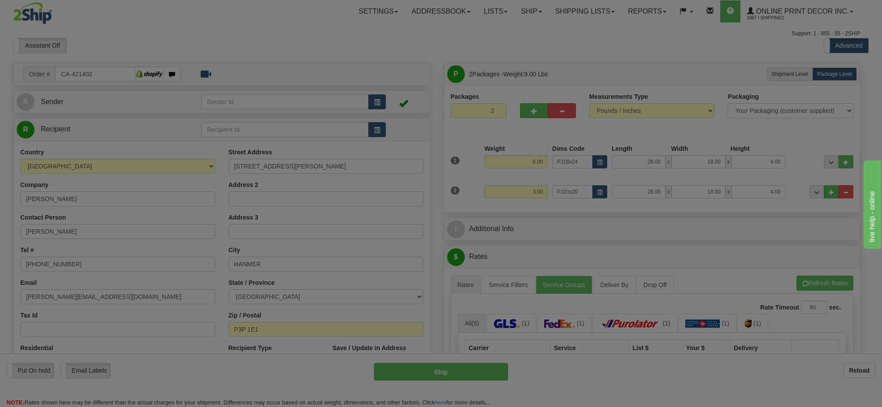
type input "24.00"
type input "22.00"
type input "2.00"
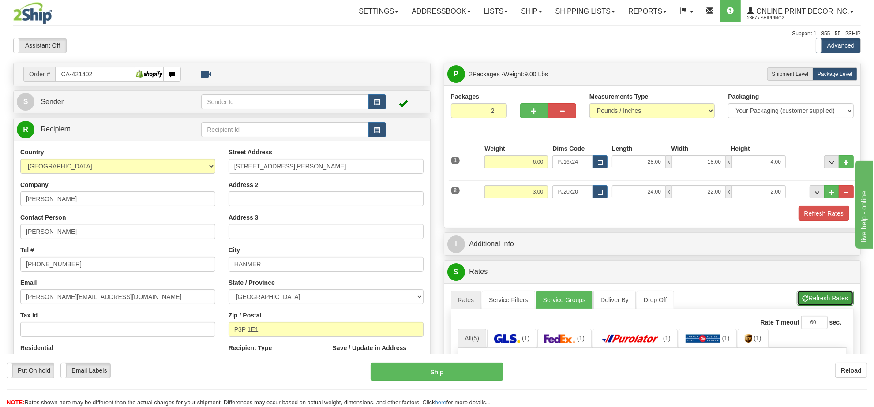
click at [819, 294] on button "Refresh Rates" at bounding box center [825, 298] width 57 height 15
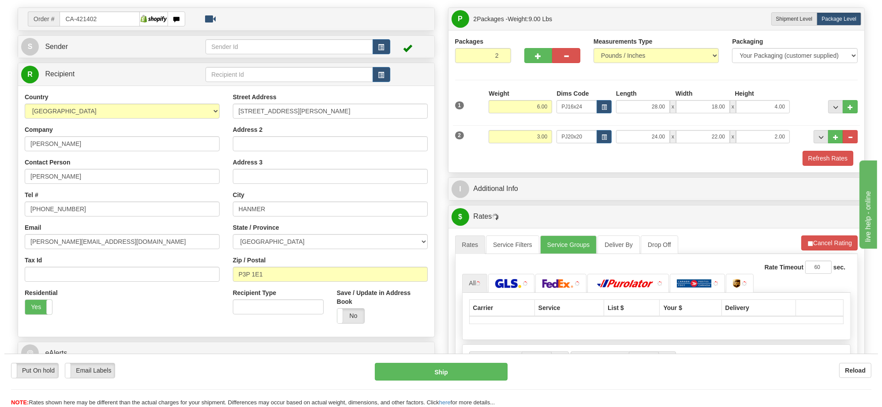
scroll to position [165, 0]
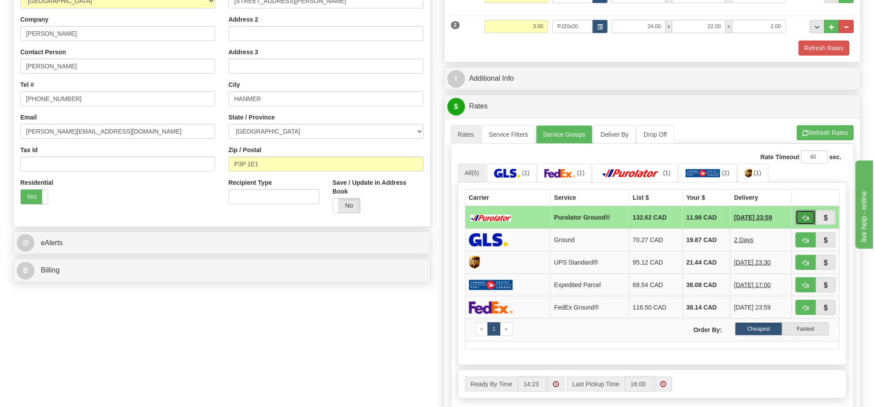
click at [801, 221] on button "button" at bounding box center [805, 217] width 20 height 15
type input "260"
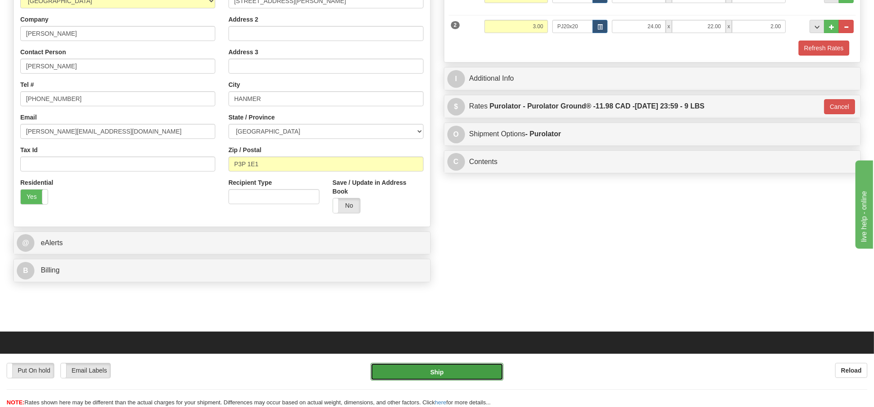
click at [482, 375] on button "Ship" at bounding box center [437, 372] width 132 height 18
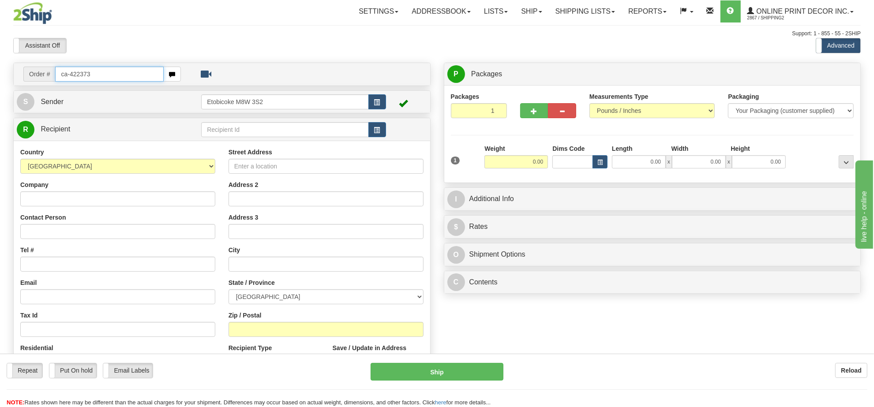
type input "ca-422373"
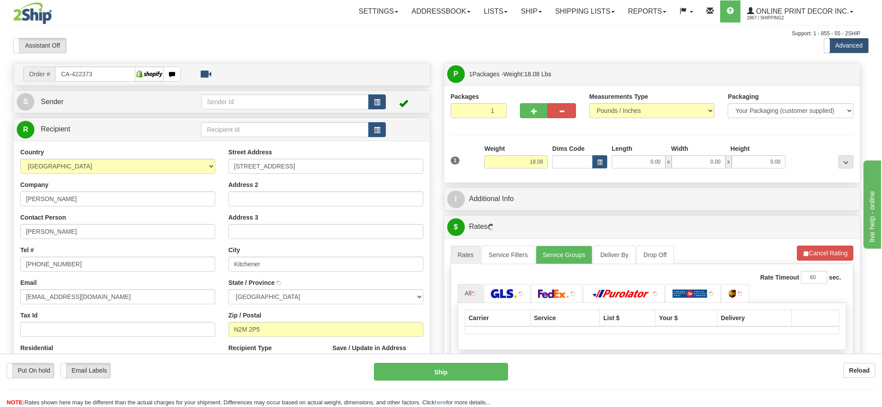
type input "KITCHENER"
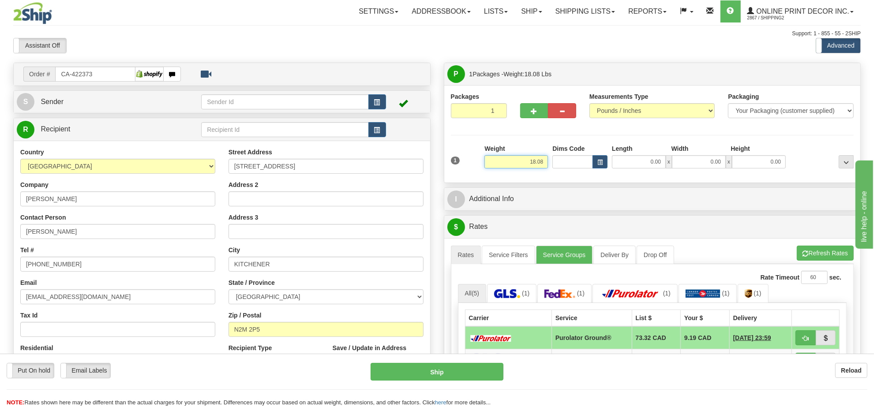
click at [541, 162] on input "18.08" at bounding box center [516, 161] width 64 height 13
type input "8.00"
click at [599, 165] on span "button" at bounding box center [599, 162] width 5 height 5
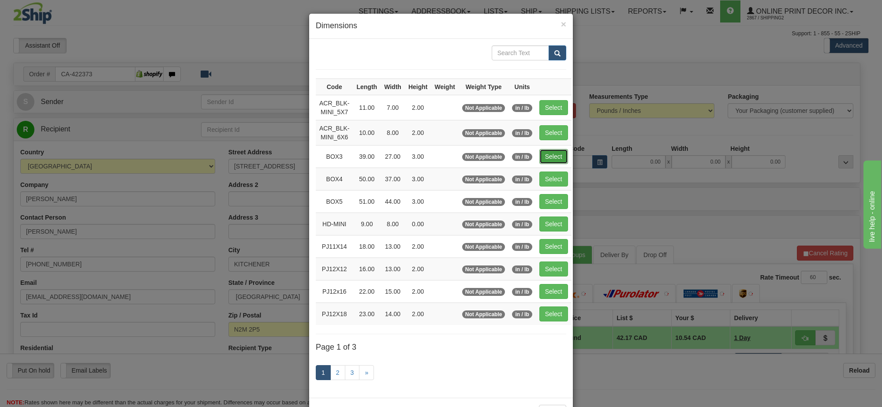
click at [556, 159] on button "Select" at bounding box center [553, 156] width 29 height 15
type input "BOX3"
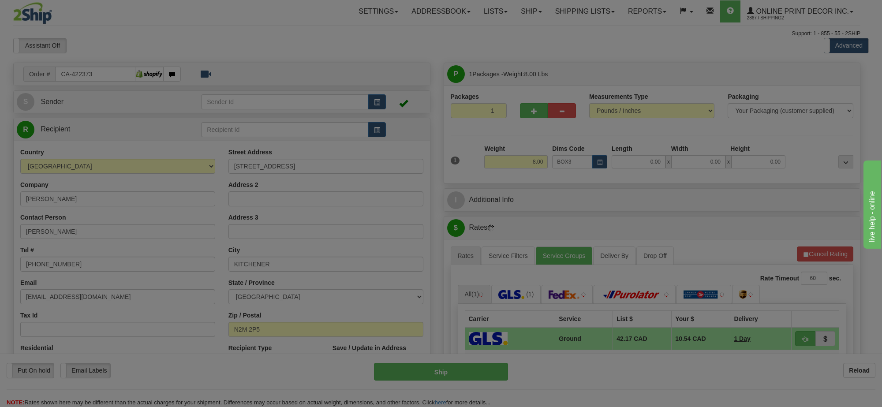
type input "39.00"
type input "27.00"
type input "3.00"
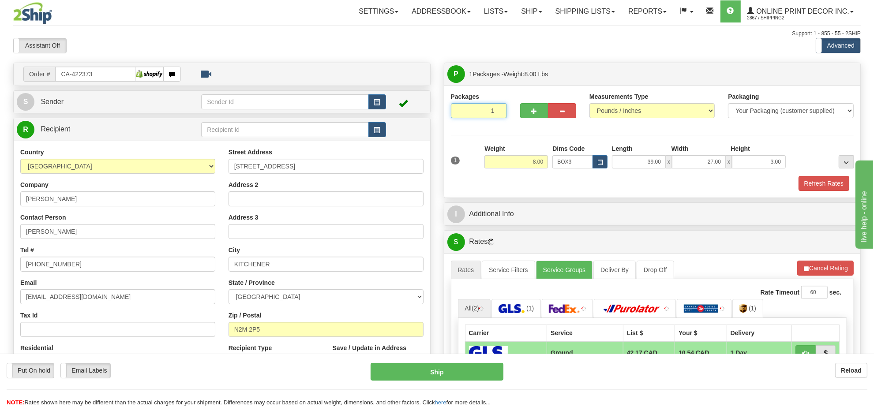
click at [487, 112] on input "1" at bounding box center [479, 110] width 56 height 15
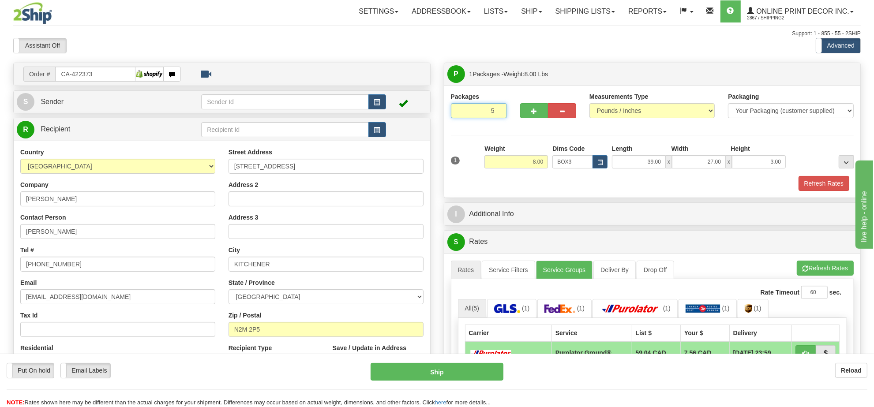
type input "5"
radio input "true"
click at [532, 43] on div "Assistant On Assistant Off Do a return Do a return Previous Next Standard Advan…" at bounding box center [437, 45] width 861 height 15
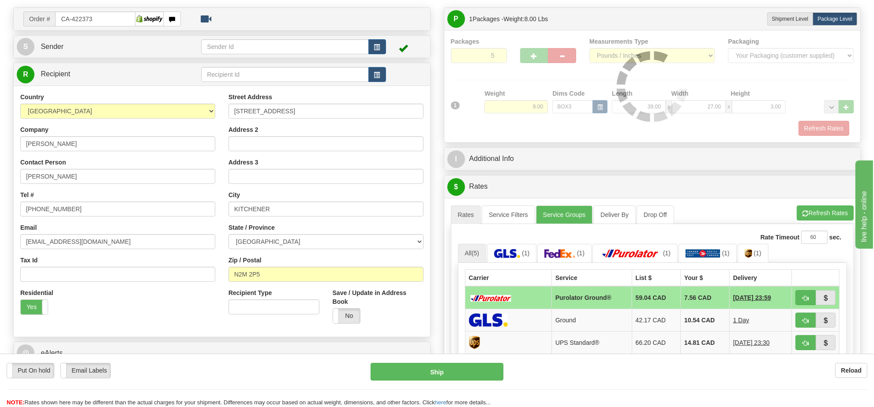
scroll to position [110, 0]
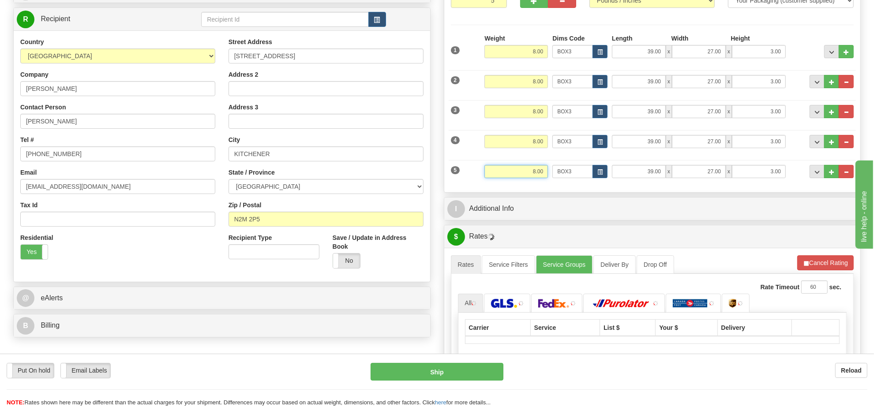
click at [539, 175] on input "8.00" at bounding box center [516, 171] width 64 height 13
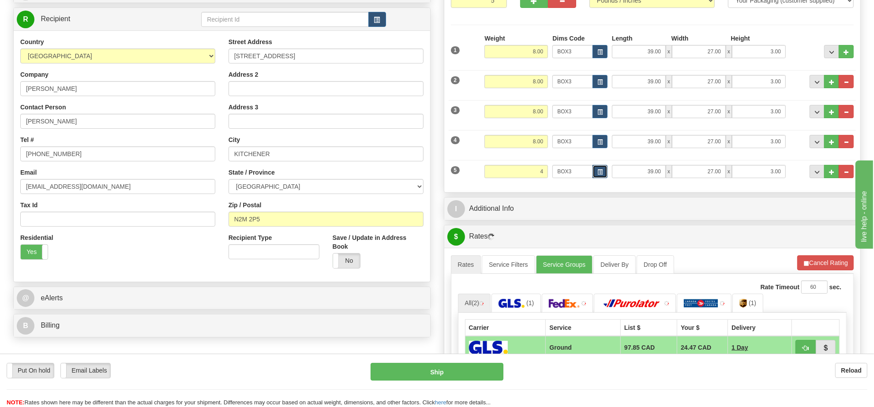
type input "4.00"
click at [595, 170] on button "button" at bounding box center [599, 171] width 15 height 13
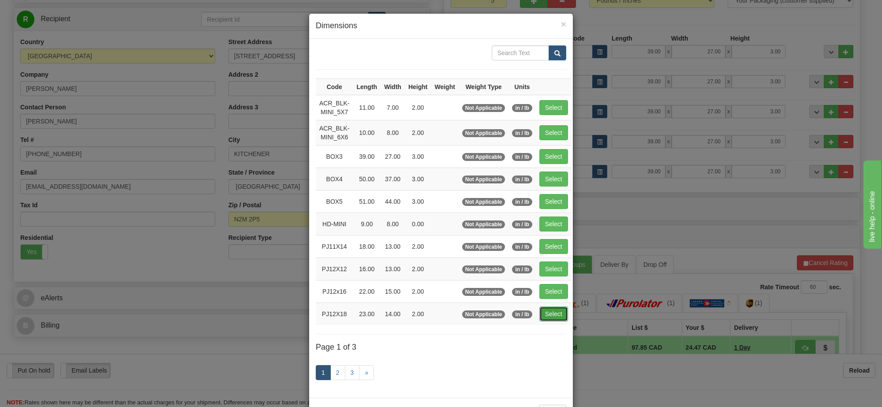
click at [553, 322] on button "Select" at bounding box center [553, 314] width 29 height 15
type input "PJ12X18"
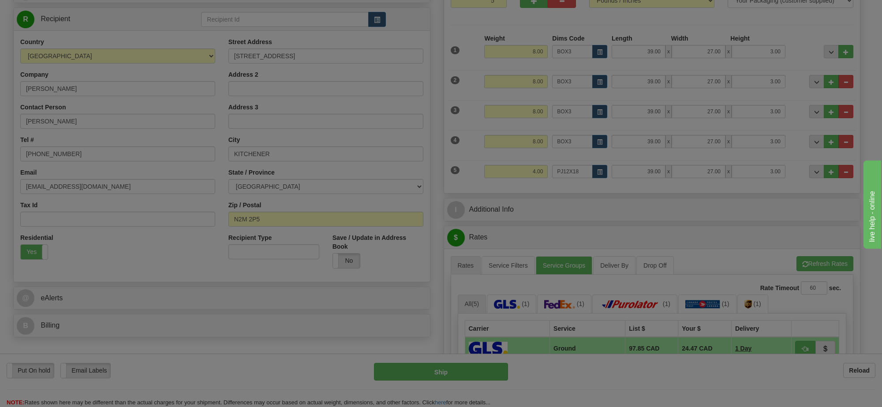
type input "23.00"
type input "14.00"
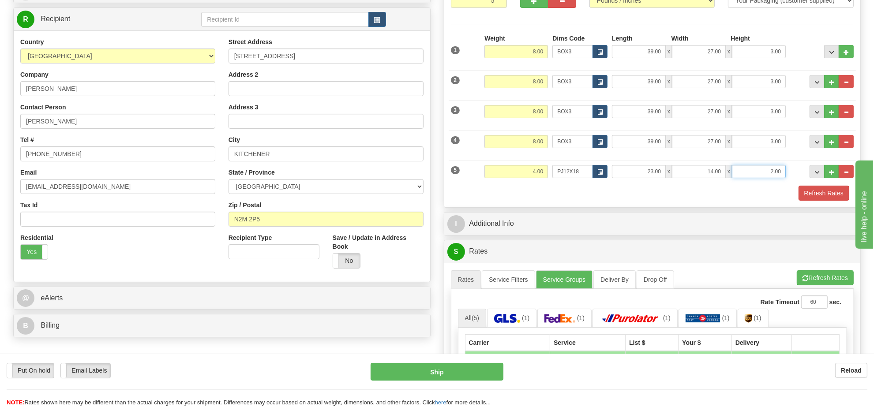
click at [766, 177] on input "2.00" at bounding box center [759, 171] width 54 height 13
type input "4.00"
click at [823, 285] on button "Refresh Rates" at bounding box center [825, 277] width 57 height 15
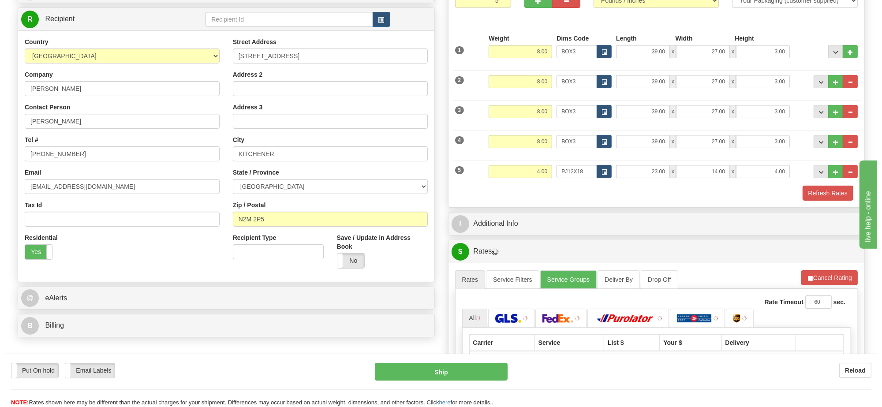
scroll to position [221, 0]
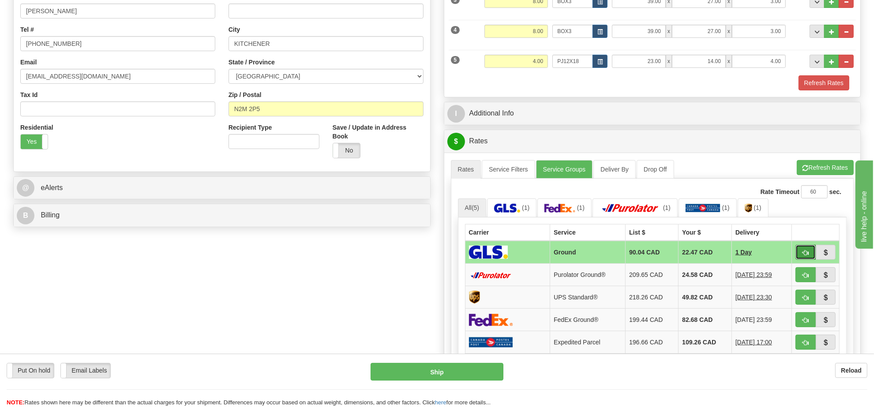
click at [803, 256] on span "button" at bounding box center [805, 253] width 6 height 6
type input "1"
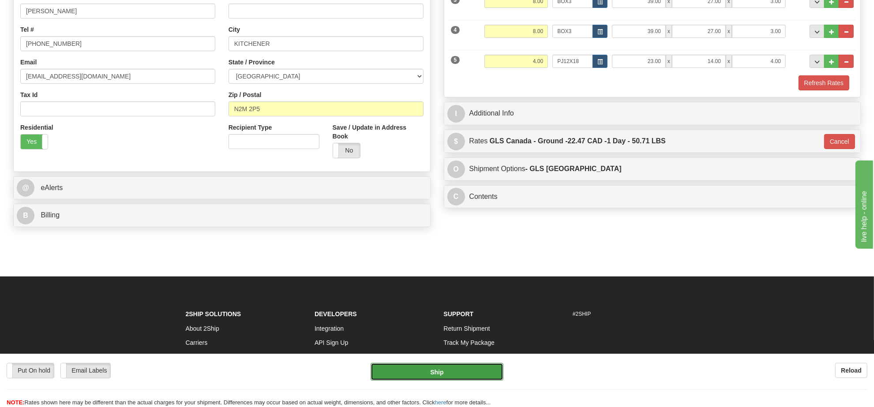
click at [475, 372] on button "Ship" at bounding box center [437, 372] width 132 height 18
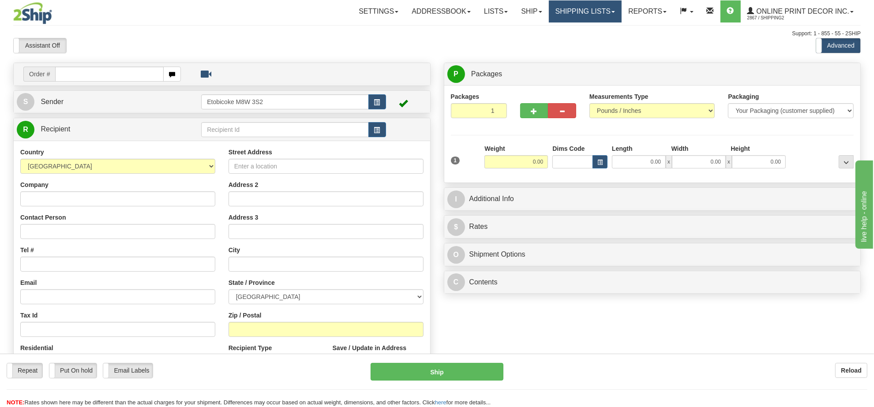
click at [557, 5] on link "Shipping lists" at bounding box center [585, 11] width 73 height 22
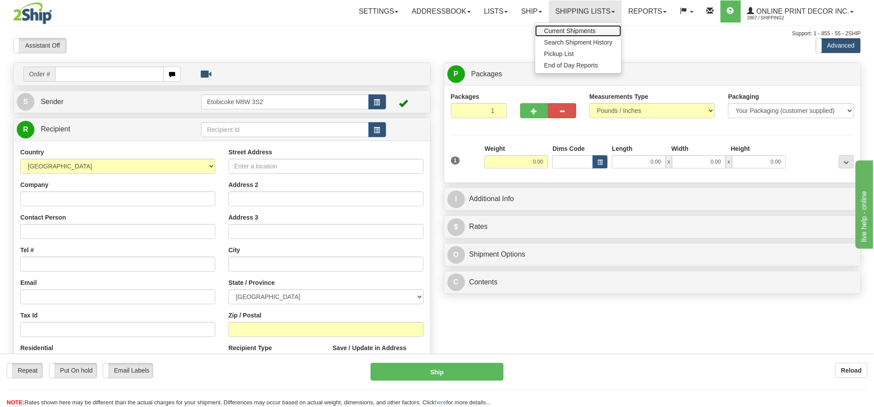
click at [569, 33] on span "Current Shipments" at bounding box center [570, 30] width 52 height 7
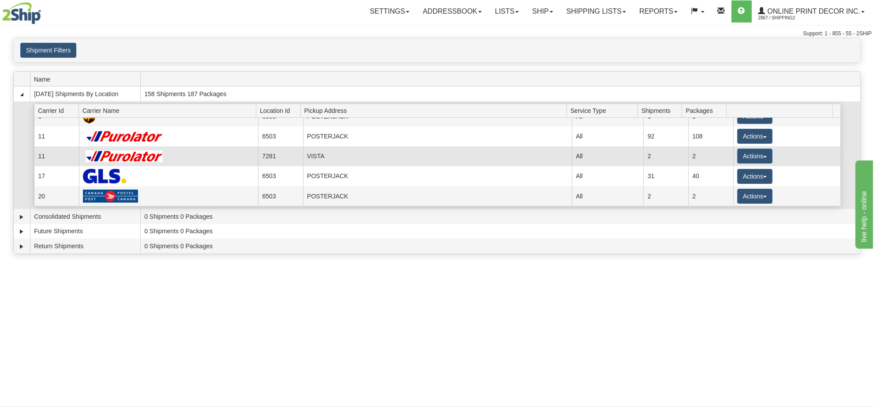
scroll to position [55, 0]
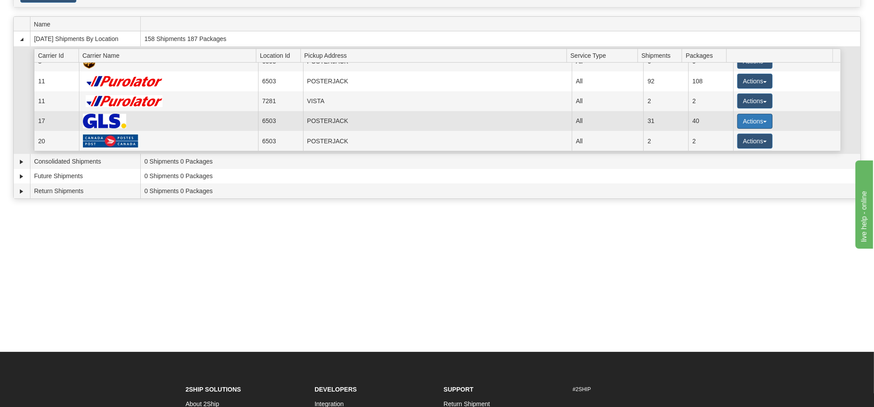
click at [747, 124] on button "Actions" at bounding box center [754, 121] width 35 height 15
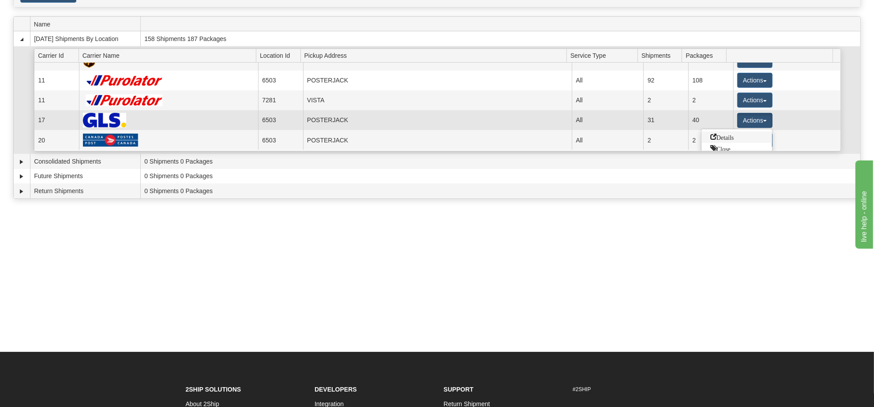
click at [717, 137] on span "Details" at bounding box center [722, 137] width 24 height 6
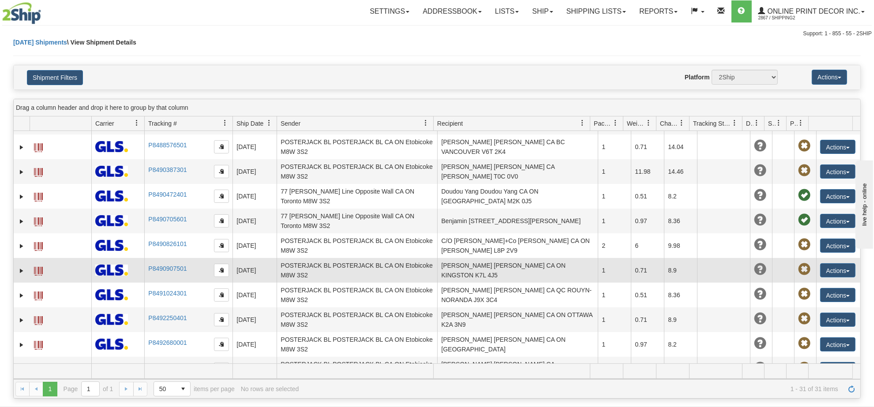
scroll to position [532, 0]
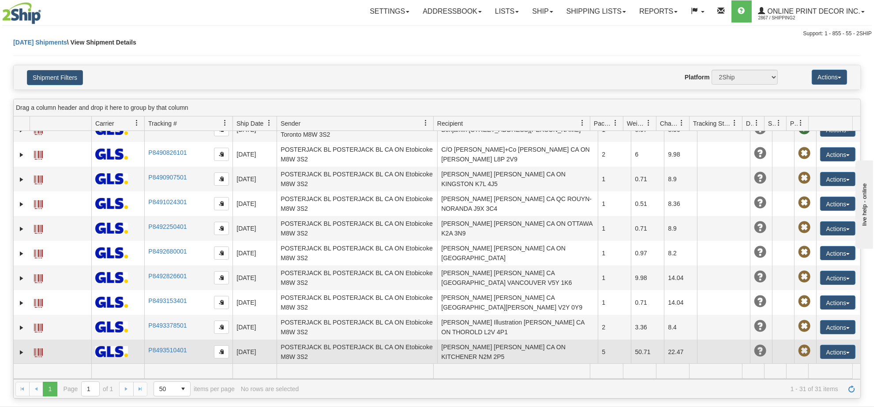
click at [36, 351] on span at bounding box center [38, 352] width 9 height 9
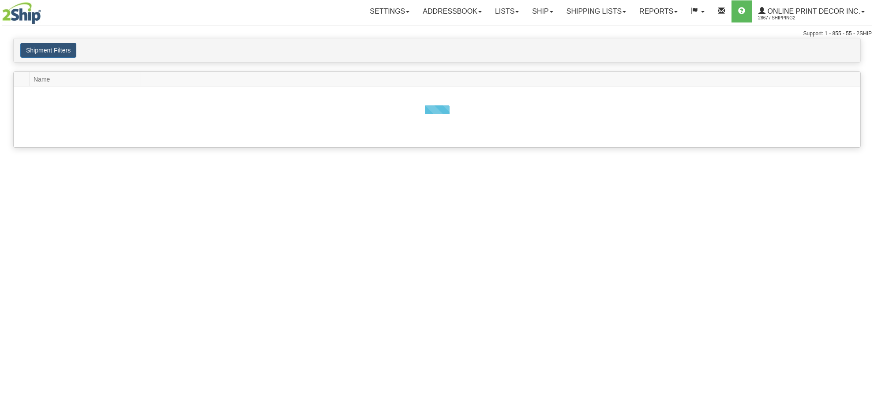
scroll to position [55, 0]
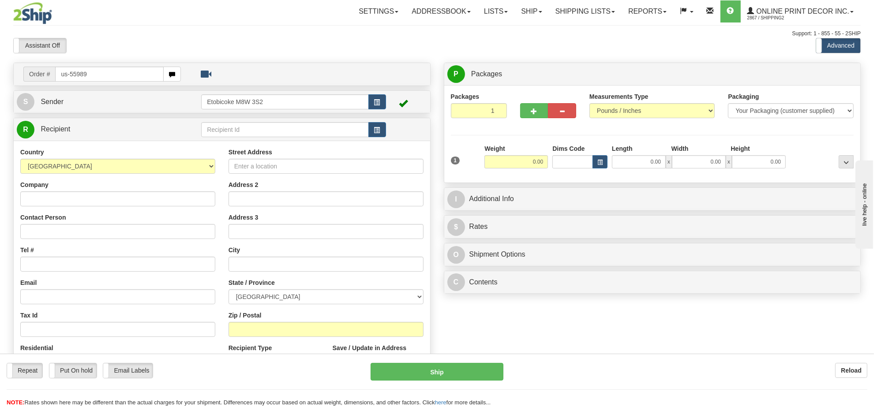
type input "us-55989"
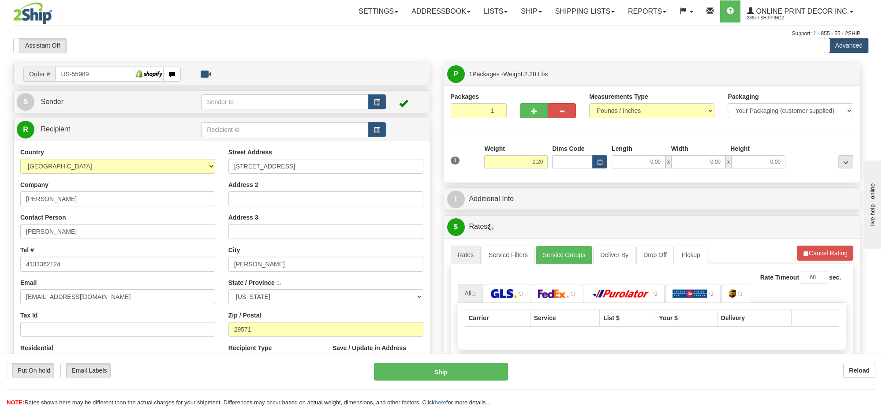
type input "MARION"
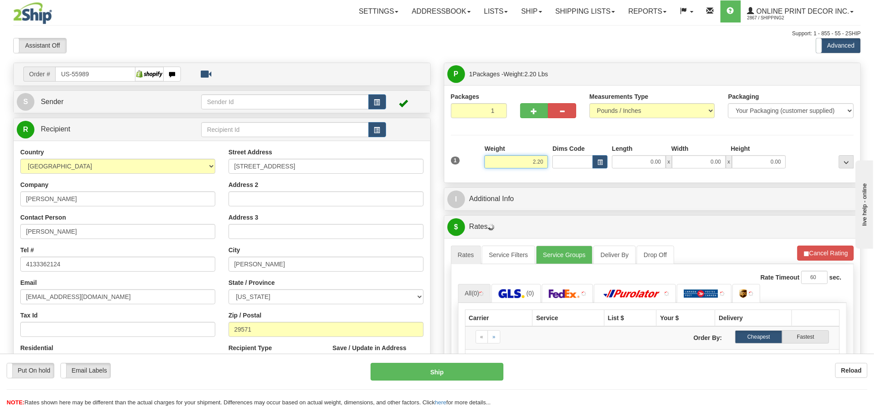
click at [536, 165] on input "2.20" at bounding box center [516, 161] width 64 height 13
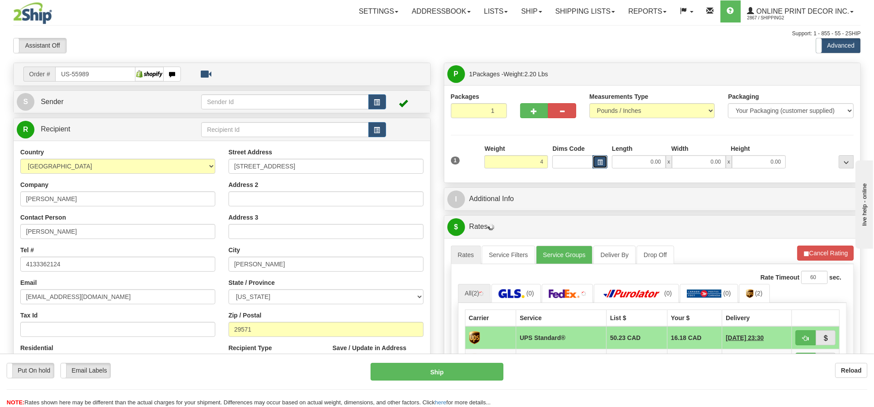
type input "4.00"
click at [597, 160] on button "button" at bounding box center [599, 161] width 15 height 13
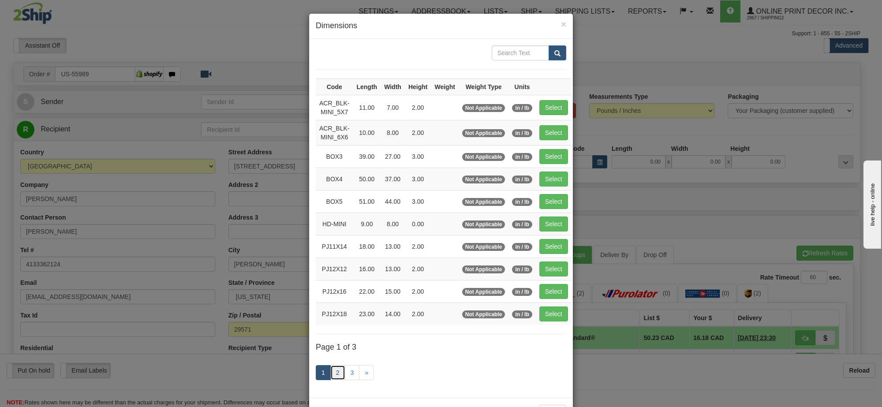
click at [330, 376] on link "2" at bounding box center [337, 372] width 15 height 15
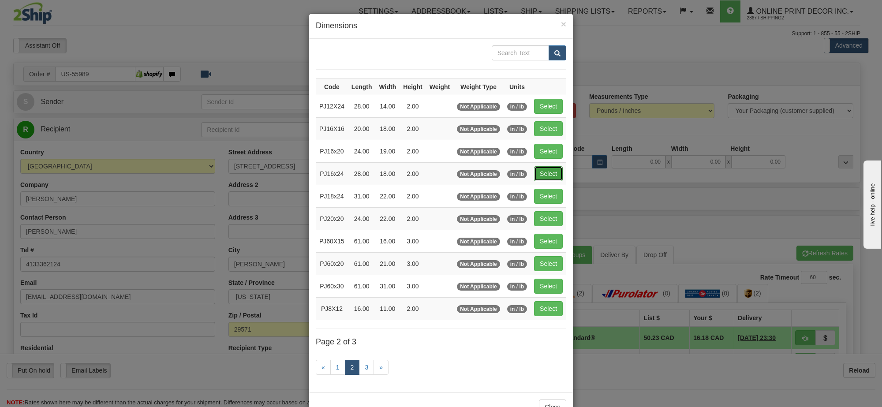
click at [541, 177] on button "Select" at bounding box center [548, 173] width 29 height 15
type input "PJ16x24"
type input "28.00"
type input "18.00"
type input "2.00"
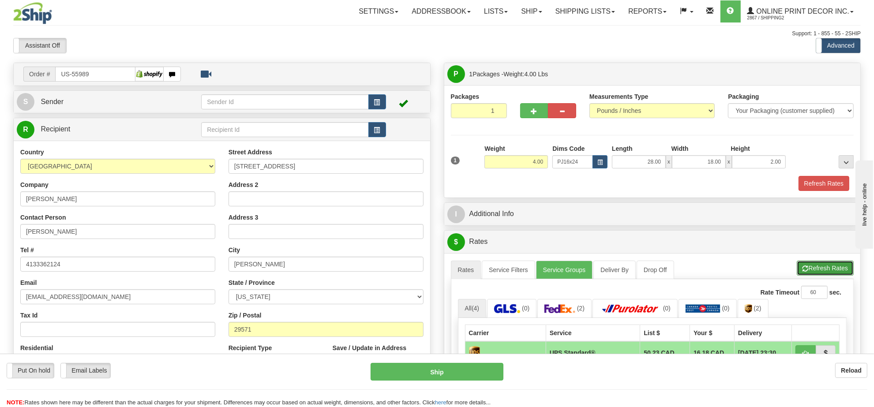
click at [828, 267] on button "Refresh Rates" at bounding box center [825, 268] width 57 height 15
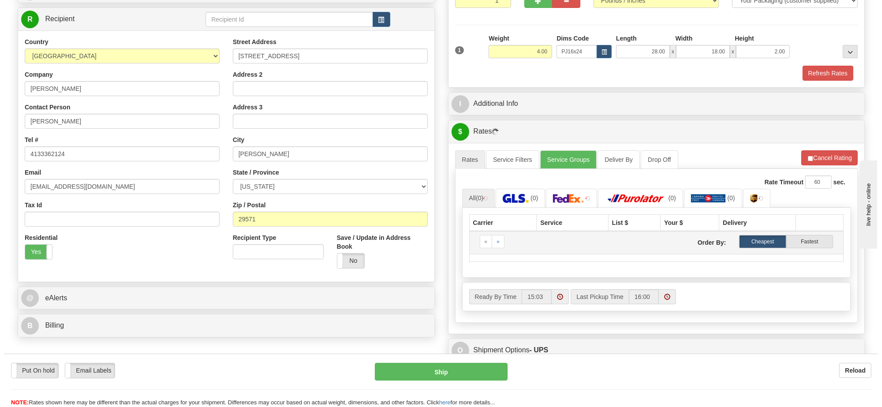
scroll to position [165, 0]
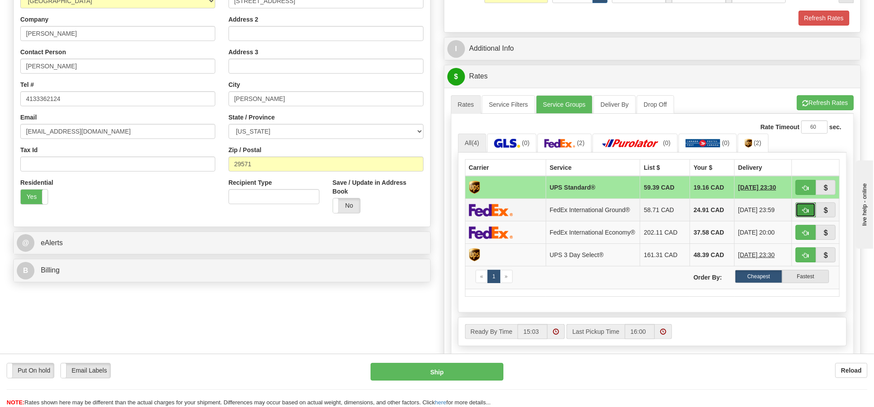
click at [803, 211] on span "button" at bounding box center [805, 211] width 6 height 6
type input "92"
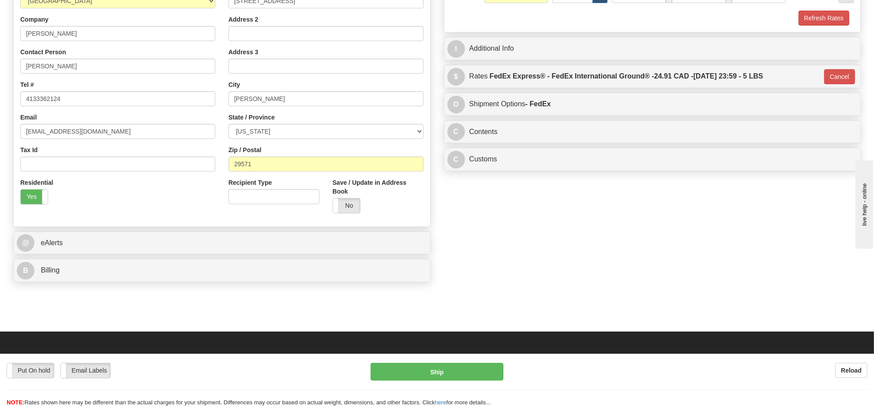
drag, startPoint x: 492, startPoint y: 146, endPoint x: 499, endPoint y: 142, distance: 8.1
click at [493, 143] on div "C Contents Documents Commodities" at bounding box center [652, 132] width 416 height 22
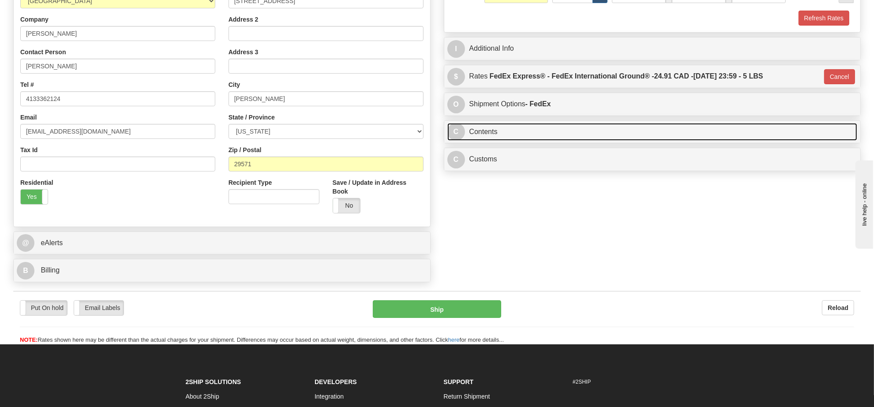
click at [499, 141] on link "C Contents" at bounding box center [652, 132] width 410 height 18
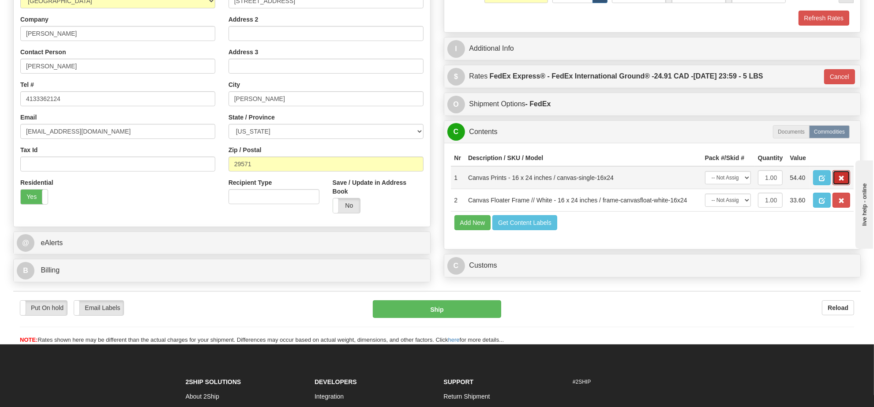
click at [843, 181] on span "button" at bounding box center [841, 179] width 6 height 6
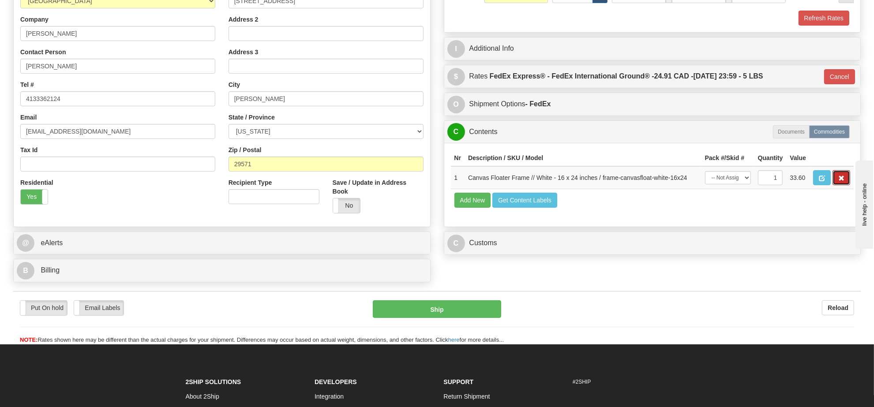
click at [843, 181] on span "button" at bounding box center [841, 179] width 6 height 6
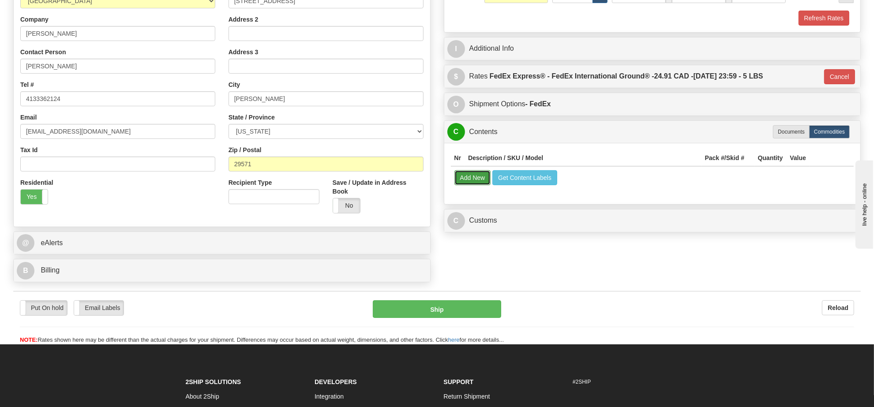
click at [486, 179] on button "Add New" at bounding box center [472, 177] width 37 height 15
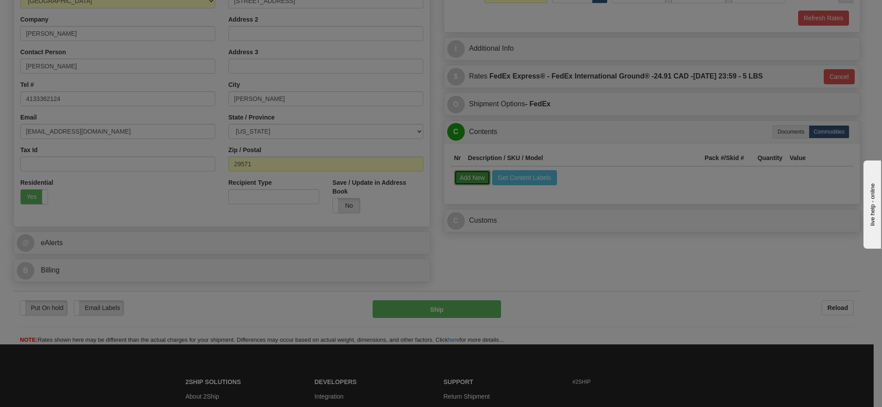
select select
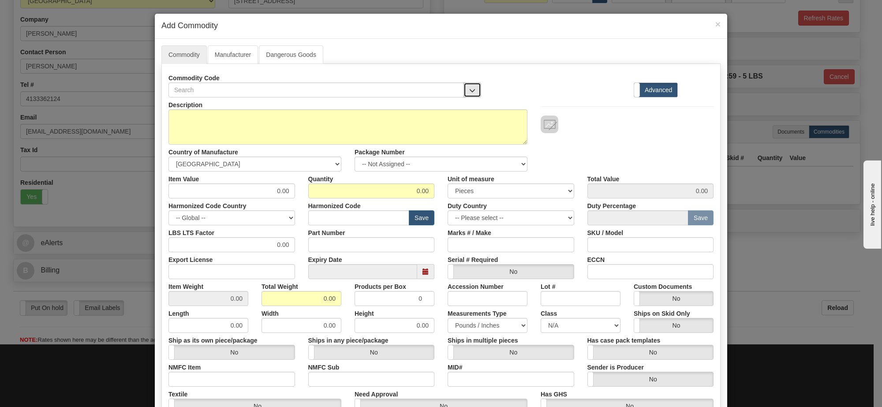
click at [472, 90] on button "button" at bounding box center [473, 89] width 18 height 15
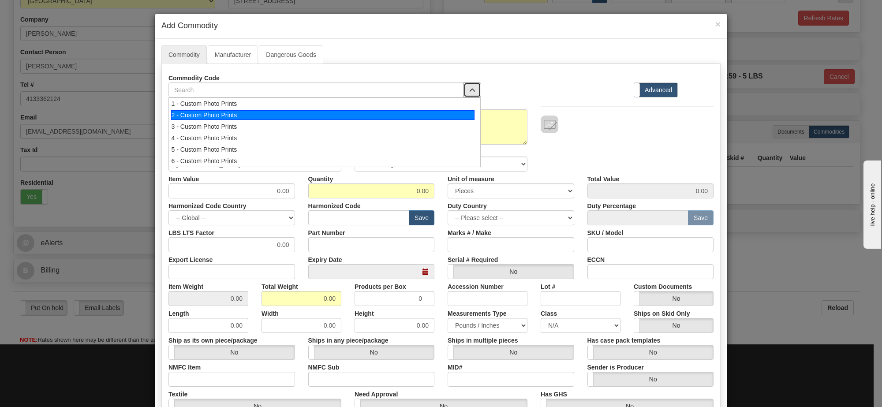
click at [439, 116] on div "2 - Custom Photo Prints" at bounding box center [323, 115] width 304 height 10
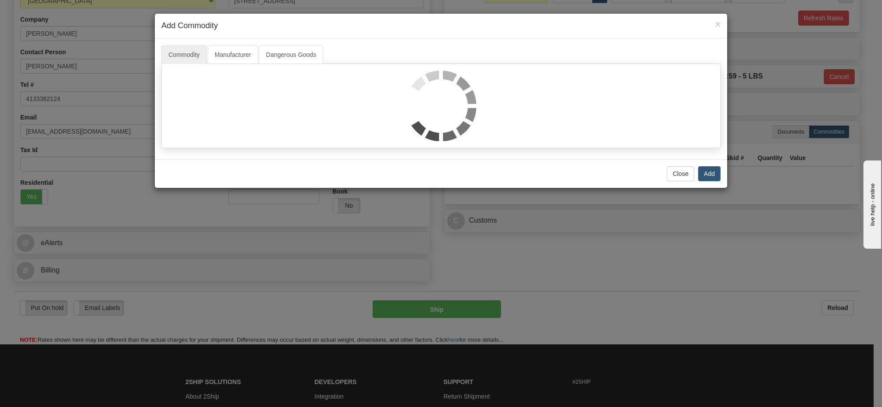
select select "1"
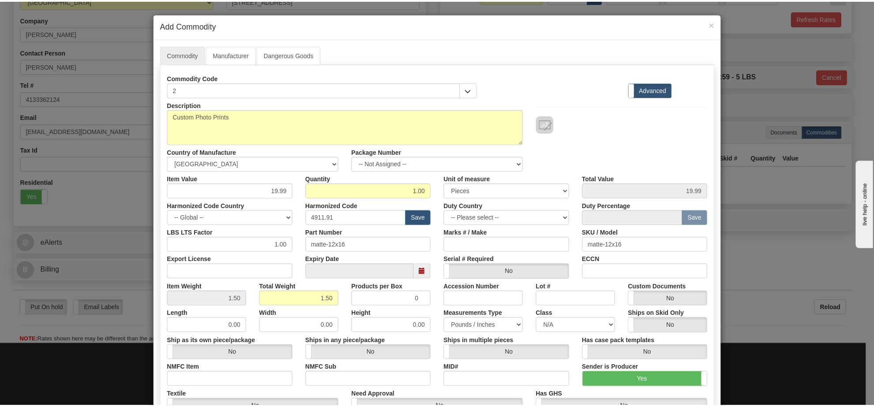
scroll to position [1, 0]
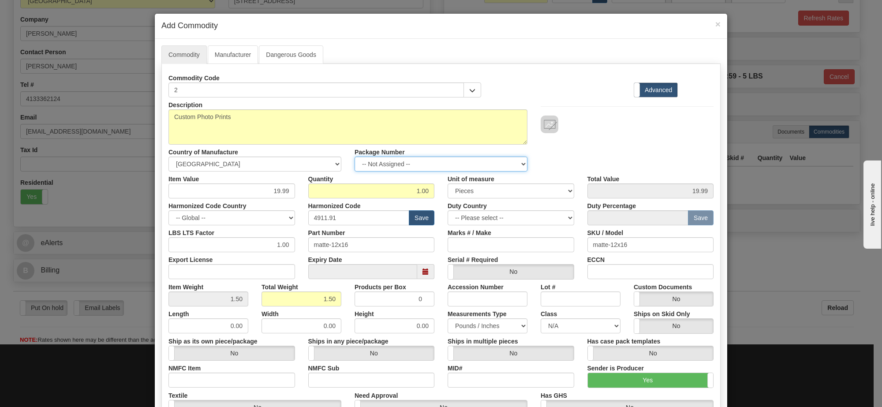
click at [466, 164] on select "-- Not Assigned -- Item 1" at bounding box center [441, 164] width 173 height 15
select select "0"
click at [355, 157] on select "-- Not Assigned -- Item 1" at bounding box center [441, 164] width 173 height 15
click at [234, 58] on link "Manufacturer" at bounding box center [233, 54] width 50 height 19
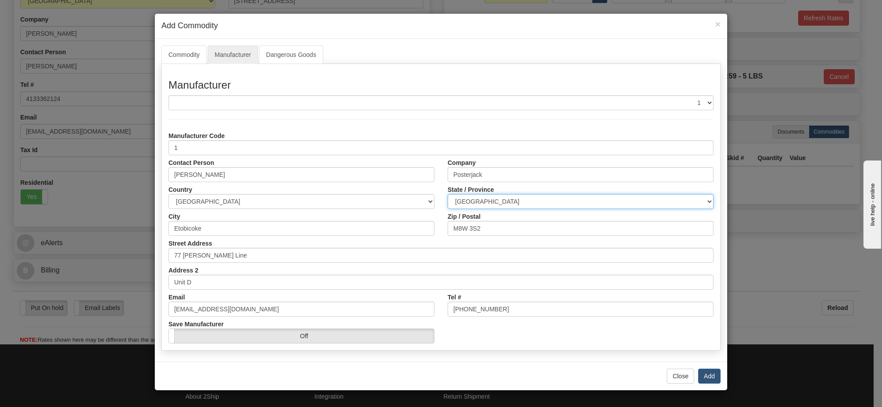
click at [492, 197] on select "ALBERTA BRITISH COLUMBIA MANITOBA NEW BRUNSWICK NEWFOUNDLAND NOVA SCOTIA NUNAVU…" at bounding box center [581, 201] width 266 height 15
select select "ON"
click at [448, 195] on select "ALBERTA BRITISH COLUMBIA MANITOBA NEW BRUNSWICK NEWFOUNDLAND NOVA SCOTIA NUNAVU…" at bounding box center [581, 201] width 266 height 15
click at [709, 378] on button "Add" at bounding box center [709, 376] width 22 height 15
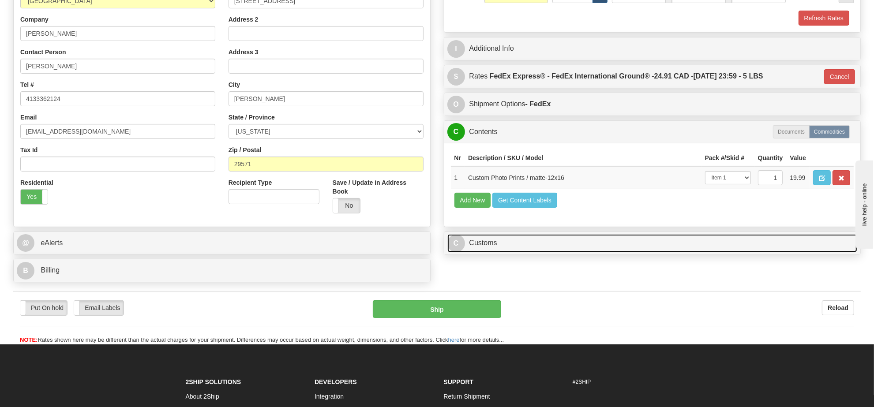
click at [517, 252] on link "C Customs" at bounding box center [652, 243] width 410 height 18
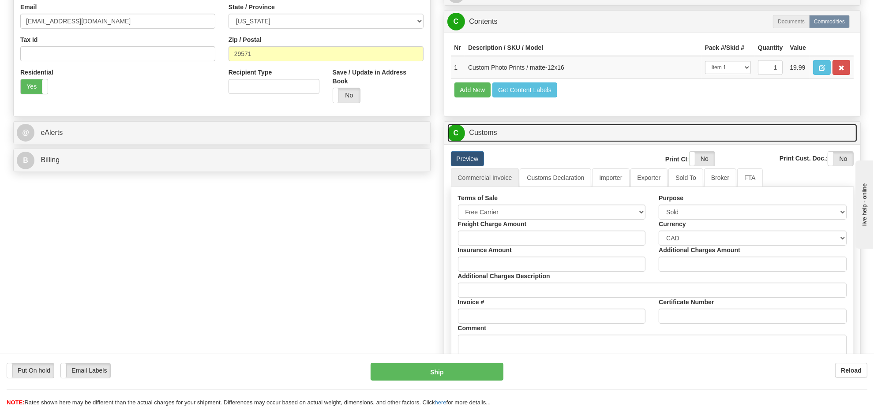
scroll to position [331, 0]
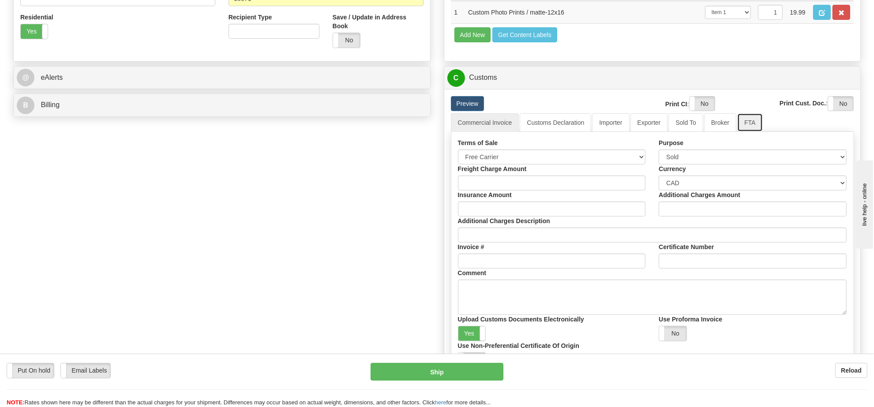
click at [739, 132] on link "FTA" at bounding box center [749, 122] width 25 height 19
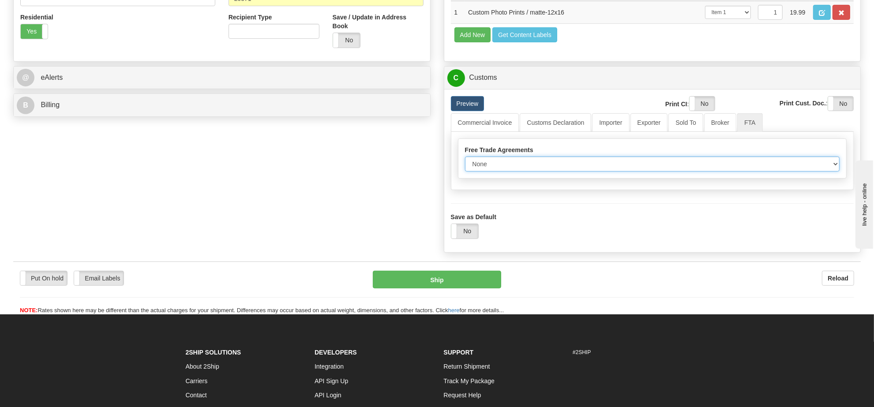
click at [657, 172] on select "None Other USMCA CETA CUKTCA" at bounding box center [652, 164] width 375 height 15
select select "1"
click at [465, 172] on select "None Other USMCA CETA CUKTCA" at bounding box center [652, 164] width 375 height 15
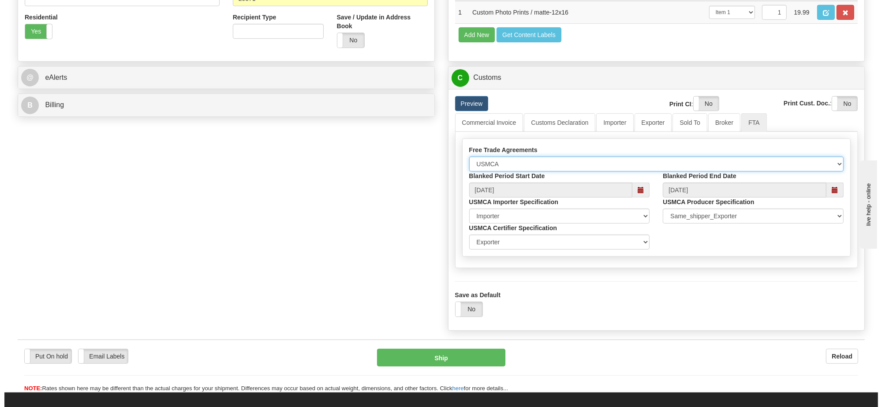
scroll to position [386, 0]
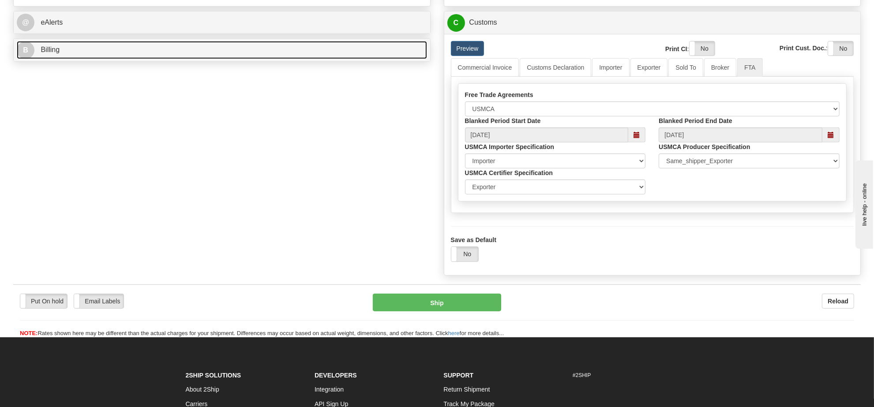
drag, startPoint x: 240, startPoint y: 51, endPoint x: 241, endPoint y: 56, distance: 5.3
click at [241, 52] on link "B Billing" at bounding box center [222, 50] width 410 height 18
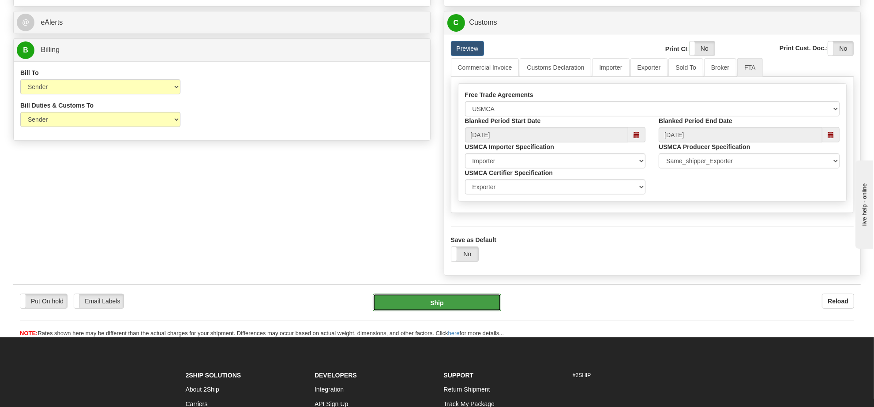
click at [417, 311] on button "Ship" at bounding box center [437, 303] width 128 height 18
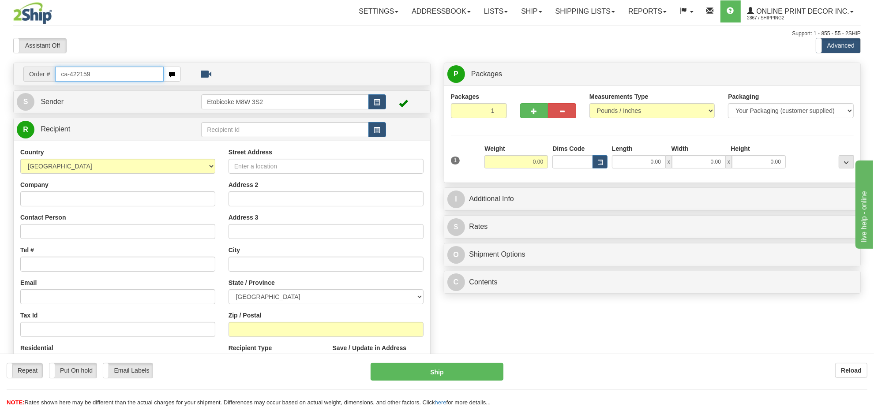
type input "ca-422159"
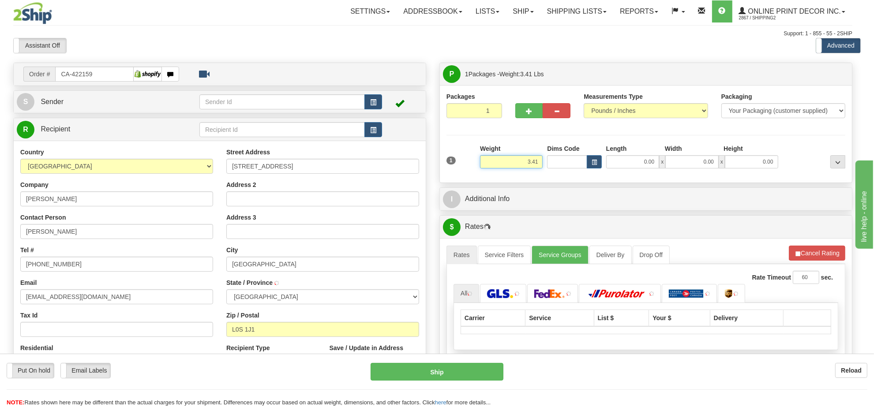
type input "NIAGARA ON THE LAKE"
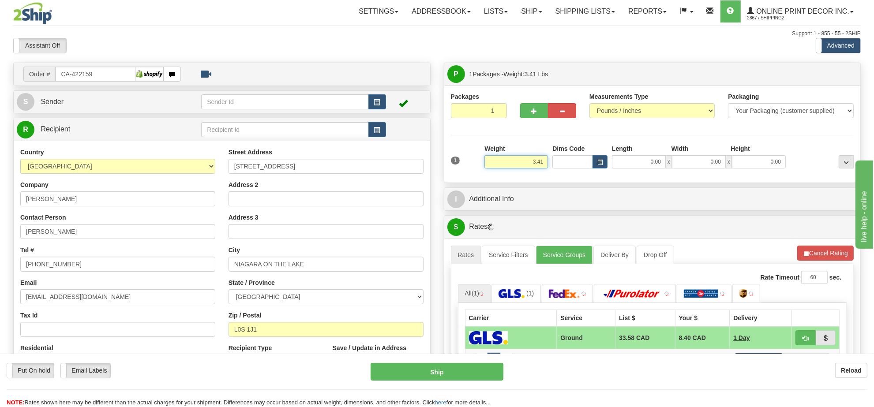
click at [533, 162] on input "3.41" at bounding box center [516, 161] width 64 height 13
click at [534, 162] on input "3.41" at bounding box center [516, 161] width 64 height 13
click at [599, 161] on span "button" at bounding box center [599, 162] width 5 height 5
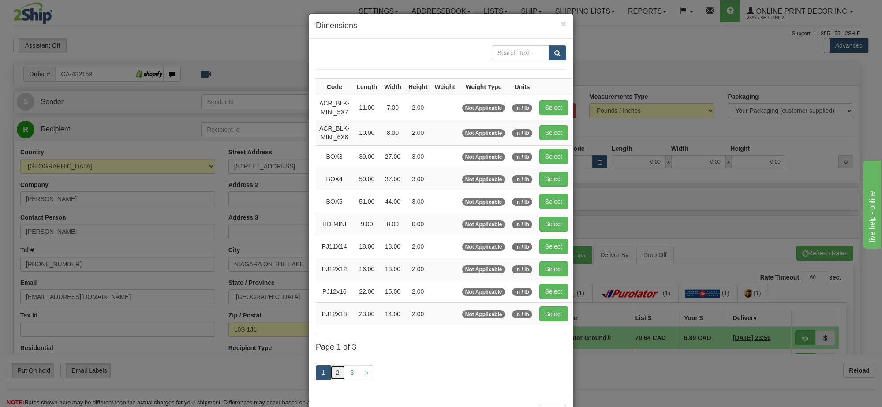
click at [334, 378] on link "2" at bounding box center [337, 372] width 15 height 15
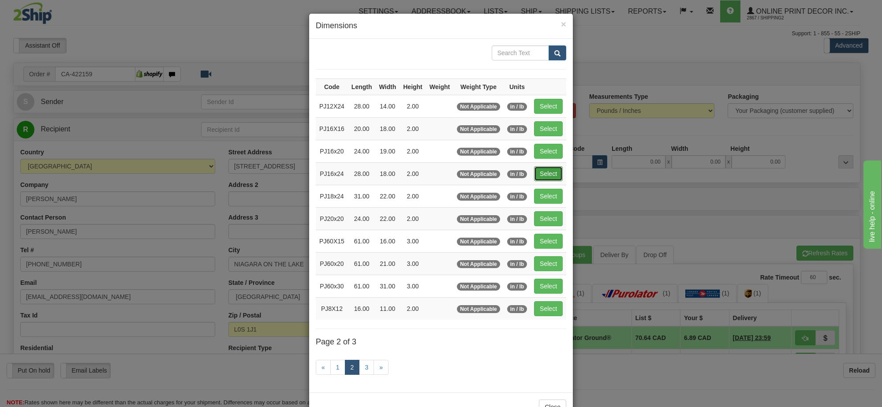
click at [549, 180] on button "Select" at bounding box center [548, 173] width 29 height 15
type input "PJ16x24"
type input "28.00"
type input "18.00"
type input "2.00"
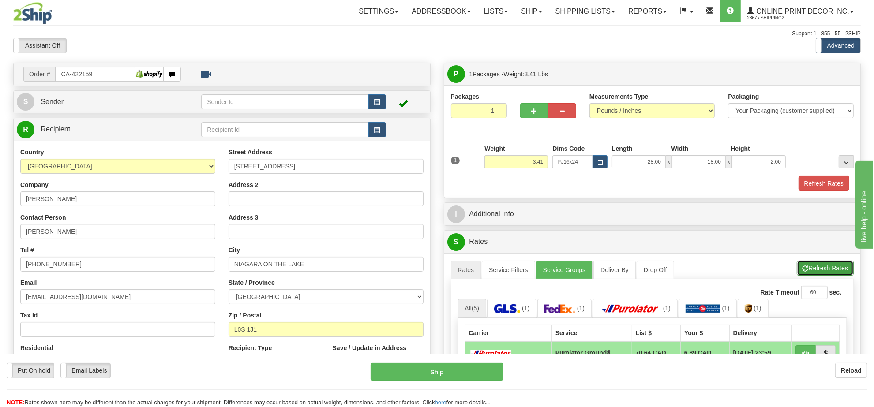
click at [812, 269] on button "Refresh Rates" at bounding box center [825, 268] width 57 height 15
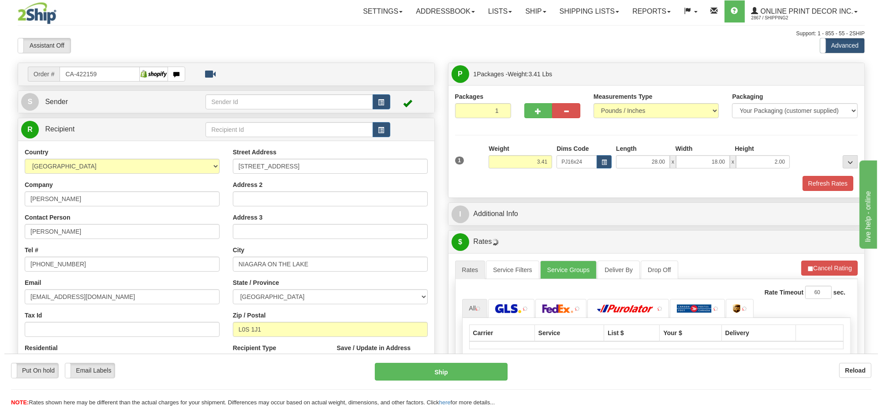
scroll to position [110, 0]
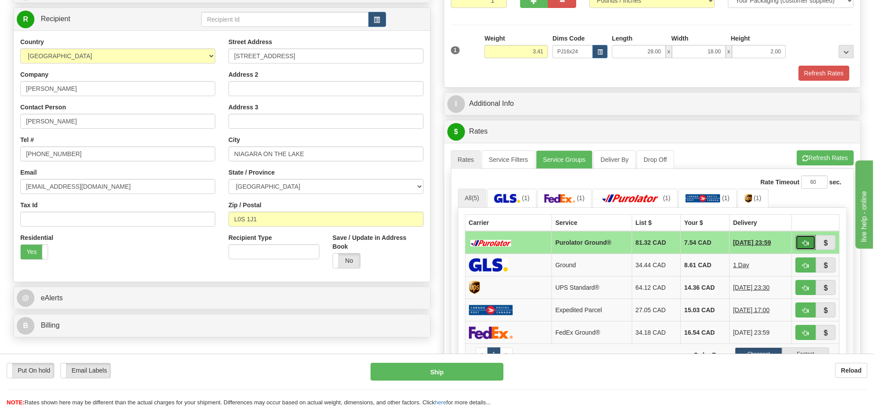
click at [804, 246] on span "button" at bounding box center [805, 243] width 6 height 6
type input "260"
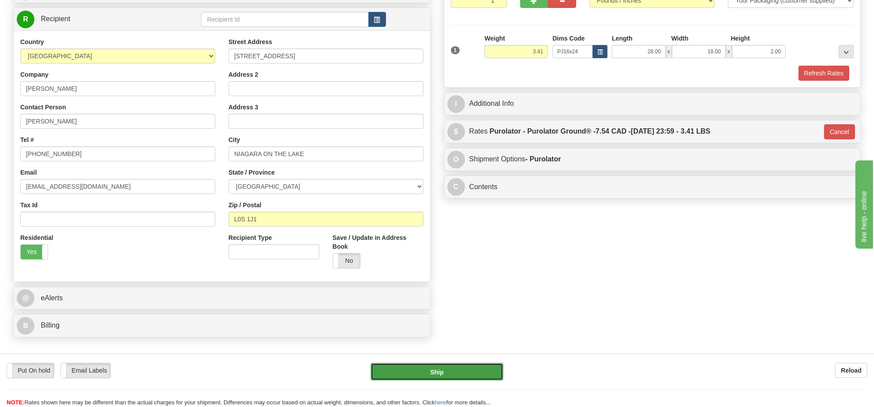
click at [472, 374] on button "Ship" at bounding box center [437, 372] width 132 height 18
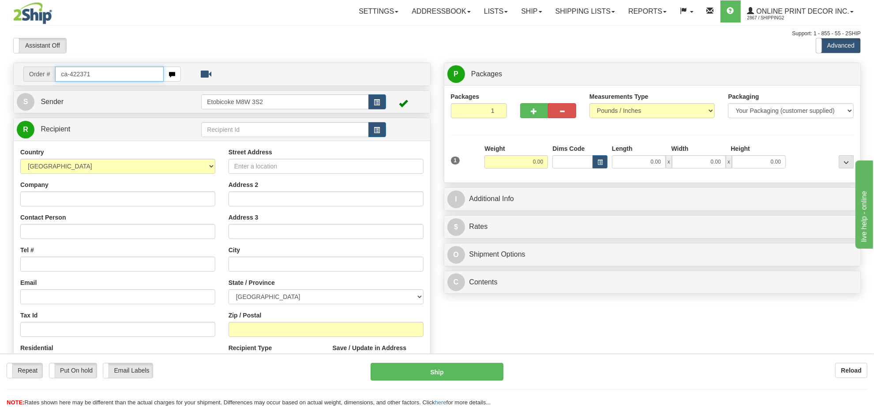
type input "ca-422371"
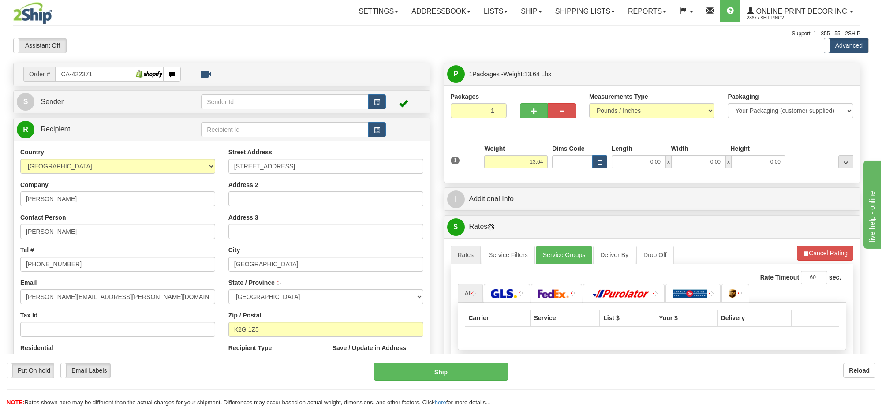
type input "NEPEAN"
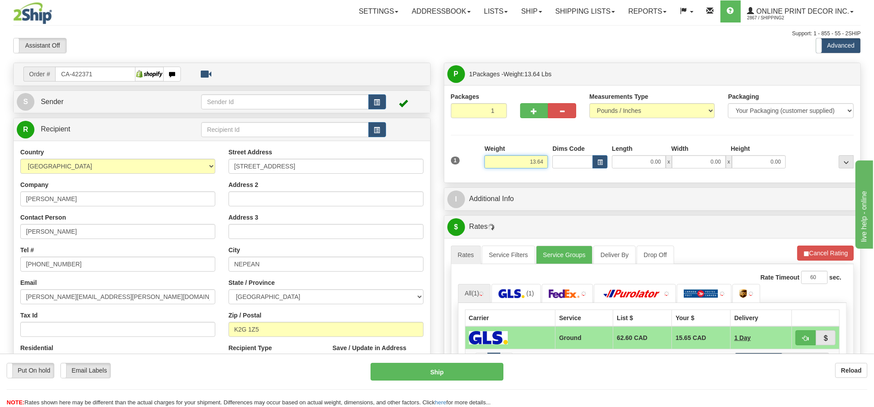
click at [534, 165] on input "13.64" at bounding box center [516, 161] width 64 height 13
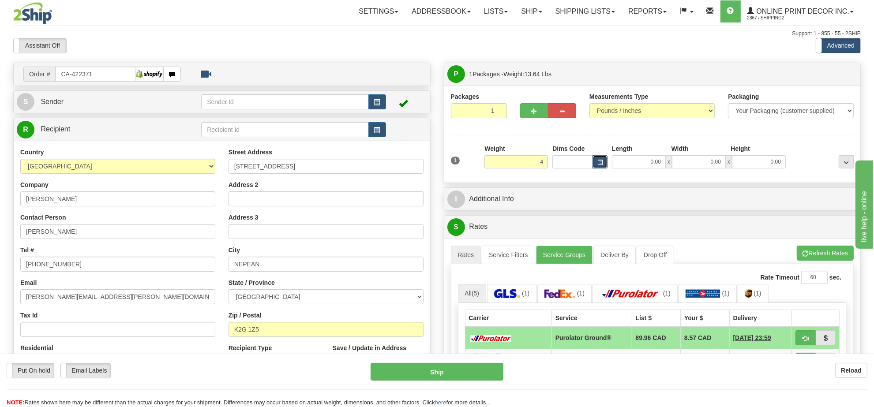
type input "4.00"
click at [601, 164] on span "button" at bounding box center [599, 162] width 5 height 5
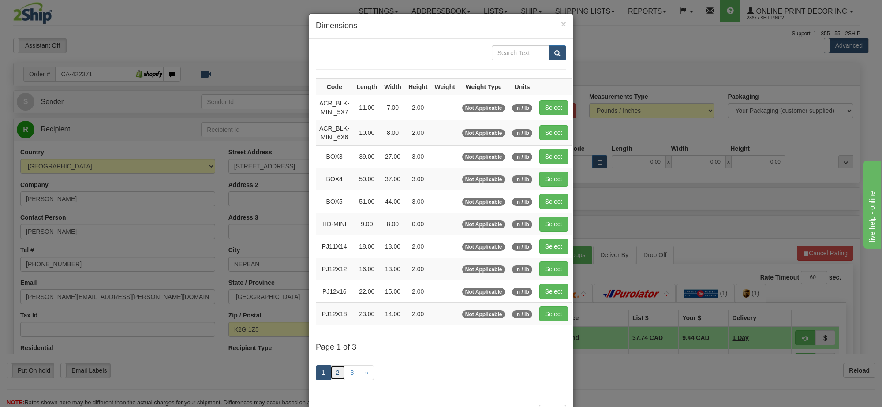
click at [332, 375] on link "2" at bounding box center [337, 372] width 15 height 15
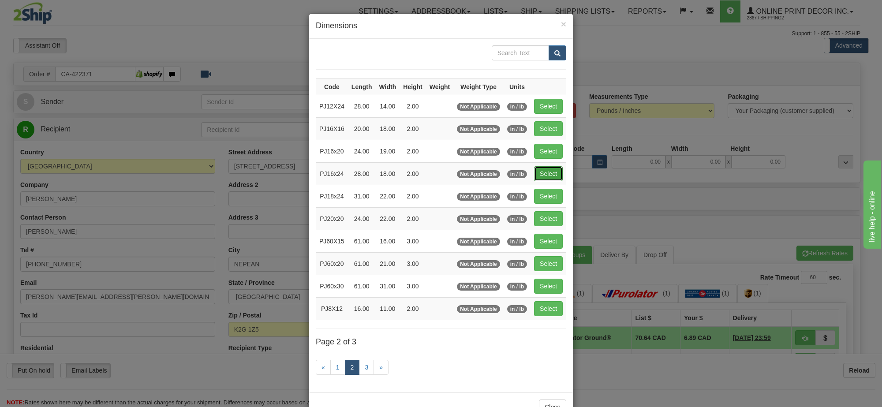
click at [542, 180] on button "Select" at bounding box center [548, 173] width 29 height 15
type input "PJ16x24"
type input "28.00"
type input "18.00"
type input "2.00"
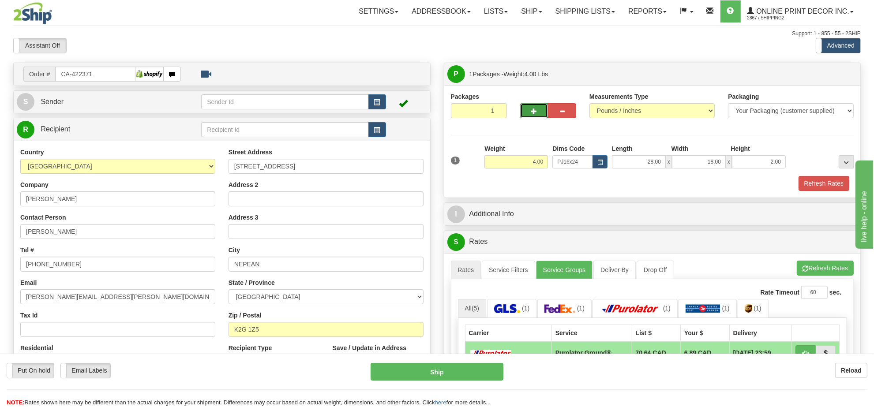
click at [532, 109] on button "button" at bounding box center [534, 110] width 28 height 15
radio input "true"
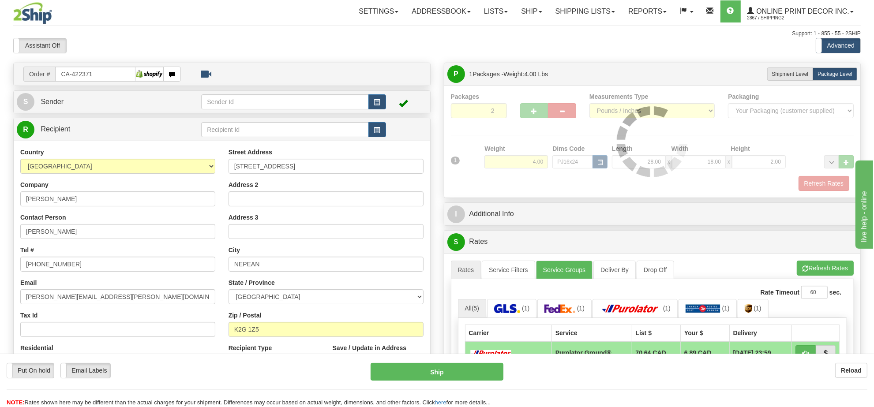
click at [532, 112] on div at bounding box center [652, 141] width 403 height 99
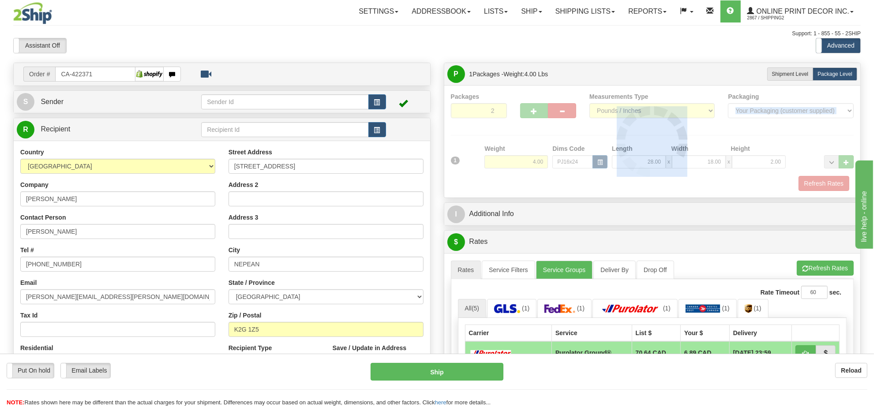
click at [533, 112] on div at bounding box center [652, 141] width 403 height 99
click at [533, 113] on div at bounding box center [652, 141] width 403 height 99
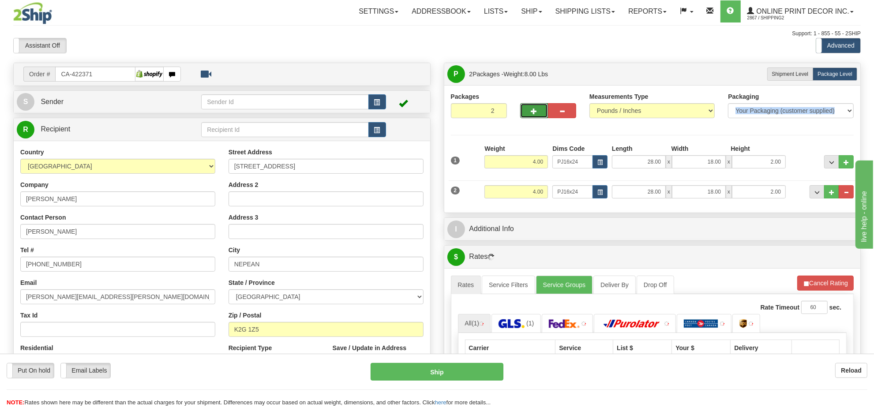
click at [533, 113] on span "button" at bounding box center [534, 112] width 6 height 6
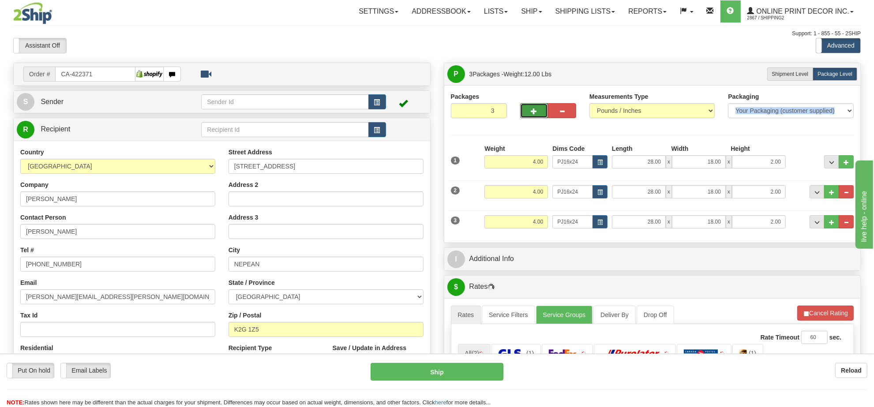
click at [533, 113] on span "button" at bounding box center [534, 112] width 6 height 6
type input "4"
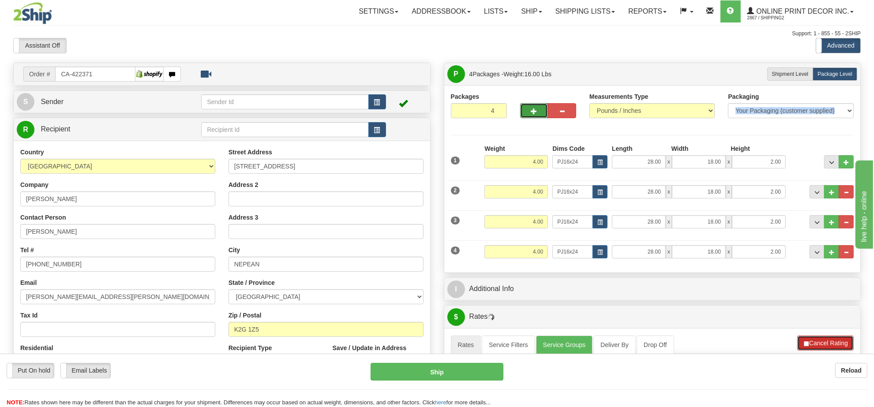
click at [836, 342] on button "Cancel Rating" at bounding box center [825, 343] width 56 height 15
click at [836, 341] on button "Refresh Rates" at bounding box center [825, 343] width 57 height 15
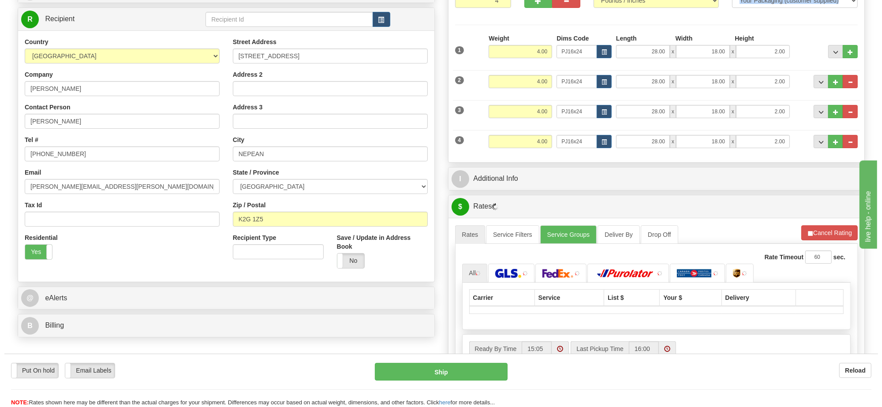
scroll to position [165, 0]
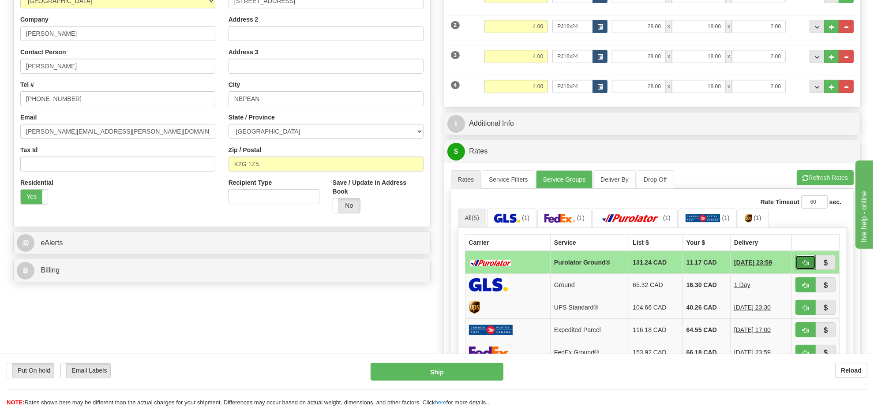
click at [804, 266] on span "button" at bounding box center [805, 263] width 6 height 6
type input "260"
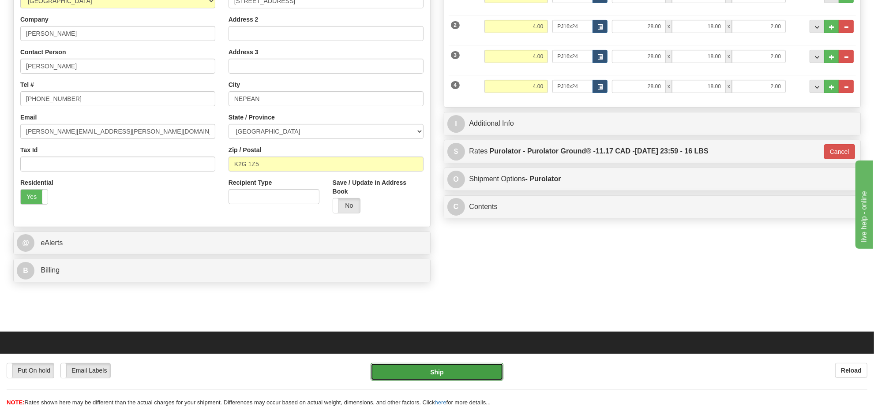
click at [494, 373] on button "Ship" at bounding box center [437, 372] width 132 height 18
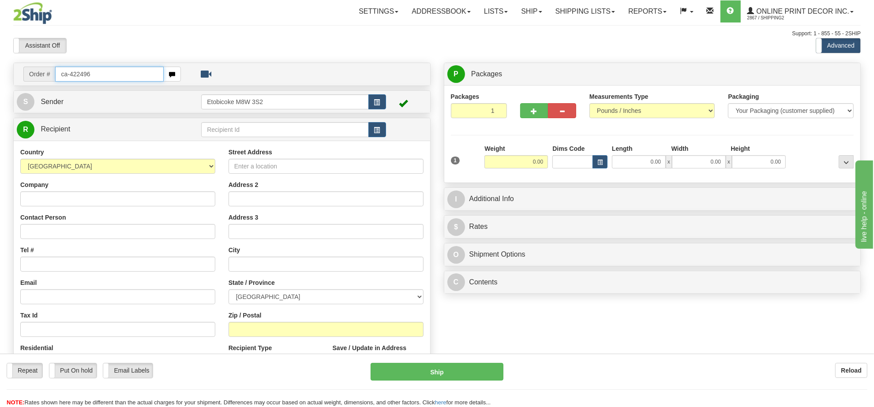
type input "ca-422496"
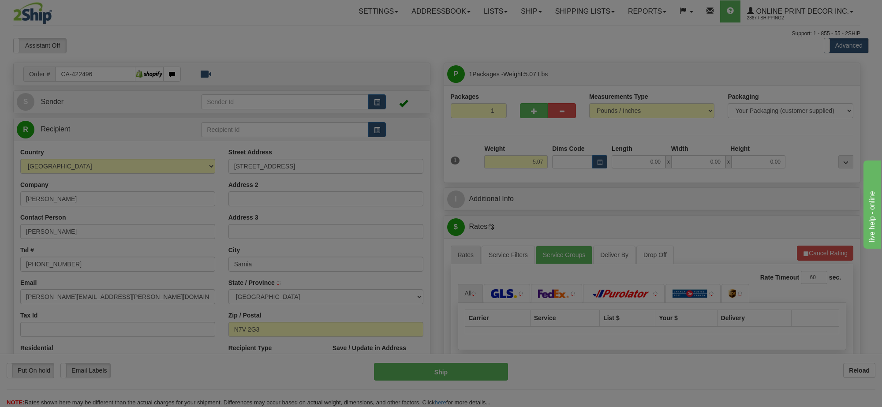
type input "SARNIA"
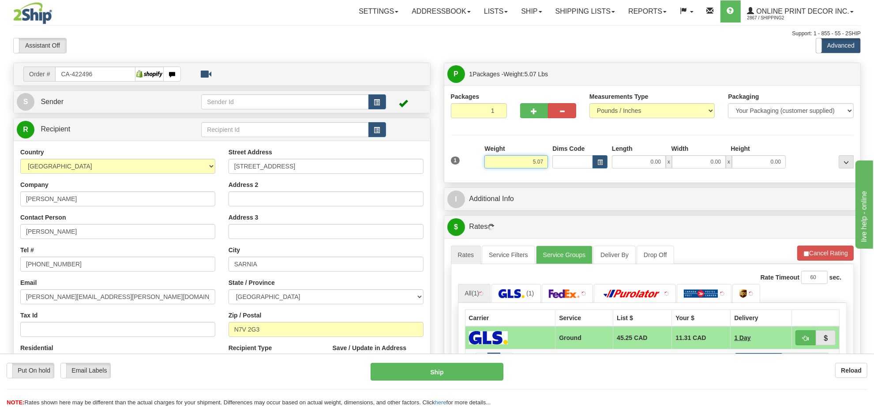
click at [536, 167] on input "5.07" at bounding box center [516, 161] width 64 height 13
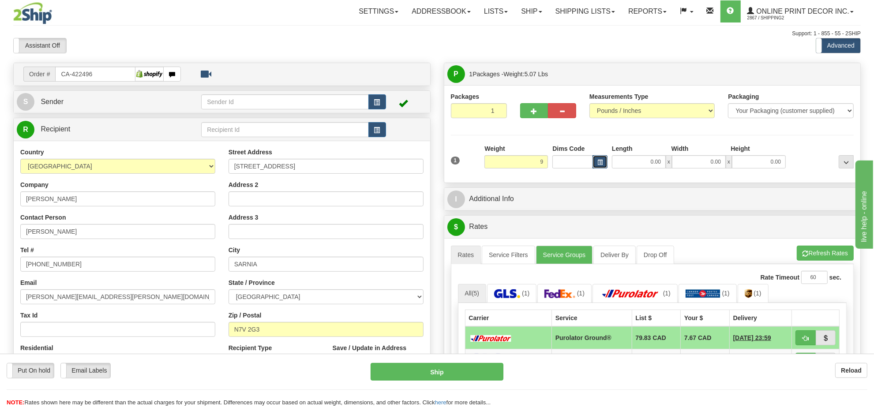
type input "9.00"
click at [596, 160] on button "button" at bounding box center [599, 161] width 15 height 13
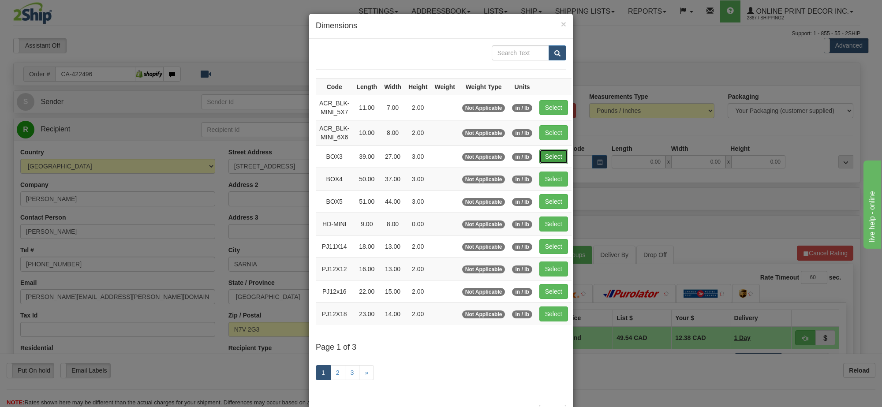
click at [561, 163] on button "Select" at bounding box center [553, 156] width 29 height 15
type input "BOX3"
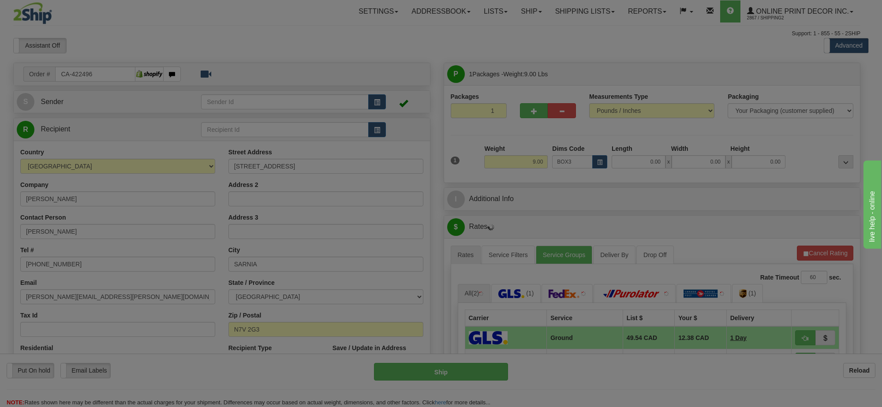
type input "39.00"
type input "27.00"
type input "3.00"
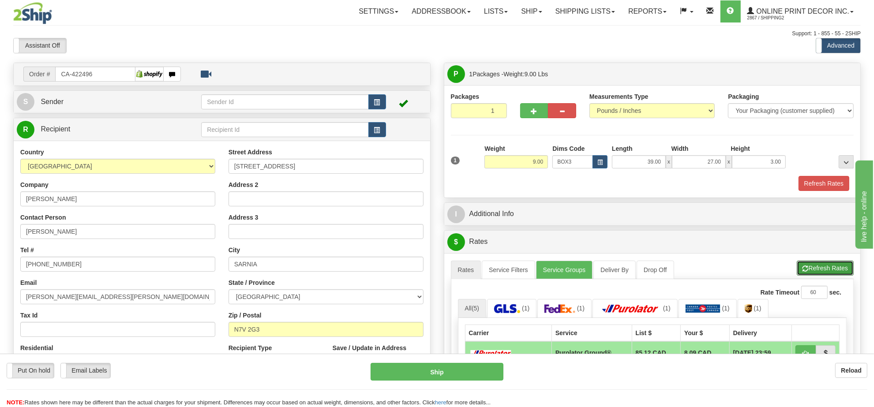
click at [816, 270] on button "Refresh Rates" at bounding box center [825, 268] width 57 height 15
click at [0, 0] on button "Cancel Rating" at bounding box center [0, 0] width 0 height 0
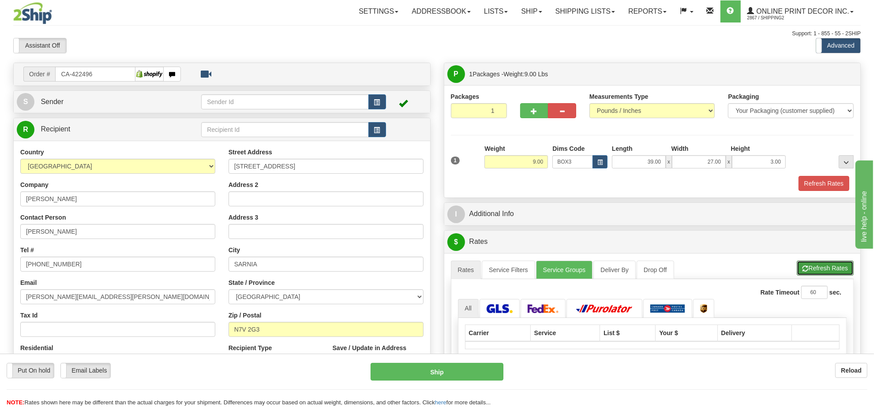
click at [816, 270] on button "Refresh Rates" at bounding box center [825, 268] width 57 height 15
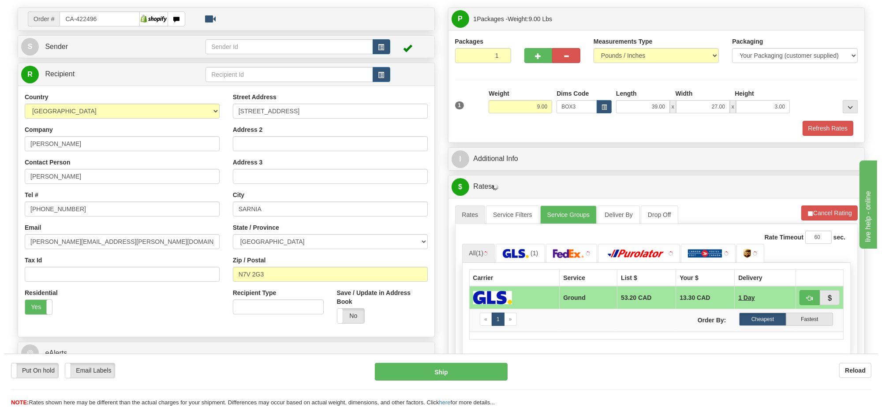
scroll to position [110, 0]
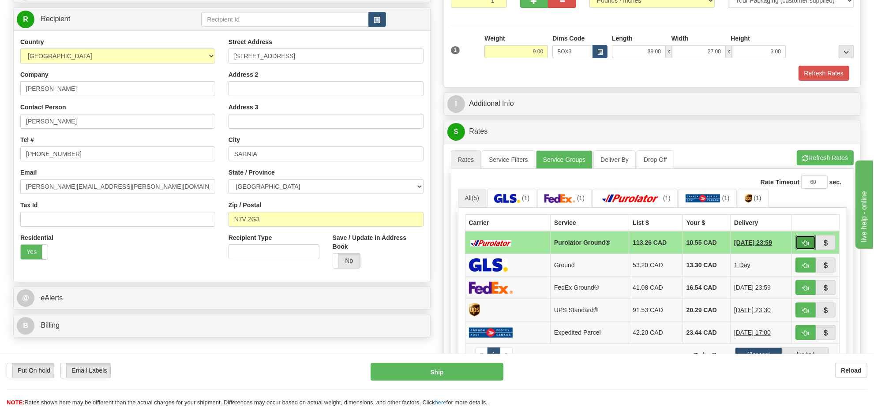
click at [804, 243] on span "button" at bounding box center [805, 243] width 6 height 6
type input "260"
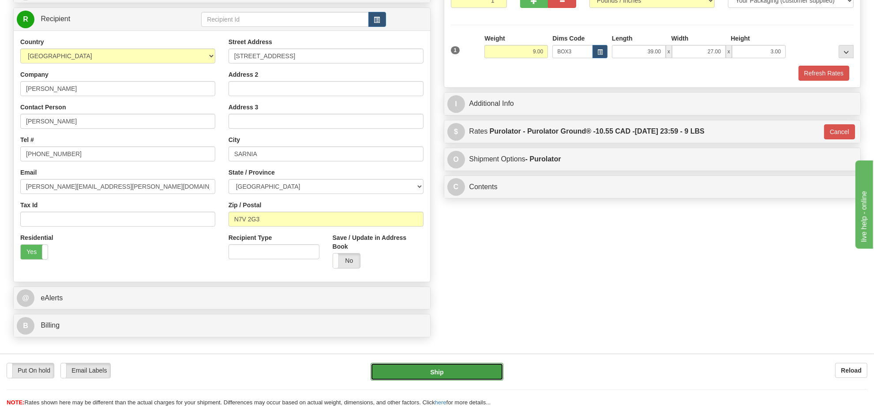
click at [460, 378] on button "Ship" at bounding box center [437, 372] width 132 height 18
